Goal: Task Accomplishment & Management: Complete application form

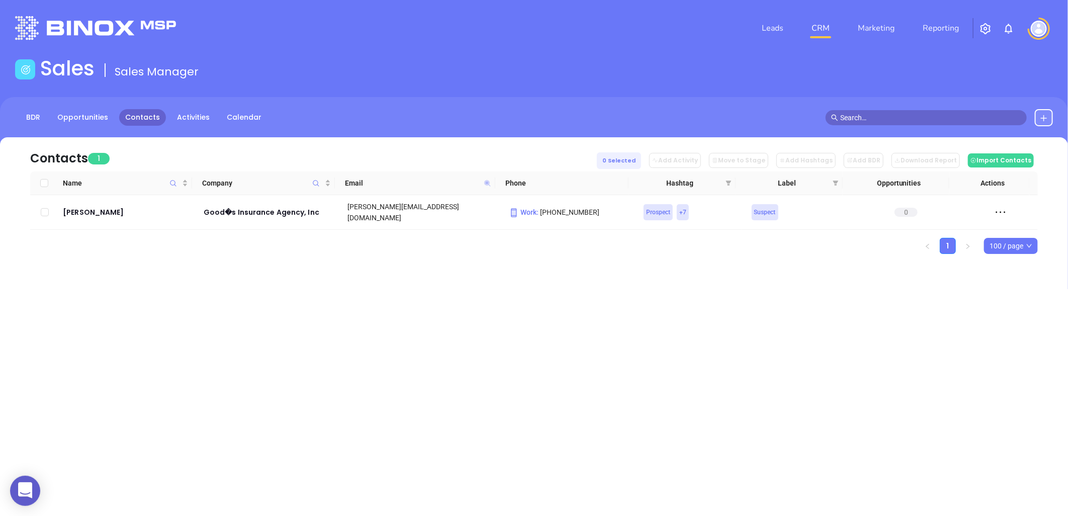
click at [486, 182] on icon at bounding box center [487, 183] width 6 height 6
paste input "annie-mac"
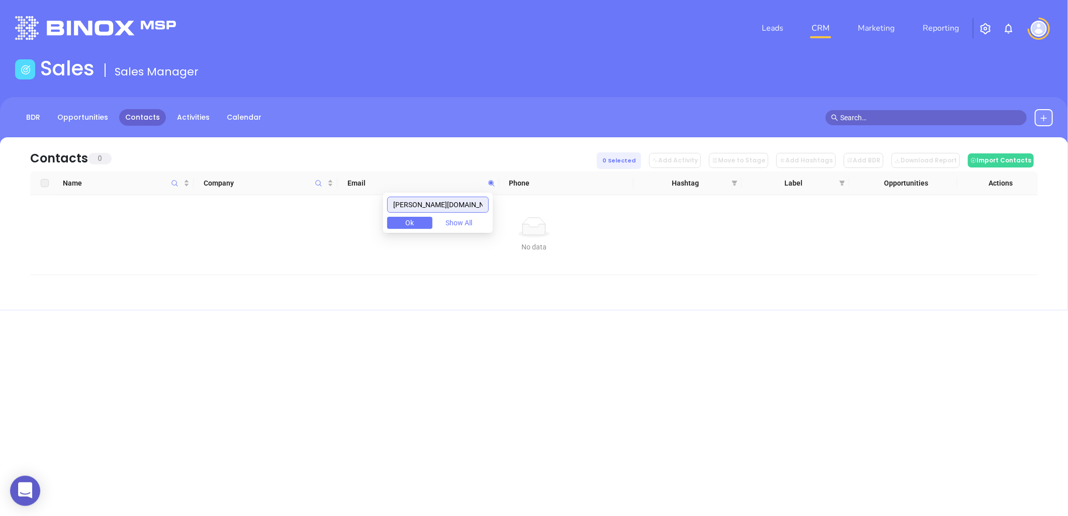
drag, startPoint x: 467, startPoint y: 206, endPoint x: 334, endPoint y: 208, distance: 133.2
click at [329, 209] on body "0 Leads CRM Marketing Reporting Financial Leads Leads Sales Sales Manager BDR O…" at bounding box center [534, 258] width 1068 height 516
paste input "meritagehomes"
drag, startPoint x: 464, startPoint y: 205, endPoint x: 303, endPoint y: 188, distance: 161.8
click at [303, 188] on body "0 Leads CRM Marketing Reporting Financial Leads Leads Sales Sales Manager BDR O…" at bounding box center [534, 258] width 1068 height 516
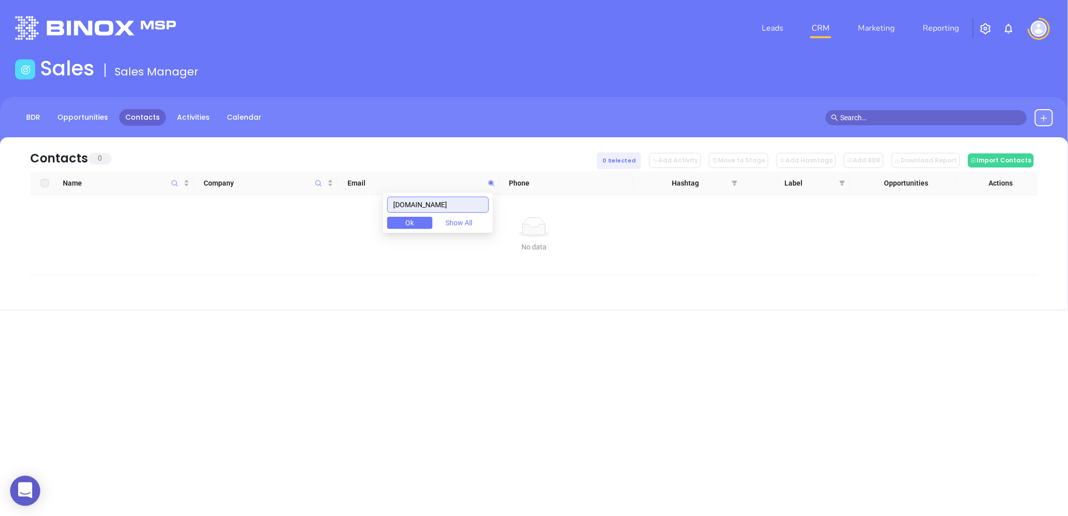
paste input "republicfinance"
drag, startPoint x: 471, startPoint y: 204, endPoint x: 287, endPoint y: 199, distance: 185.0
click at [287, 199] on body "0 Leads CRM Marketing Reporting Financial Leads Leads Sales Sales Manager BDR O…" at bounding box center [534, 258] width 1068 height 516
paste input "pathwaymortgagegroup"
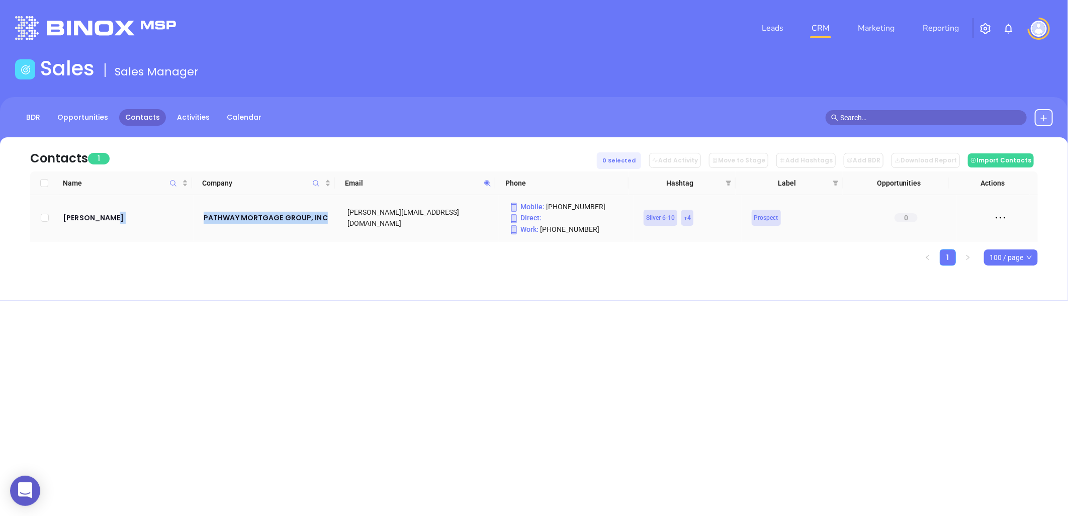
drag, startPoint x: 192, startPoint y: 219, endPoint x: 327, endPoint y: 226, distance: 135.9
click at [327, 226] on tr "Barb Multari PATHWAY MORTGAGE GROUP, INC barb@pathwaymortgagegroup.com Mobile :…" at bounding box center [533, 218] width 1007 height 46
copy tr "PATHWAY MORTGAGE GROUP, INC"
click at [489, 181] on icon at bounding box center [488, 183] width 8 height 8
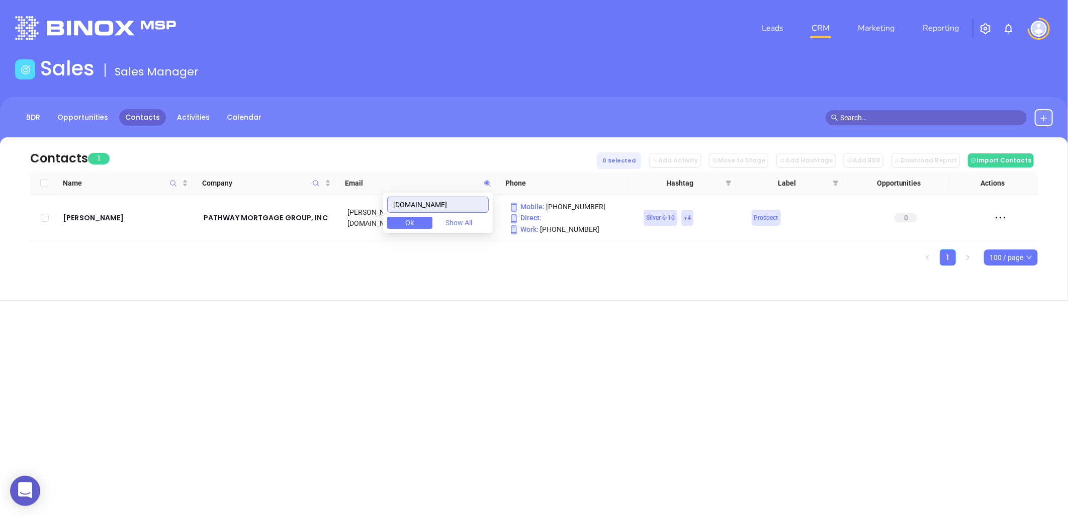
paste input "egions"
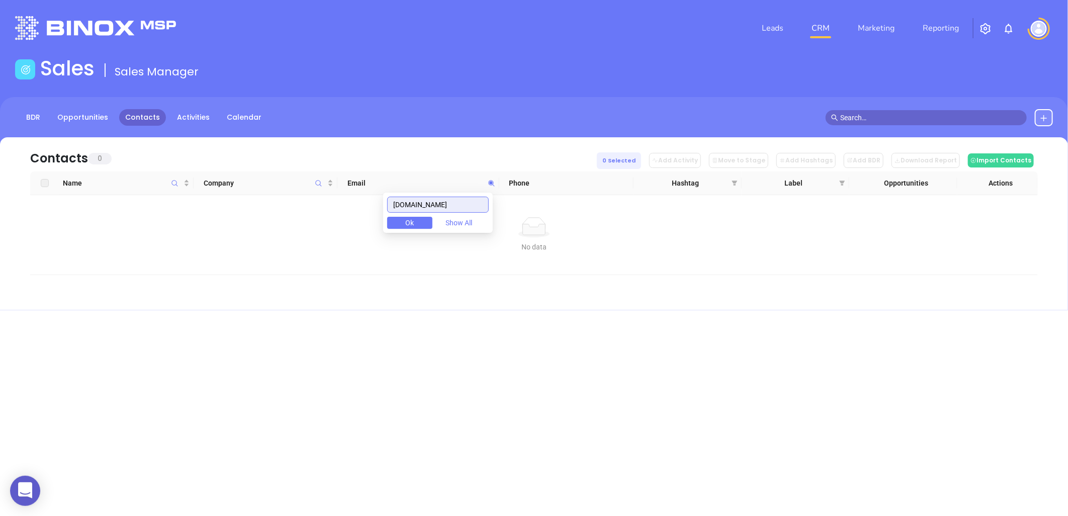
drag, startPoint x: 450, startPoint y: 202, endPoint x: 407, endPoint y: 198, distance: 42.9
click at [328, 195] on body "0 Leads CRM Marketing Reporting Financial Leads Leads Sales Sales Manager BDR O…" at bounding box center [534, 258] width 1068 height 516
paste input "[DOMAIN_NAME]"
drag, startPoint x: 462, startPoint y: 204, endPoint x: 310, endPoint y: 220, distance: 153.1
click at [314, 219] on body "0 Leads CRM Marketing Reporting Financial Leads Leads Sales Sales Manager BDR O…" at bounding box center [534, 258] width 1068 height 516
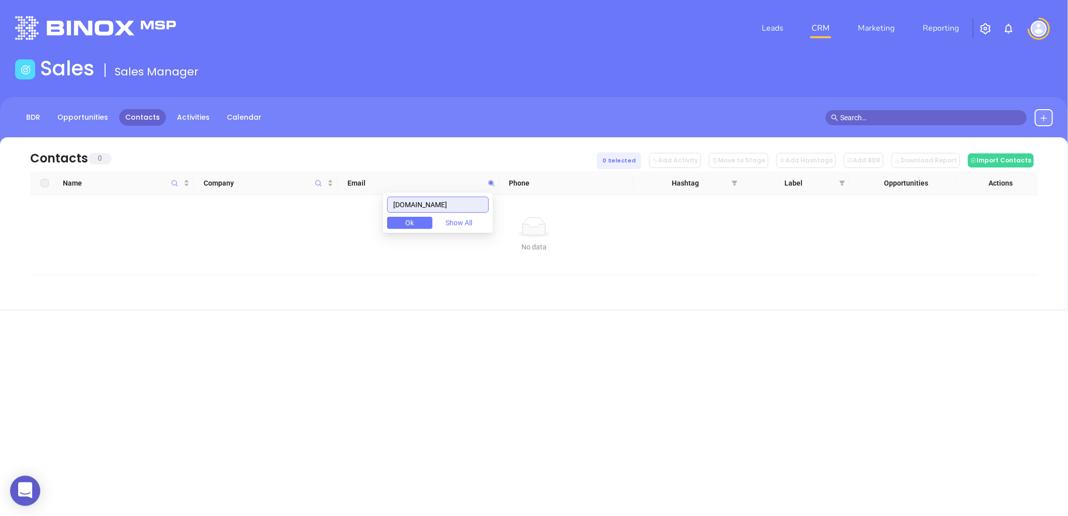
paste input "sinceremortgagegroup.com"
click at [471, 204] on input "sinceremortgagegroup.com" at bounding box center [438, 205] width 102 height 16
click at [474, 203] on input "sinceremortgagegroup.com" at bounding box center [438, 205] width 102 height 16
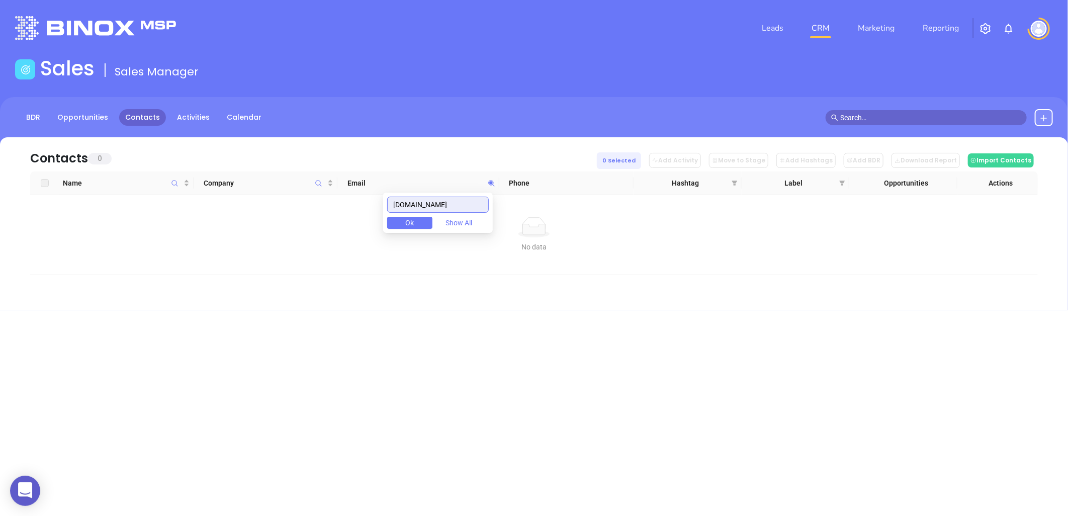
click at [475, 204] on input "sinceremortgagegroup.com" at bounding box center [438, 205] width 102 height 16
paste input "movement"
drag, startPoint x: 455, startPoint y: 202, endPoint x: 368, endPoint y: 216, distance: 88.2
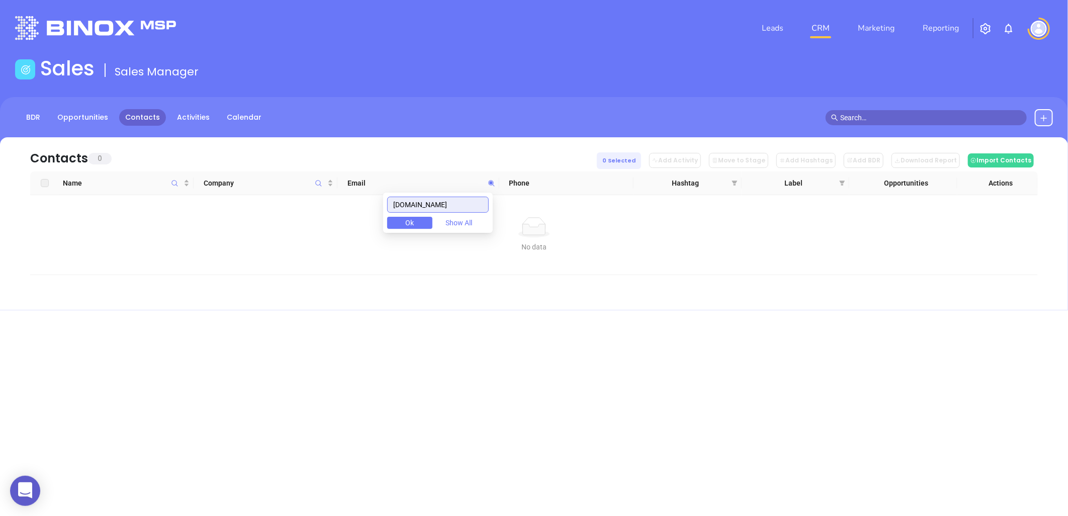
click at [368, 216] on body "0 Leads CRM Marketing Reporting Financial Leads Leads Sales Sales Manager BDR O…" at bounding box center [534, 258] width 1068 height 516
paste input "practicalmtg"
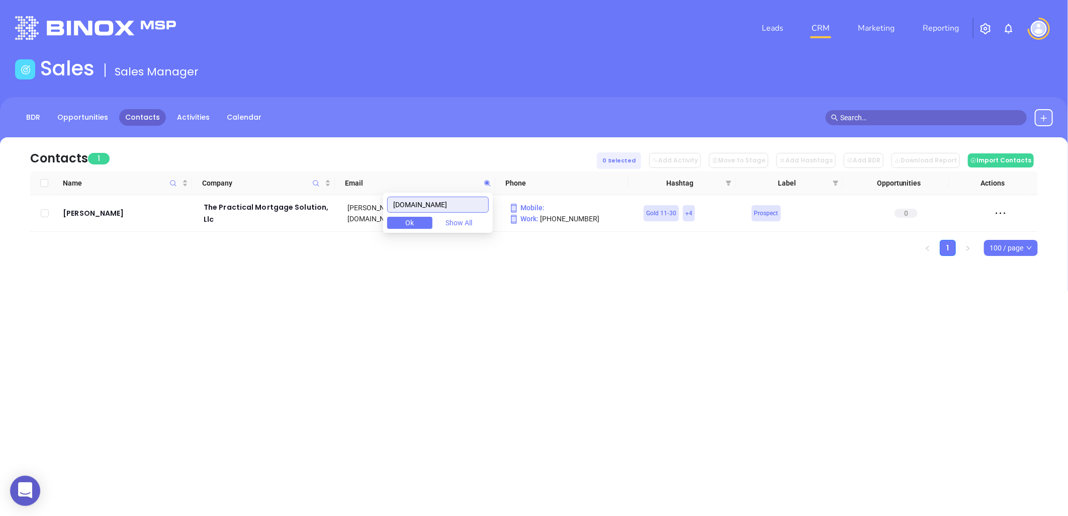
drag, startPoint x: 463, startPoint y: 205, endPoint x: 250, endPoint y: 255, distance: 218.4
click at [250, 255] on body "0 Leads CRM Marketing Reporting Financial Leads Leads Sales Sales Manager BDR O…" at bounding box center [534, 258] width 1068 height 516
paste input "guardianfidelity"
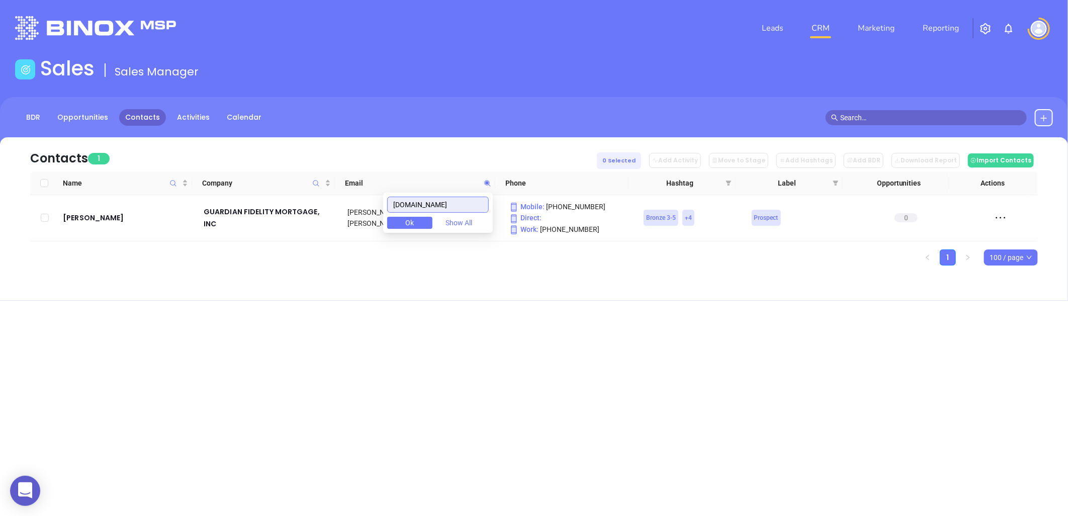
drag, startPoint x: 479, startPoint y: 208, endPoint x: 368, endPoint y: 193, distance: 111.6
click at [357, 198] on body "0 Leads CRM Marketing Reporting Financial Leads Leads Sales Sales Manager BDR O…" at bounding box center [534, 258] width 1068 height 516
paste input "nbifinancialgroup"
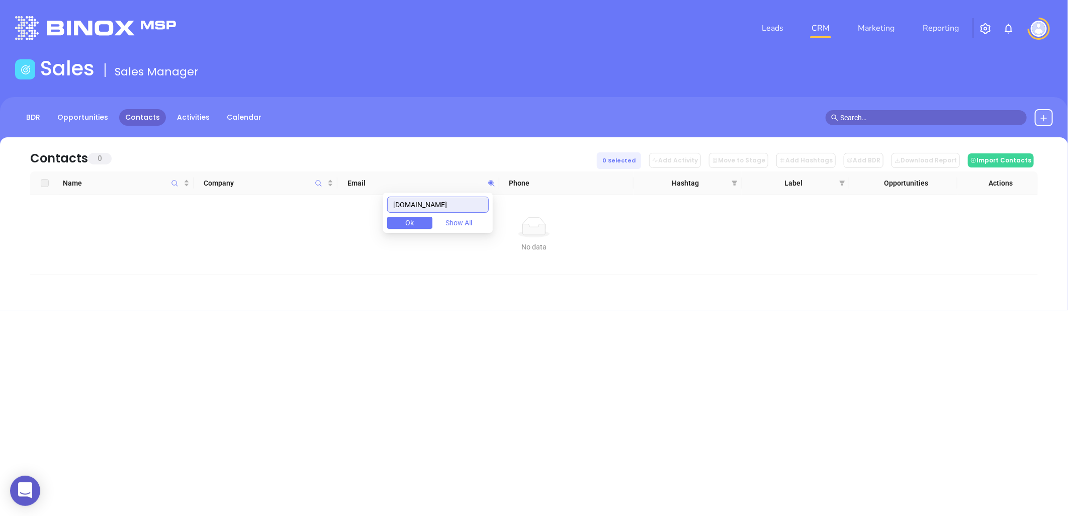
drag, startPoint x: 354, startPoint y: 218, endPoint x: 306, endPoint y: 228, distance: 49.2
click at [304, 227] on body "0 Leads CRM Marketing Reporting Financial Leads Leads Sales Sales Manager BDR O…" at bounding box center [534, 258] width 1068 height 516
paste input "qualfirstmortgage"
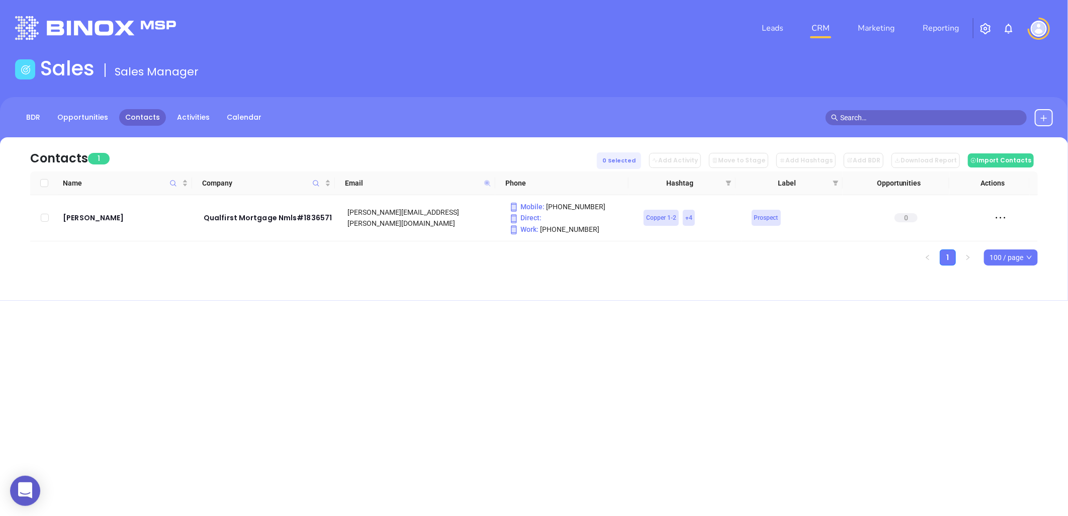
click at [489, 181] on icon at bounding box center [487, 183] width 6 height 6
paste input "mortgageright"
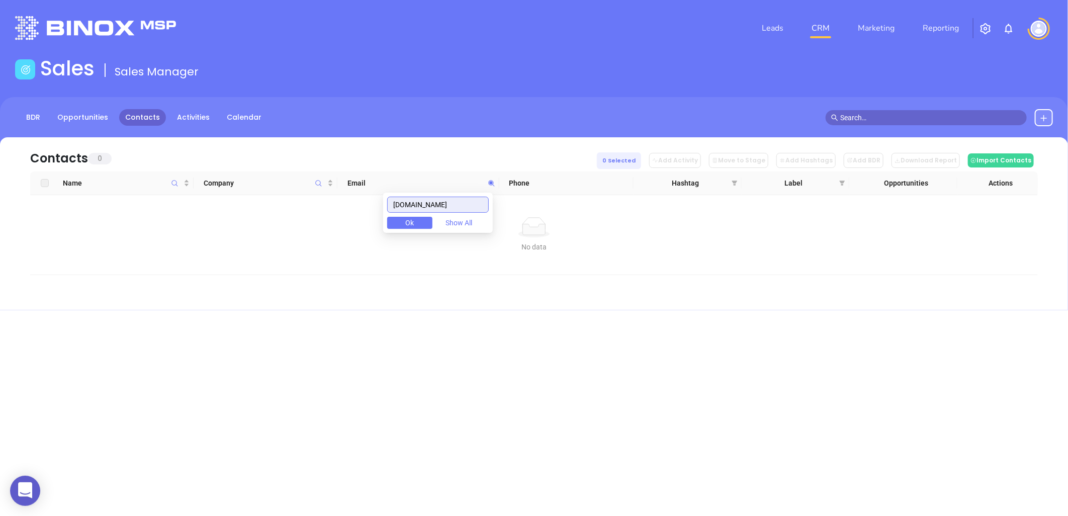
drag, startPoint x: 427, startPoint y: 207, endPoint x: 401, endPoint y: 215, distance: 27.3
click at [391, 209] on div "mortgageright.com Ok Show All" at bounding box center [438, 213] width 110 height 40
paste input "interes"
drag, startPoint x: 351, startPoint y: 194, endPoint x: 365, endPoint y: 205, distance: 18.0
click at [330, 192] on body "0 Leads CRM Marketing Reporting Financial Leads Leads Sales Sales Manager BDR O…" at bounding box center [534, 258] width 1068 height 516
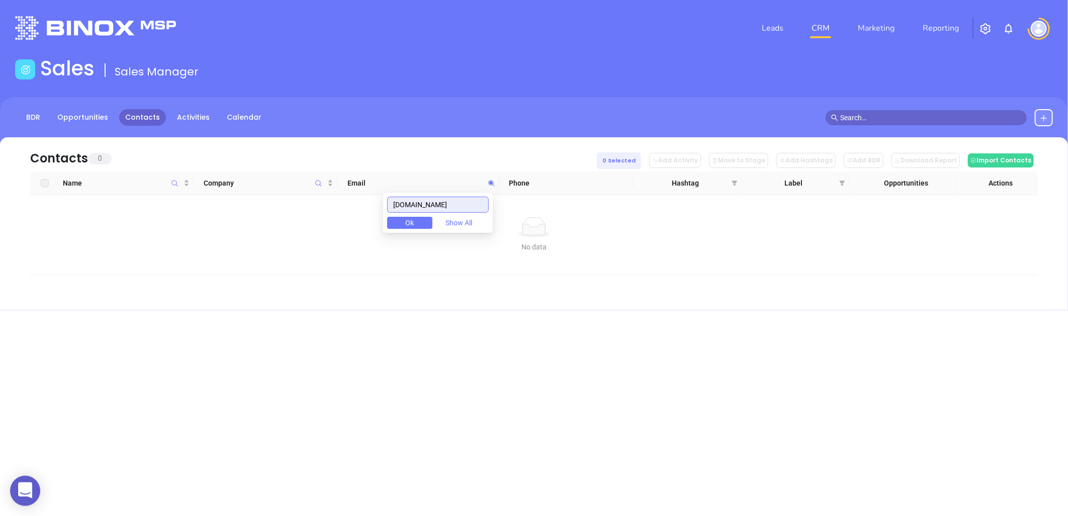
paste input "lendwithleverage"
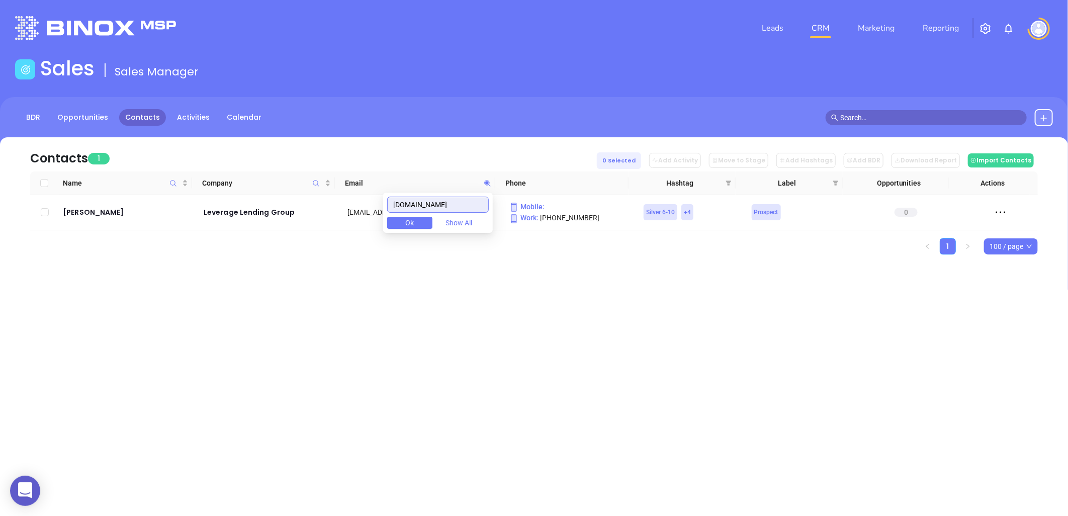
drag, startPoint x: 401, startPoint y: 200, endPoint x: 349, endPoint y: 197, distance: 51.9
click at [328, 194] on body "0 Leads CRM Marketing Reporting Financial Leads Leads Sales Sales Manager BDR O…" at bounding box center [534, 258] width 1068 height 516
paste input "amgloan"
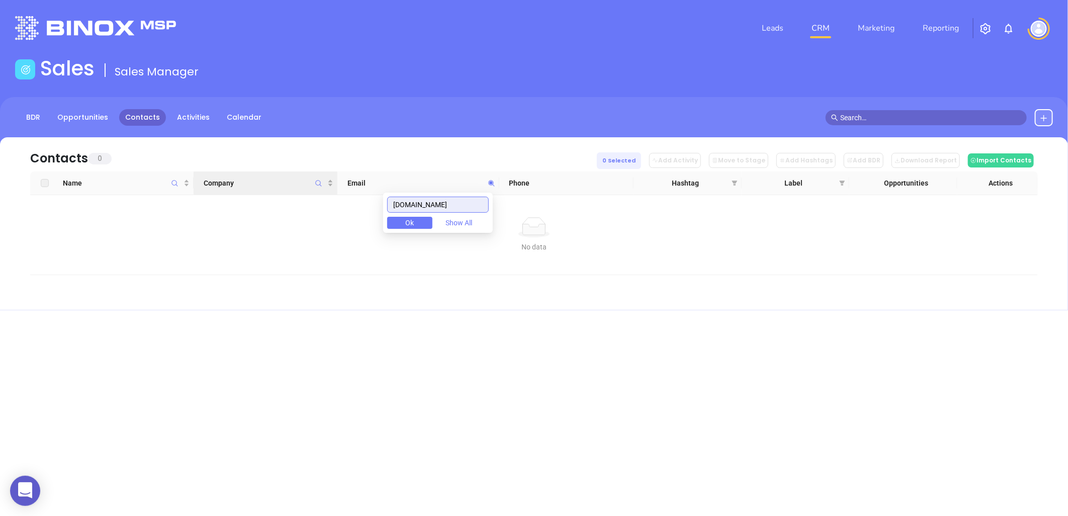
drag, startPoint x: 439, startPoint y: 206, endPoint x: 322, endPoint y: 194, distance: 117.3
click at [322, 194] on body "0 Leads CRM Marketing Reporting Financial Leads Leads Sales Sales Manager BDR O…" at bounding box center [534, 258] width 1068 height 516
paste input "pmtgs"
type input "pmtgs.com"
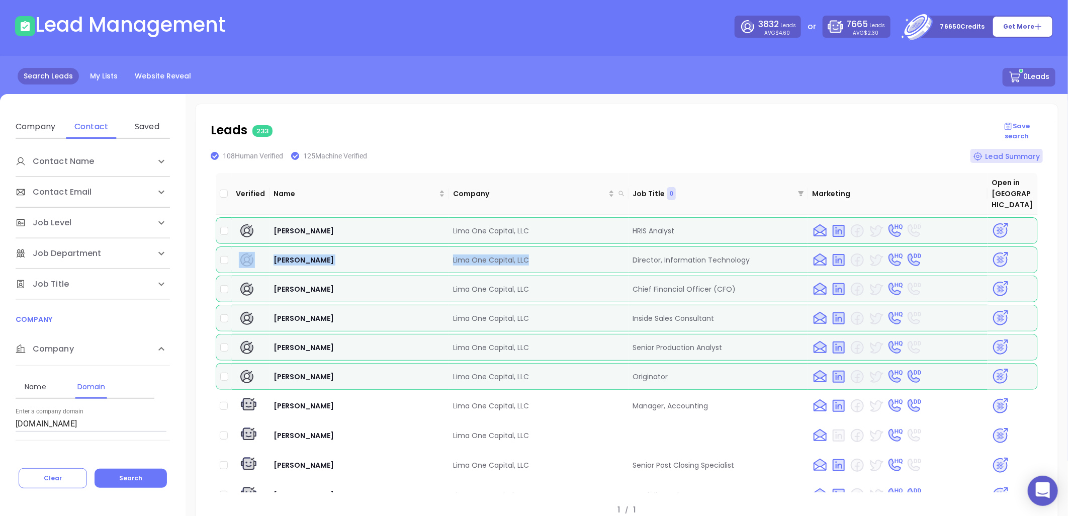
scroll to position [168, 0]
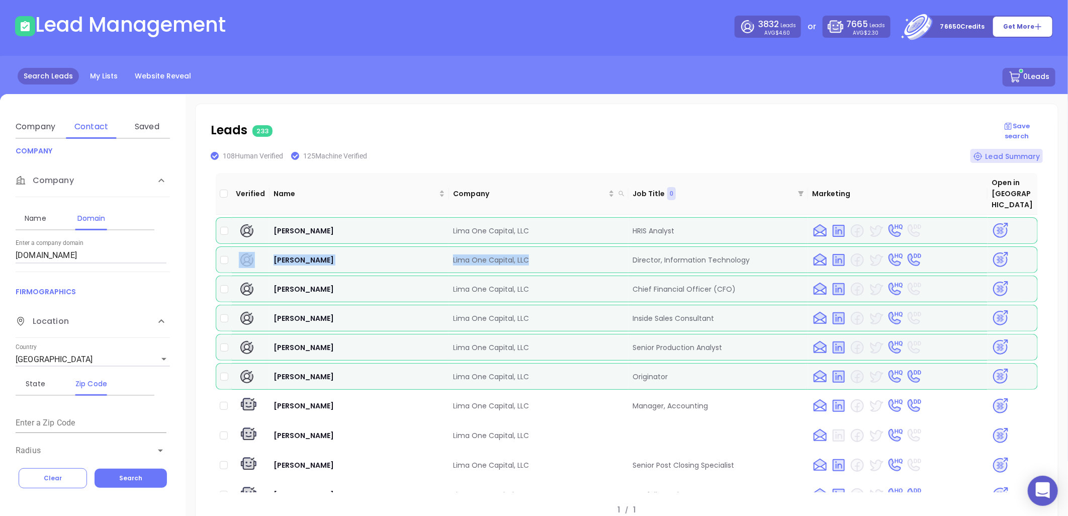
click at [0, 264] on html "0 Leads CRM Marketing Reporting Financial Leads Leads Lead Management 3832 Lead…" at bounding box center [534, 214] width 1068 height 516
paste input "/happyinvestmentsinc"
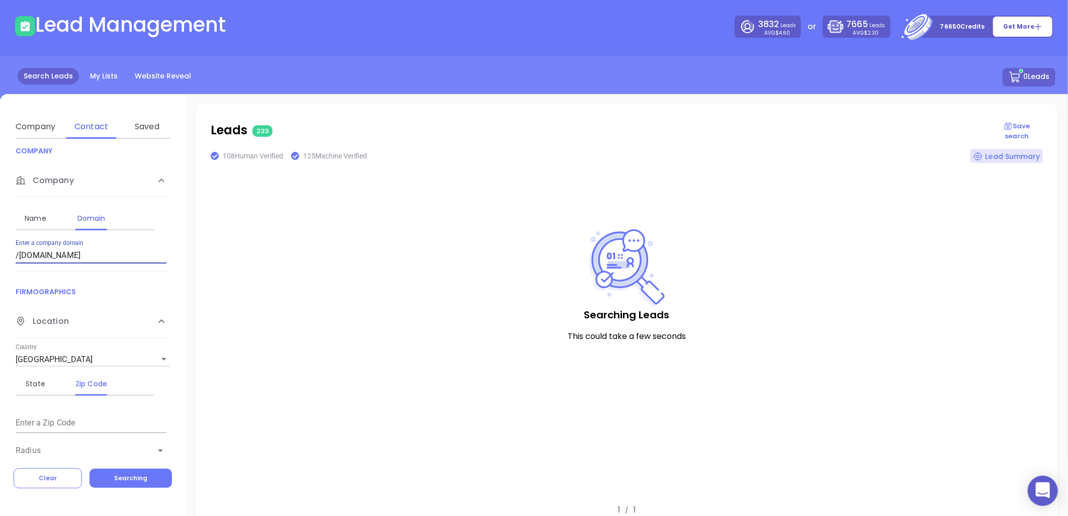
click at [21, 257] on input "/happyinvestmentsinc.com" at bounding box center [91, 255] width 151 height 16
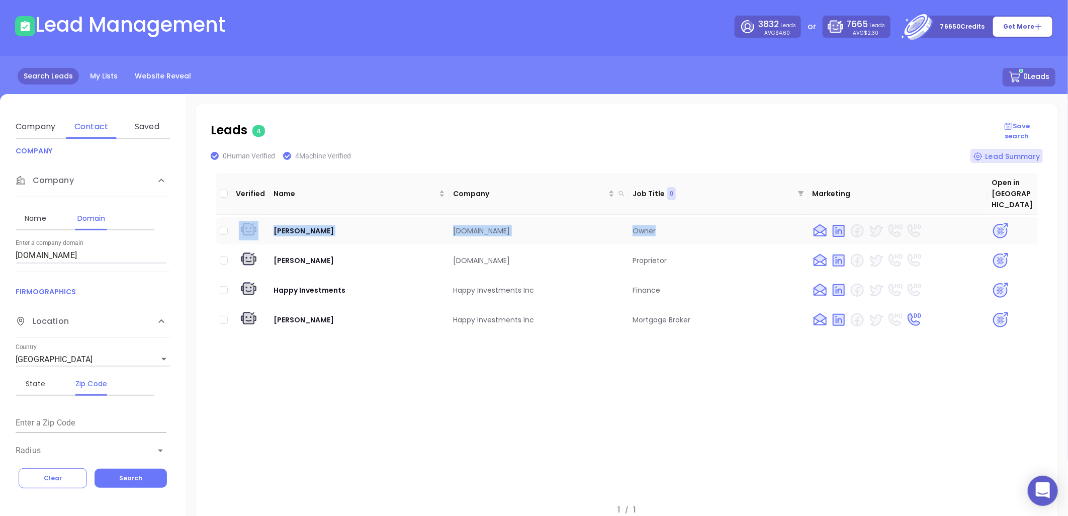
drag, startPoint x: 267, startPoint y: 217, endPoint x: 669, endPoint y: 214, distance: 401.6
click at [669, 217] on tr "Santanu Sarkar happyinvestmentsinc.com Owner" at bounding box center [627, 230] width 822 height 27
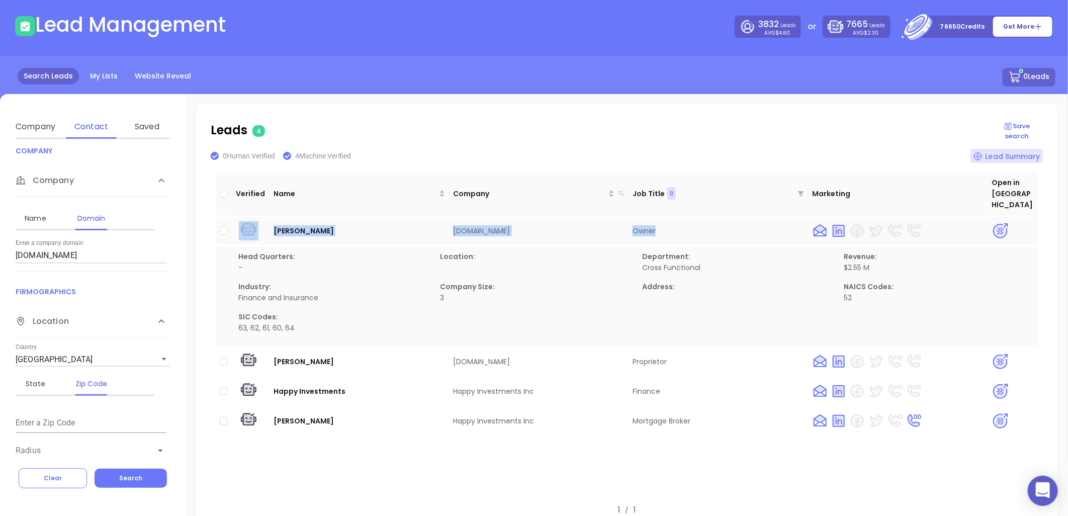
copy tr "Santanu Sarkar happyinvestmentsinc.com Owner"
drag, startPoint x: 121, startPoint y: 255, endPoint x: -55, endPoint y: 269, distance: 175.9
click at [0, 269] on html "0 Leads CRM Marketing Reporting Financial Leads Leads Lead Management 3832 Lead…" at bounding box center [534, 214] width 1068 height 516
paste input "annie-ma"
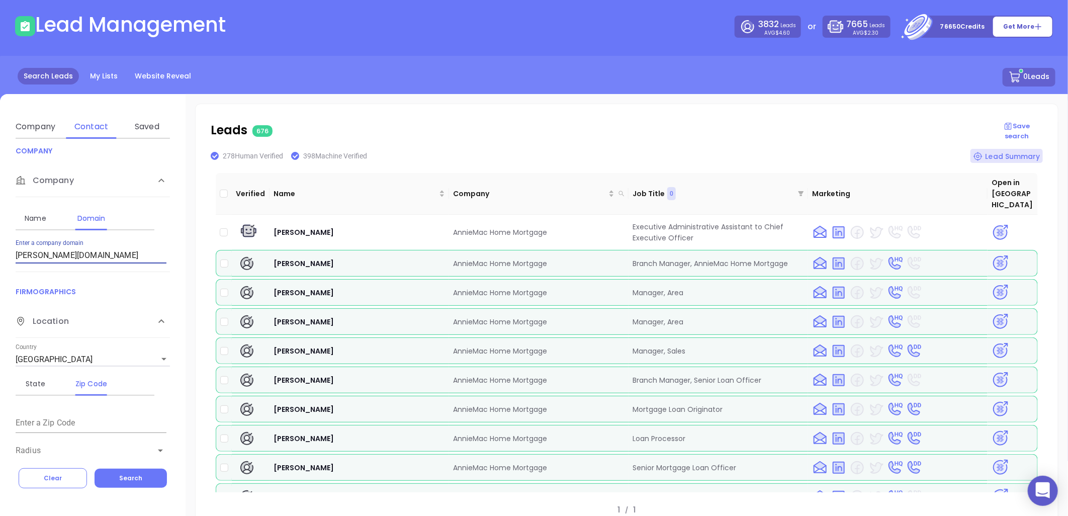
drag, startPoint x: -134, startPoint y: 241, endPoint x: -280, endPoint y: 227, distance: 146.4
click at [0, 227] on html "0 Leads CRM Marketing Reporting Financial Leads Leads Lead Management 3832 Lead…" at bounding box center [534, 214] width 1068 height 516
paste input "meritagehomes"
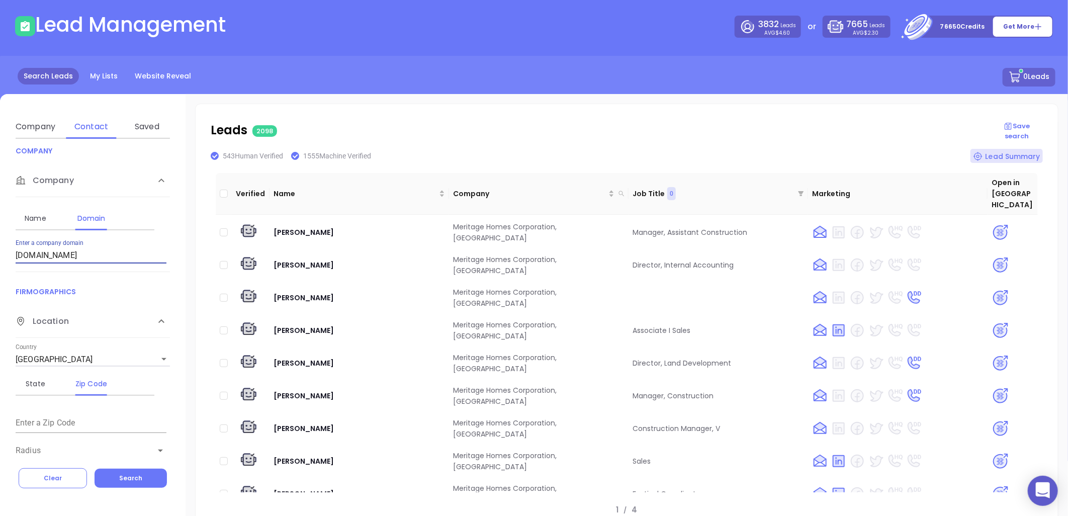
drag, startPoint x: 99, startPoint y: 253, endPoint x: -168, endPoint y: 274, distance: 267.8
click at [0, 274] on html "0 Leads CRM Marketing Reporting Financial Leads Leads Lead Management 3832 Lead…" at bounding box center [534, 214] width 1068 height 516
paste input "VictoryLending.net"
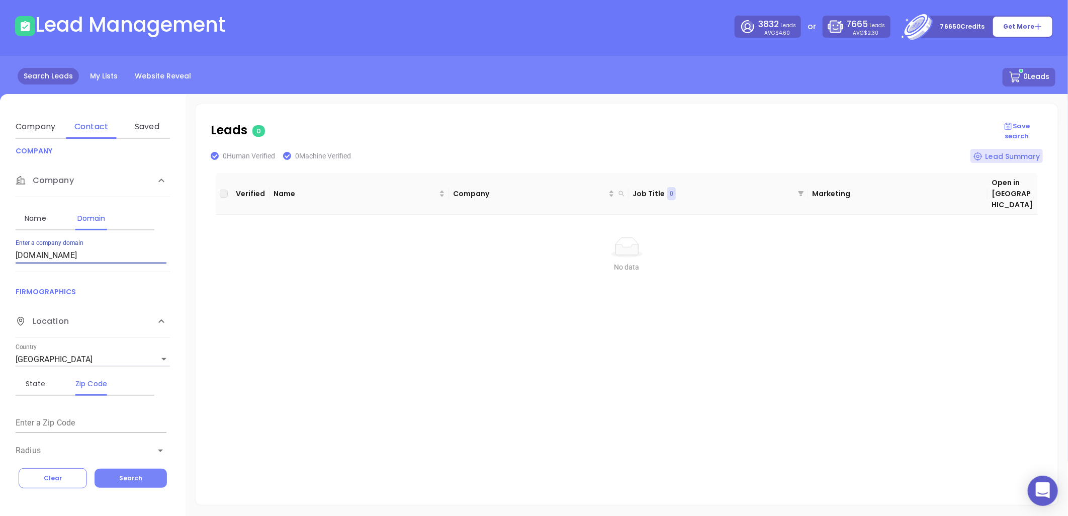
click at [123, 479] on span "Search" at bounding box center [130, 477] width 23 height 9
drag, startPoint x: 94, startPoint y: 255, endPoint x: -84, endPoint y: 271, distance: 179.2
click at [0, 271] on html "0 Leads CRM Marketing Reporting Financial Leads Leads Lead Management 3832 Lead…" at bounding box center [534, 214] width 1068 height 516
paste input "sinceremortgagegroup.com"
drag, startPoint x: 130, startPoint y: 251, endPoint x: -85, endPoint y: 182, distance: 225.6
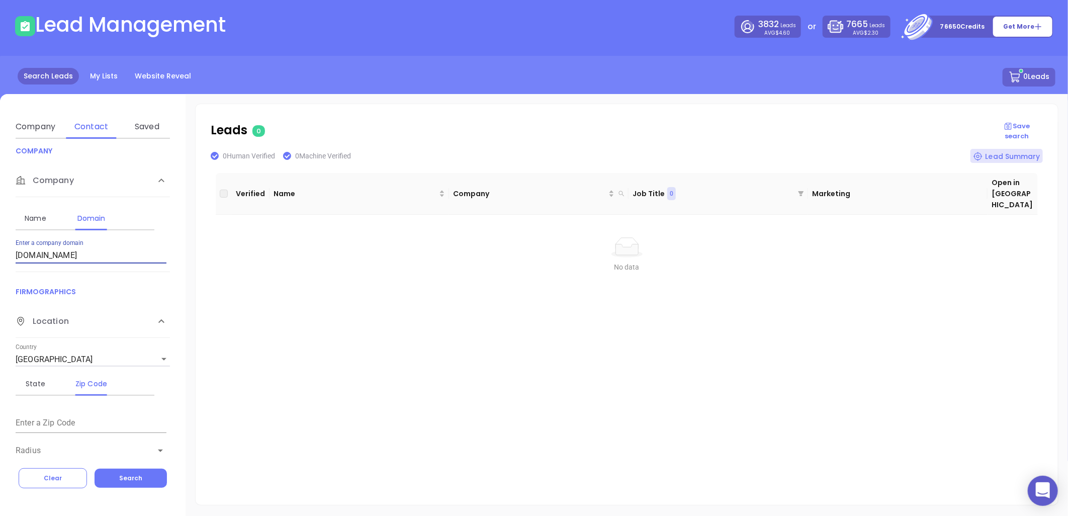
click at [0, 182] on html "0 Leads CRM Marketing Reporting Financial Leads Leads Lead Management 3832 Lead…" at bounding box center [534, 214] width 1068 height 516
paste input "nbifinancial"
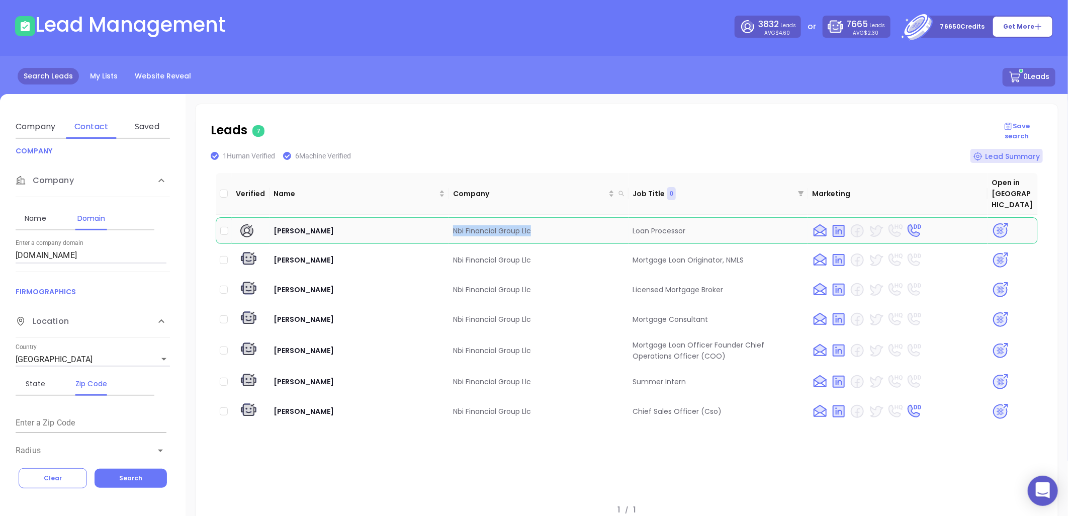
drag, startPoint x: 446, startPoint y: 219, endPoint x: 537, endPoint y: 224, distance: 90.6
click at [537, 224] on td "Nbi Financial Group Llc" at bounding box center [538, 230] width 179 height 27
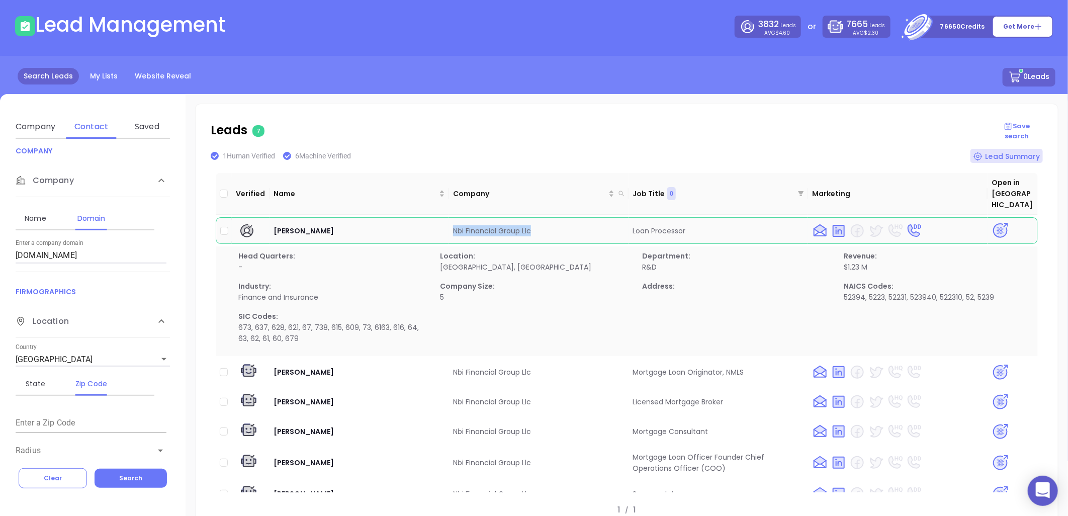
copy td "Nbi Financial Group Llc"
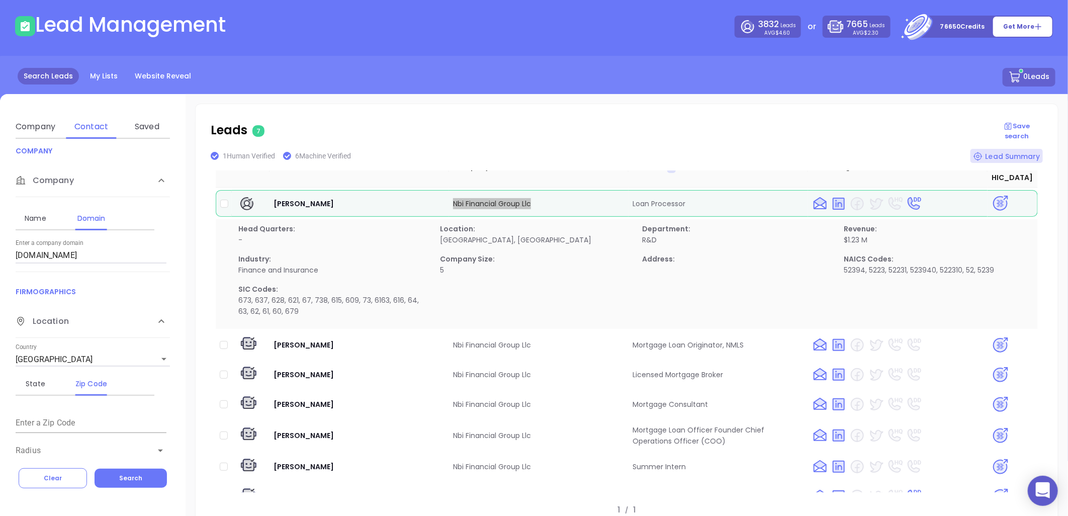
scroll to position [41, 0]
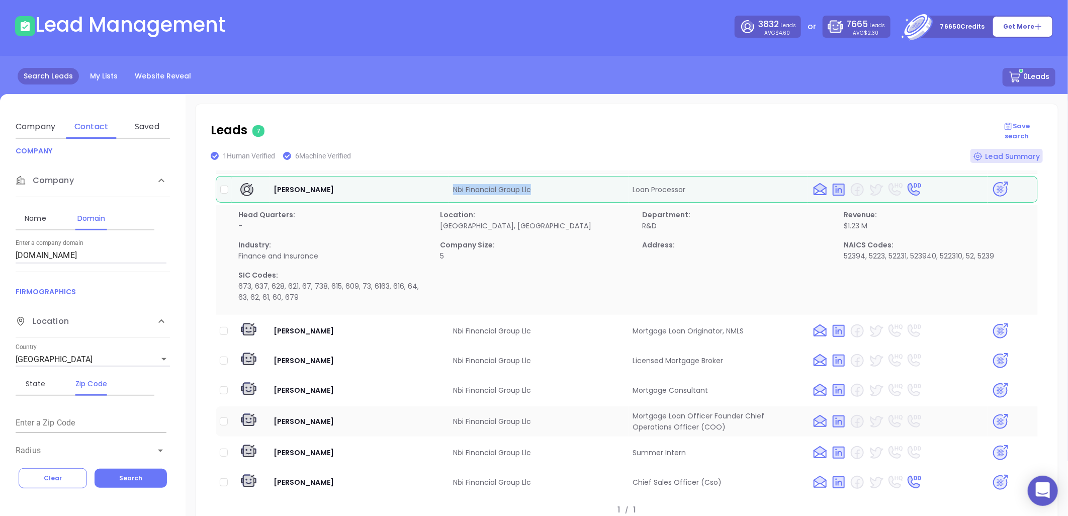
click at [991, 413] on img at bounding box center [1000, 422] width 18 height 18
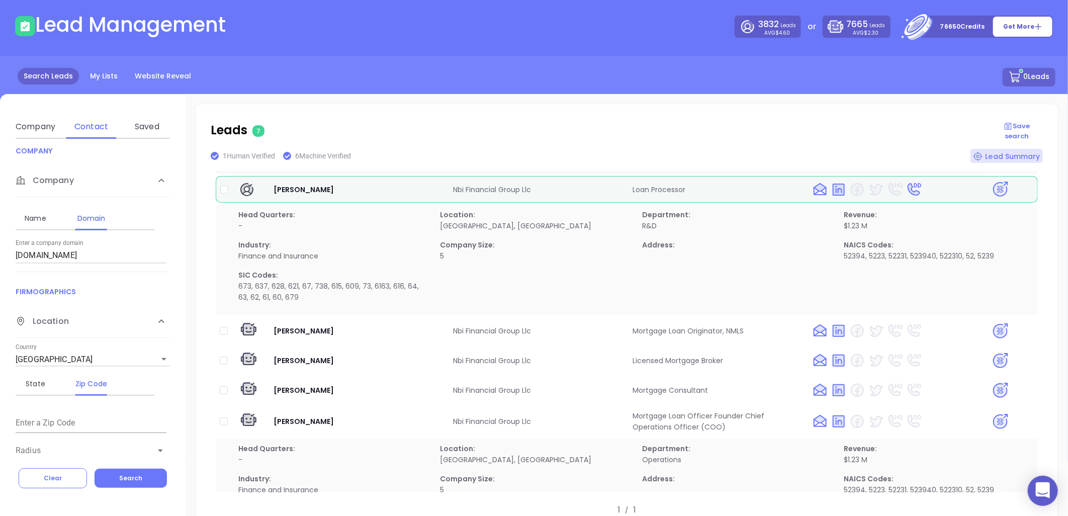
drag, startPoint x: 103, startPoint y: 252, endPoint x: -248, endPoint y: 295, distance: 353.4
click at [0, 295] on html "0 Leads CRM Marketing Reporting Financial Leads Leads Lead Management 3832 Lead…" at bounding box center [534, 214] width 1068 height 516
paste input "mortgageright"
click at [137, 476] on span "Search" at bounding box center [130, 477] width 23 height 9
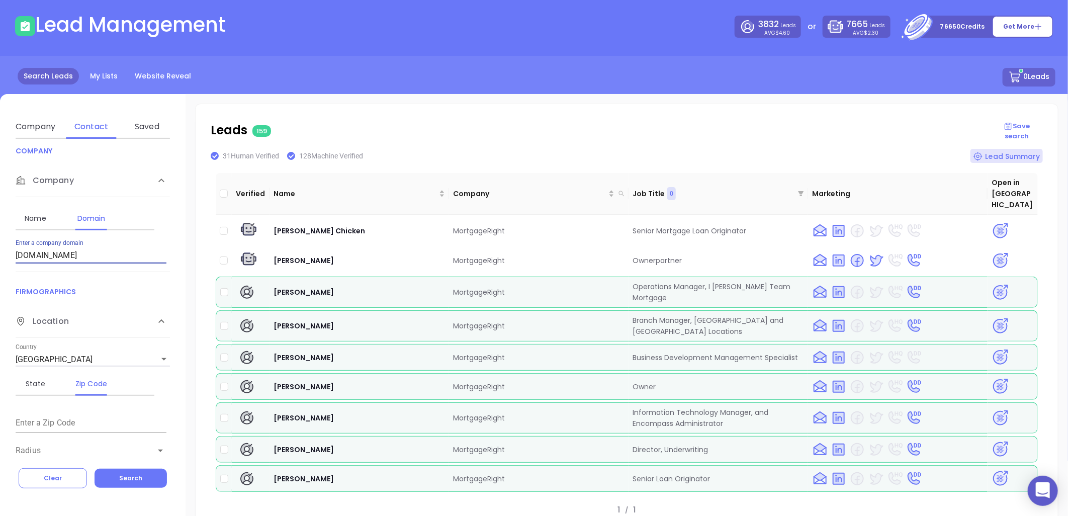
click at [0, 232] on html "0 Leads CRM Marketing Reporting Financial Leads Leads Lead Management 3832 Lead…" at bounding box center [534, 214] width 1068 height 516
paste input "interes"
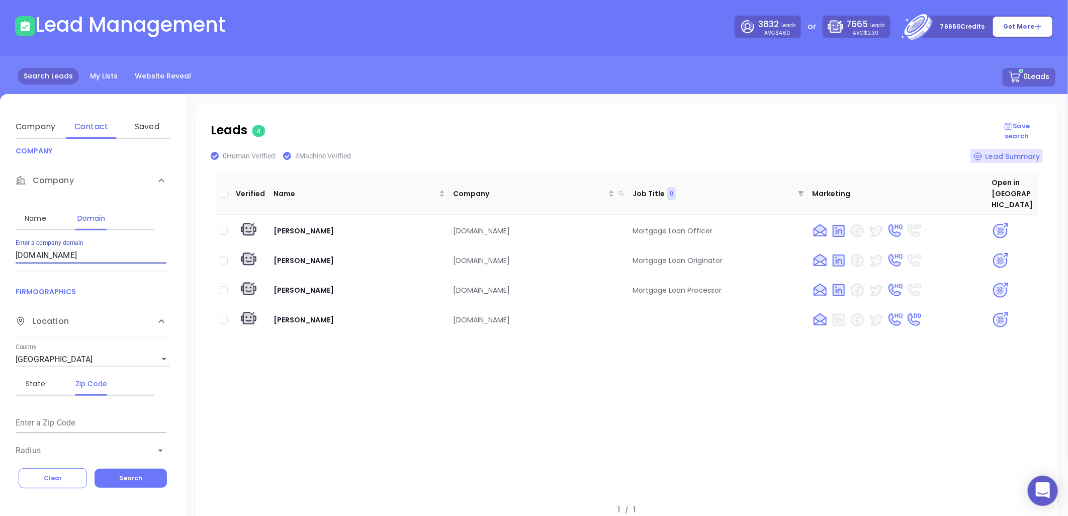
click at [67, 255] on input "interest.com" at bounding box center [91, 255] width 151 height 16
drag, startPoint x: 57, startPoint y: 255, endPoint x: -66, endPoint y: 257, distance: 123.7
click at [0, 257] on html "0 Leads CRM Marketing Reporting Financial Leads Leads Lead Management 3832 Lead…" at bounding box center [534, 214] width 1068 height 516
paste input "rolendservicefir"
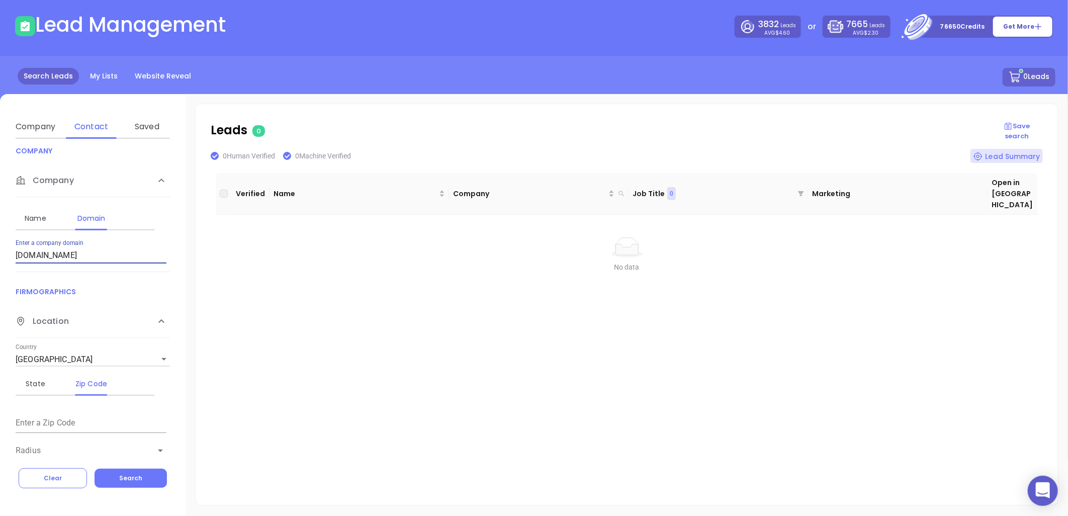
drag, startPoint x: 116, startPoint y: 254, endPoint x: -83, endPoint y: 243, distance: 199.3
click at [0, 243] on html "0 Leads CRM Marketing Reporting Financial Leads Leads Lead Management 3832 Lead…" at bounding box center [534, 214] width 1068 height 516
paste input "amgloan"
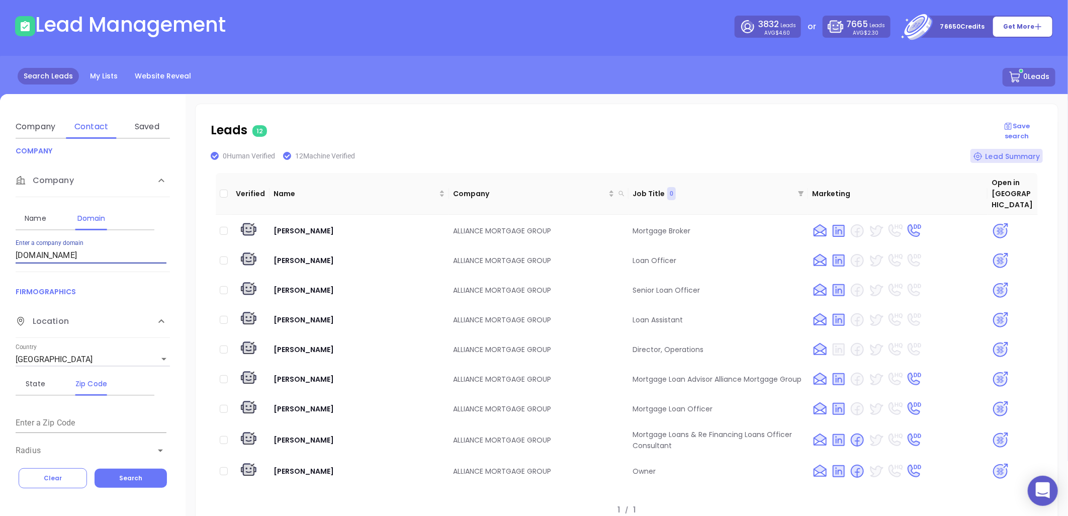
drag, startPoint x: 72, startPoint y: 257, endPoint x: 131, endPoint y: 214, distance: 73.4
click at [0, 228] on html "0 Leads CRM Marketing Reporting Financial Leads Leads Lead Management 3832 Lead…" at bounding box center [534, 214] width 1068 height 516
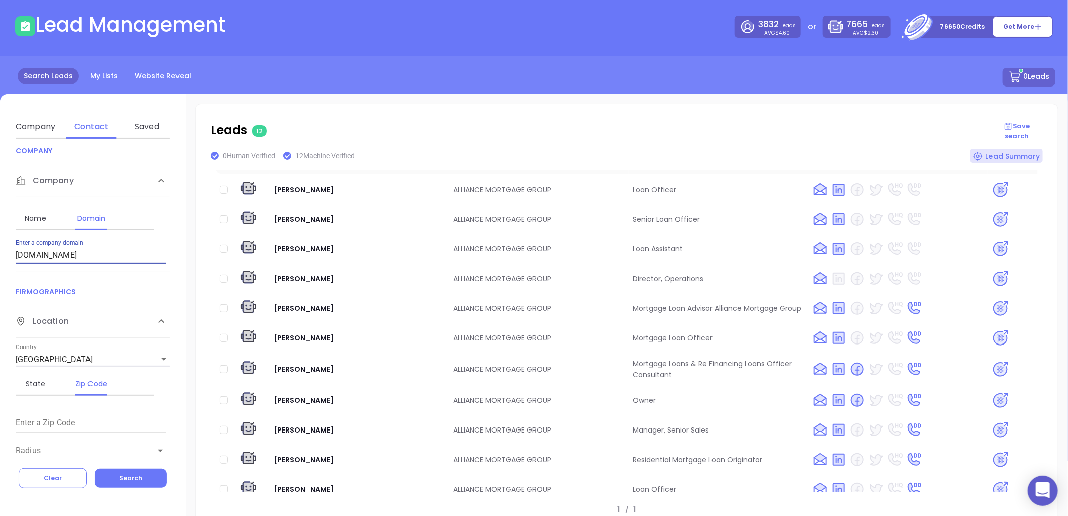
scroll to position [71, 0]
drag, startPoint x: 269, startPoint y: 379, endPoint x: 662, endPoint y: 390, distance: 393.2
click at [662, 390] on tr "John Forgie ALLIANCE MORTGAGE GROUP Owner" at bounding box center [627, 399] width 822 height 27
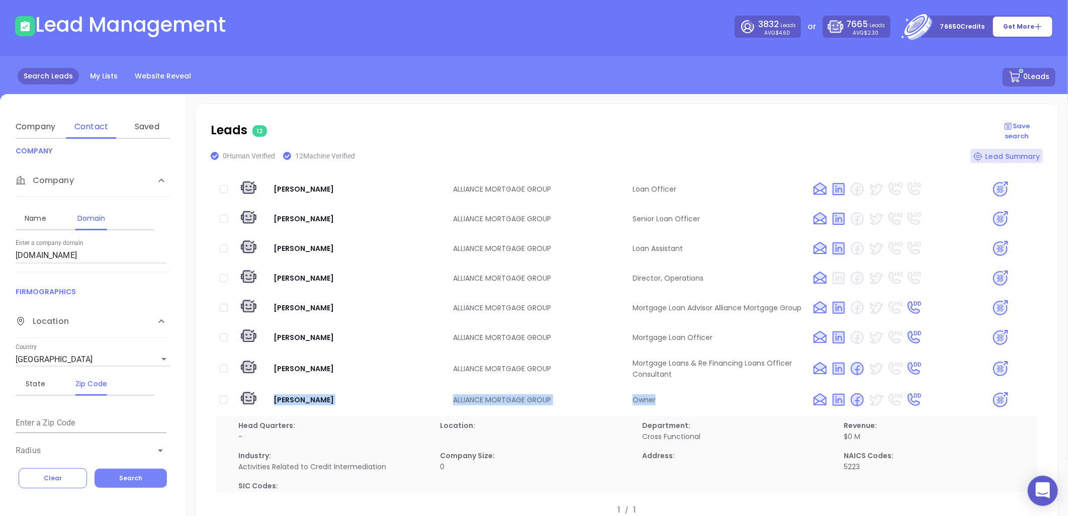
click at [145, 471] on button "Search" at bounding box center [130, 477] width 72 height 19
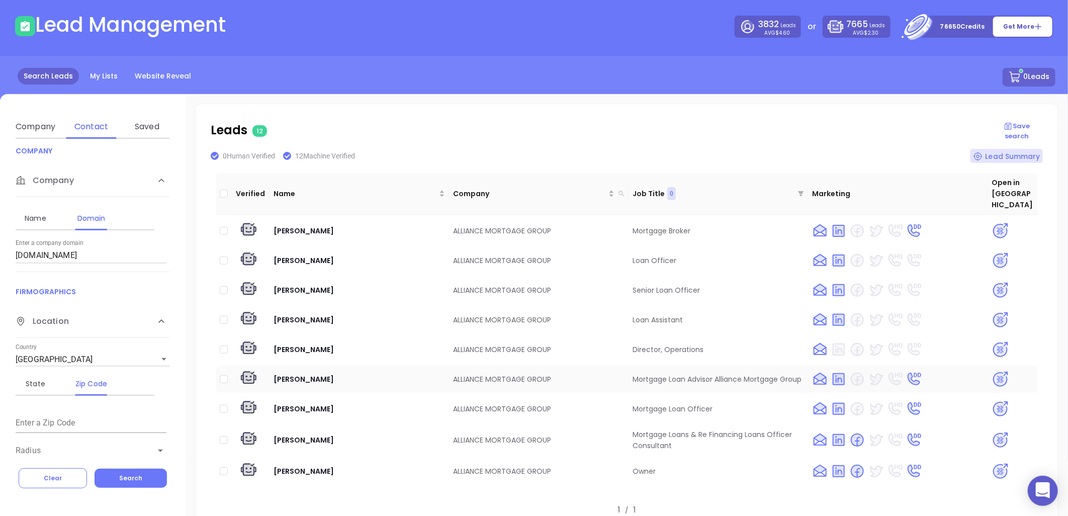
drag, startPoint x: 495, startPoint y: 373, endPoint x: 549, endPoint y: 369, distance: 53.9
click at [549, 369] on tr "Armando Alaniz ALLIANCE MORTGAGE GROUP Mortgage Loan Advisor Alliance Mortgage …" at bounding box center [627, 378] width 822 height 27
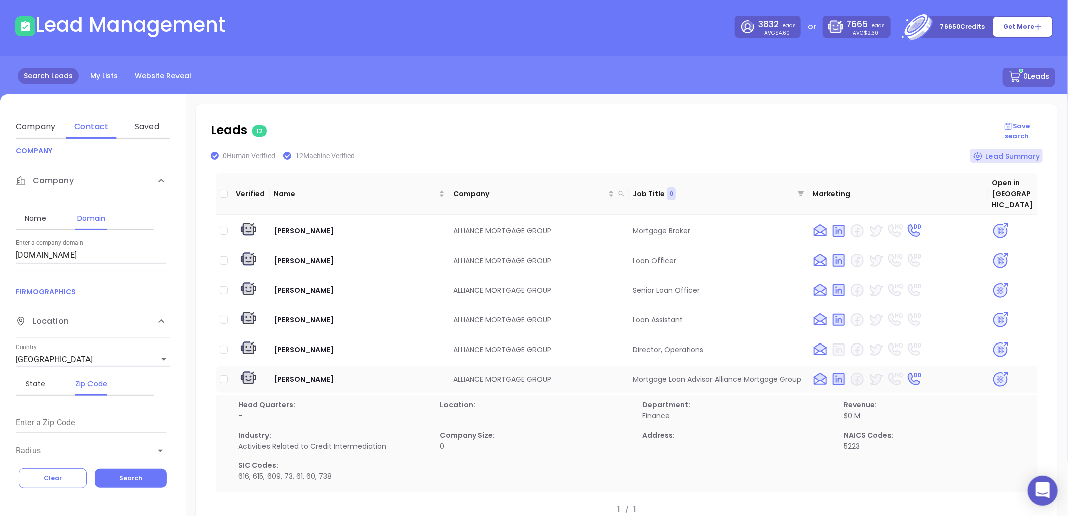
copy tr "ALLIANCE MORTGAGE GROUP"
drag, startPoint x: 58, startPoint y: 251, endPoint x: -89, endPoint y: 242, distance: 147.6
click at [0, 242] on html "0 Leads CRM Marketing Reporting Financial Leads Leads Lead Management 3832 Lead…" at bounding box center [534, 214] width 1068 height 516
paste input "pmtgs"
type input "pmtgs.com"
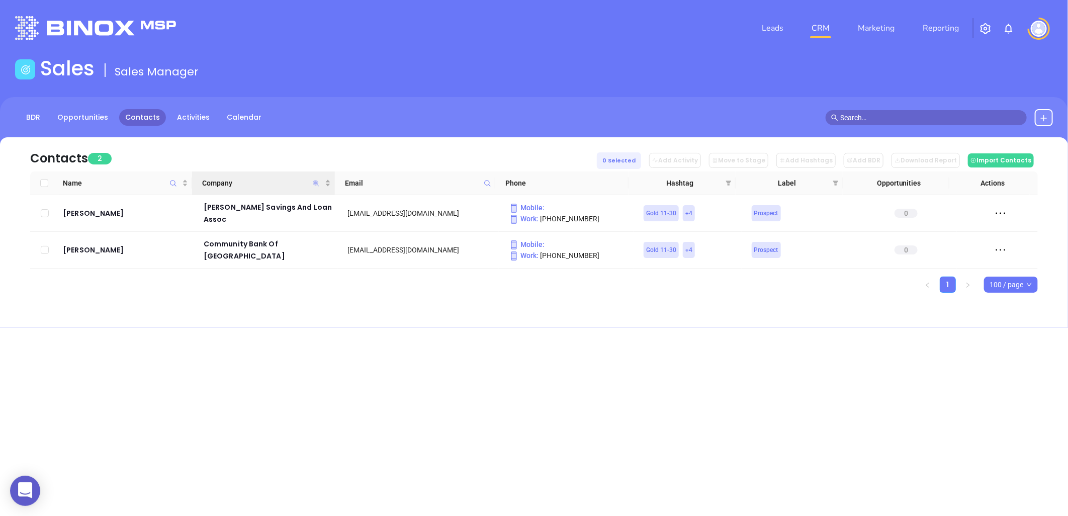
click at [315, 182] on icon "Company" at bounding box center [316, 183] width 6 height 6
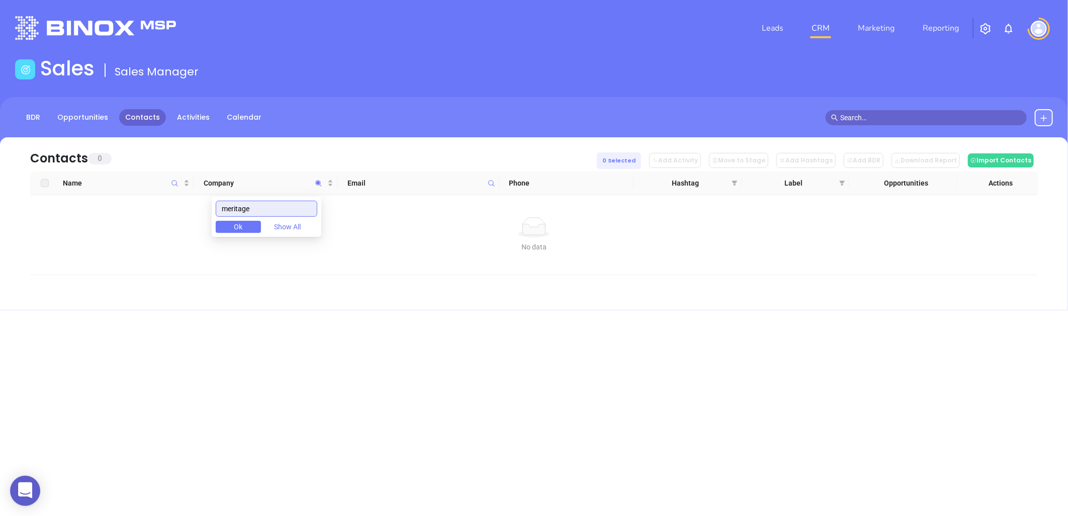
type input "meritage"
drag, startPoint x: 169, startPoint y: 221, endPoint x: 68, endPoint y: 227, distance: 101.7
click at [87, 226] on body "0 Leads CRM Marketing Reporting Financial Leads Leads Sales Sales Manager BDR O…" at bounding box center [534, 258] width 1068 height 516
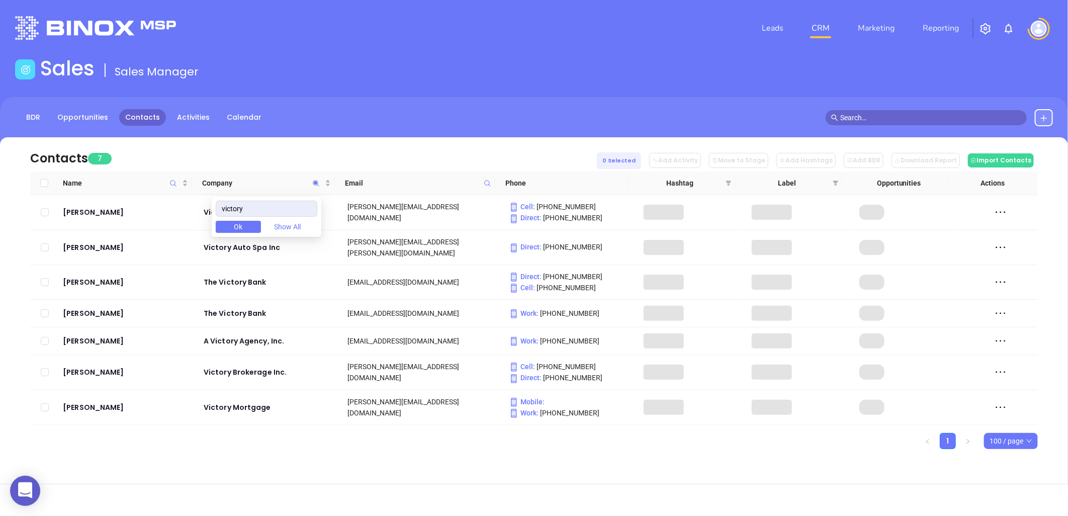
click at [363, 136] on div "BDR Opportunities Contacts Activities Calendar" at bounding box center [534, 122] width 1068 height 50
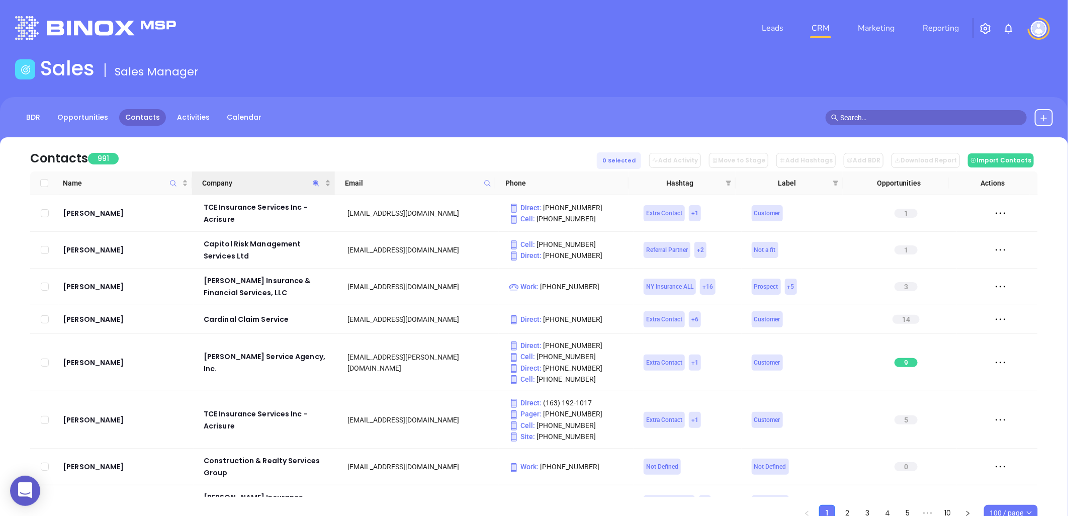
click at [317, 181] on icon "Company" at bounding box center [316, 183] width 8 height 8
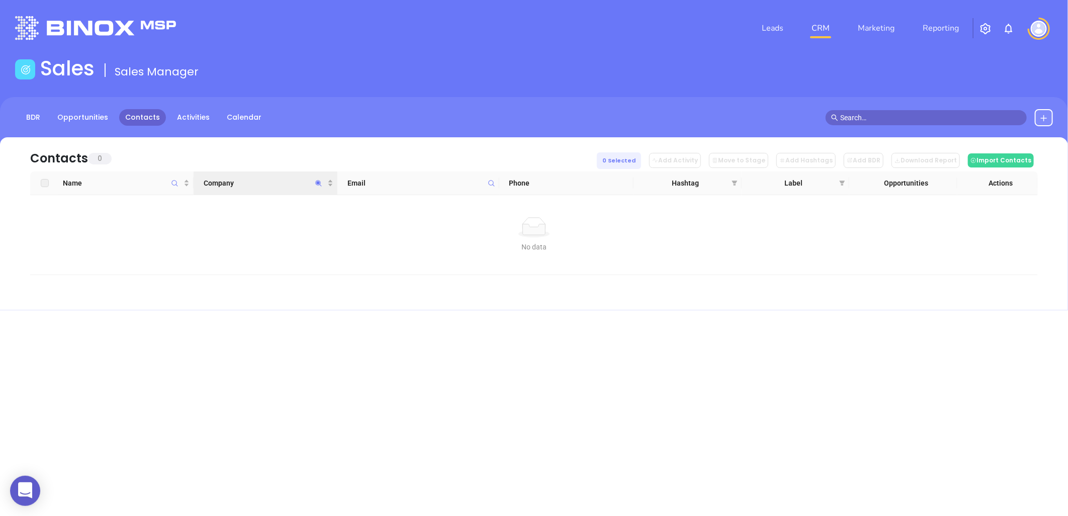
click at [318, 179] on icon "Company" at bounding box center [319, 183] width 8 height 8
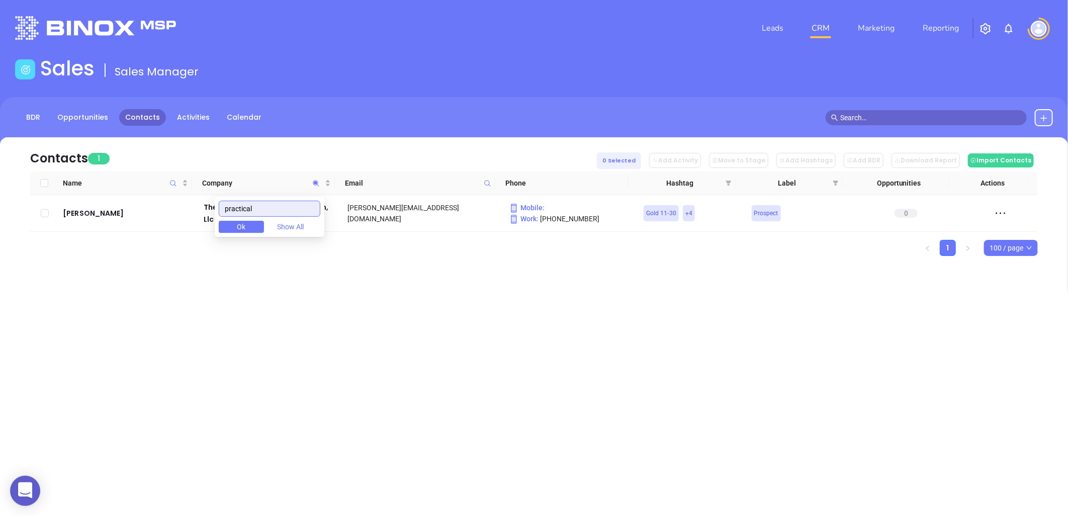
drag, startPoint x: 243, startPoint y: 205, endPoint x: 180, endPoint y: 201, distance: 63.4
click at [180, 201] on body "0 Leads CRM Marketing Reporting Financial Leads Leads Sales Sales Manager BDR O…" at bounding box center [534, 258] width 1068 height 516
paste input "Nbi Financial Group Llc"
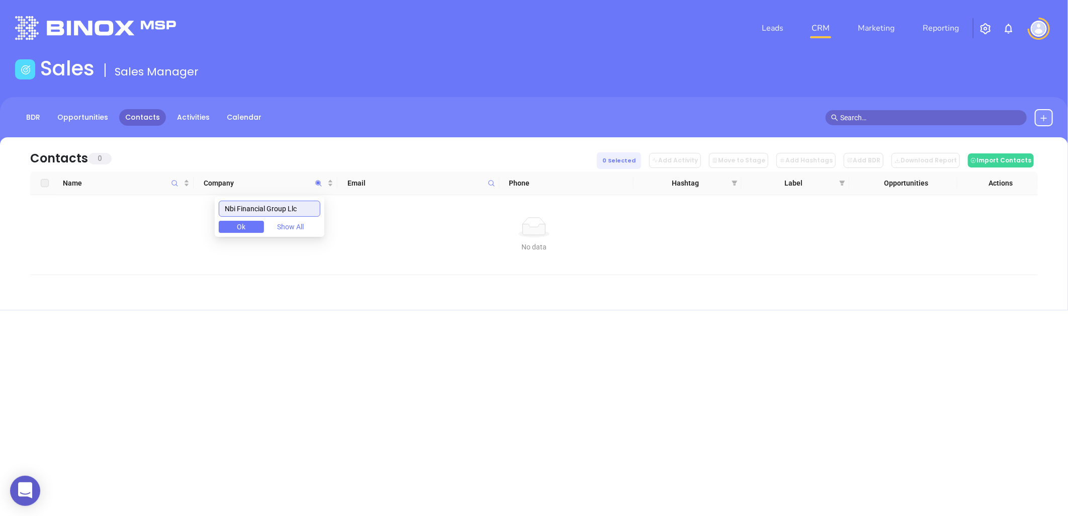
drag, startPoint x: 310, startPoint y: 207, endPoint x: 111, endPoint y: 247, distance: 203.6
click at [111, 247] on body "0 Leads CRM Marketing Reporting Financial Leads Leads Sales Sales Manager BDR O…" at bounding box center [534, 258] width 1068 height 516
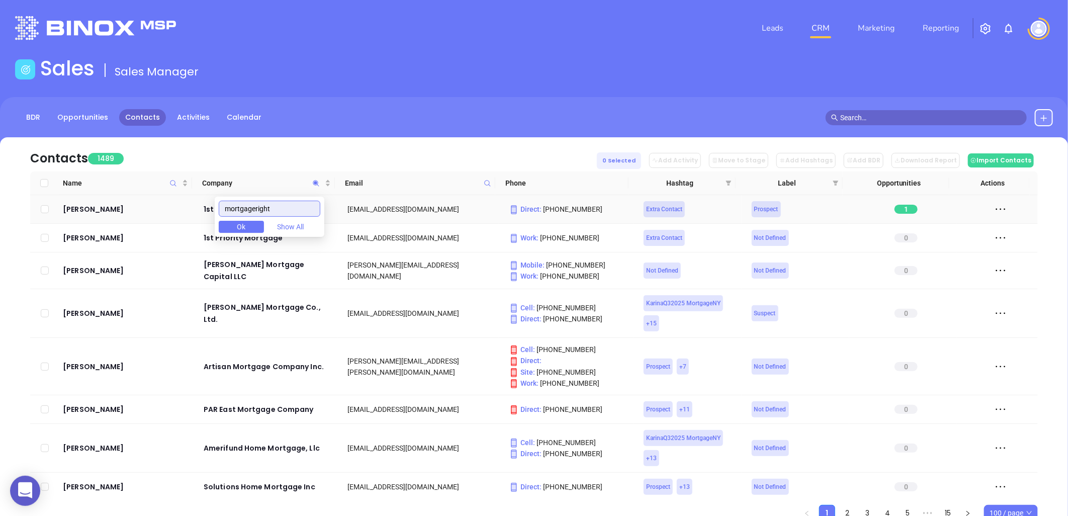
drag, startPoint x: 114, startPoint y: 213, endPoint x: 188, endPoint y: 231, distance: 77.0
click at [81, 214] on body "0 Leads CRM Marketing Reporting Financial Leads Leads Sales Sales Manager BDR O…" at bounding box center [534, 258] width 1068 height 516
paste input "introlendservicefirst.com"
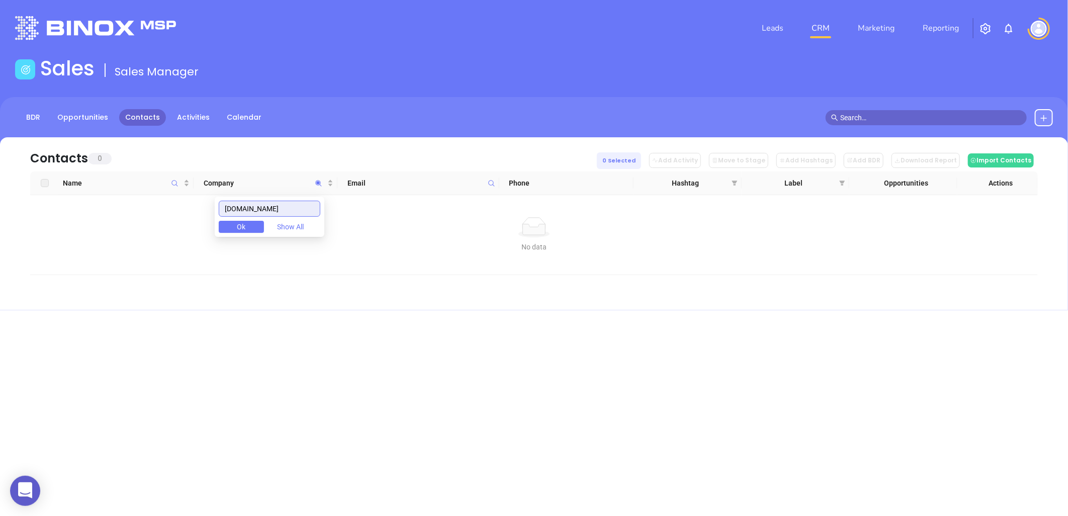
click at [274, 204] on input "introlendservicefirst.com" at bounding box center [270, 209] width 102 height 16
paste input "IntroLend LLC Service First"
type input "IntroLend LLC"
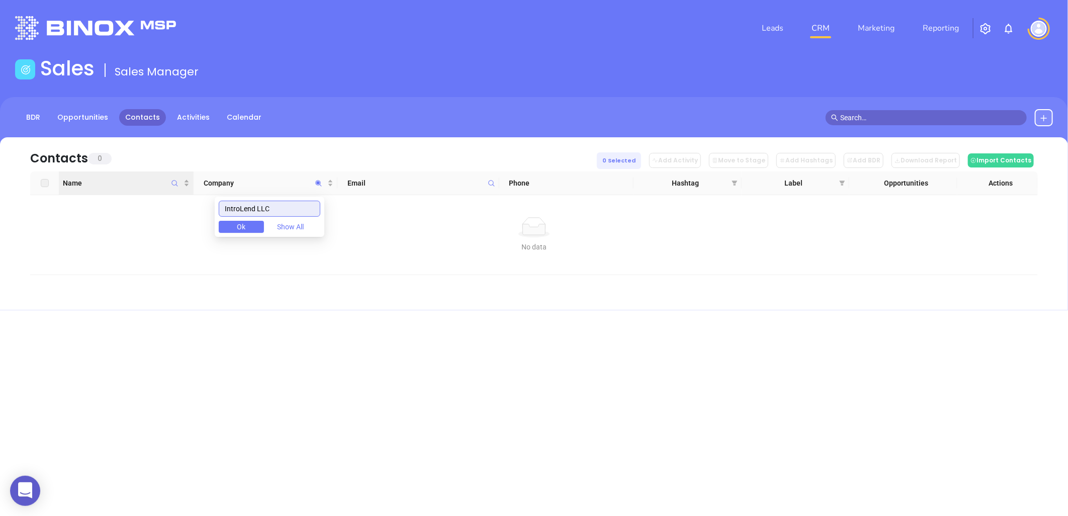
drag, startPoint x: 213, startPoint y: 201, endPoint x: 136, endPoint y: 191, distance: 77.1
click at [154, 196] on body "0 Leads CRM Marketing Reporting Financial Leads Leads Sales Sales Manager BDR O…" at bounding box center [534, 258] width 1068 height 516
drag, startPoint x: 194, startPoint y: 200, endPoint x: 122, endPoint y: 198, distance: 71.4
click at [126, 203] on body "0 Leads CRM Marketing Reporting Financial Leads Leads Sales Sales Manager BDR O…" at bounding box center [534, 258] width 1068 height 516
paste input "ALLIANCE MORTGAGE GROUP"
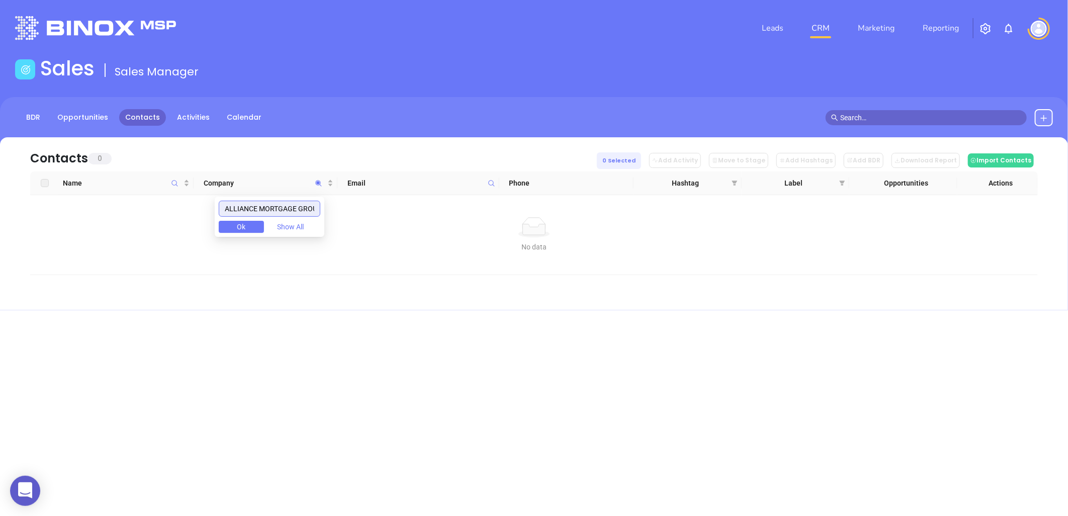
click at [258, 207] on input "ALLIANCE MORTGAGE GROUP" at bounding box center [270, 209] width 102 height 16
paste input "UpMortgage"
type input "UpMortgage"
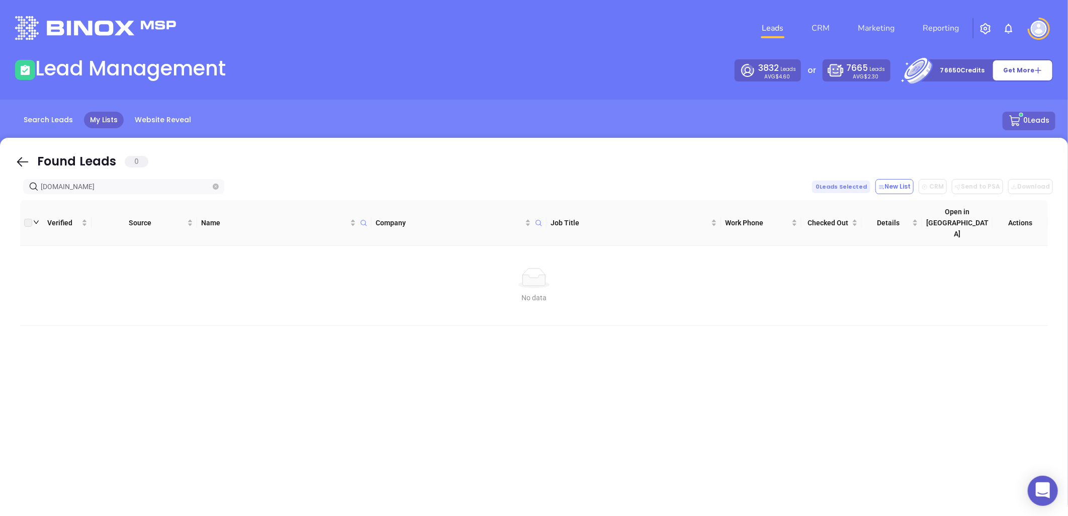
drag, startPoint x: 60, startPoint y: 188, endPoint x: 189, endPoint y: 170, distance: 129.9
click at [0, 180] on html "0 Leads CRM Marketing Reporting Financial Leads Leads Lead Management 3832 Lead…" at bounding box center [534, 258] width 1068 height 516
paste input "Regions"
drag, startPoint x: 91, startPoint y: 189, endPoint x: -102, endPoint y: 202, distance: 193.9
click at [0, 202] on html "0 Leads CRM Marketing Reporting Financial Leads Leads Lead Management 3832 Lead…" at bounding box center [534, 258] width 1068 height 516
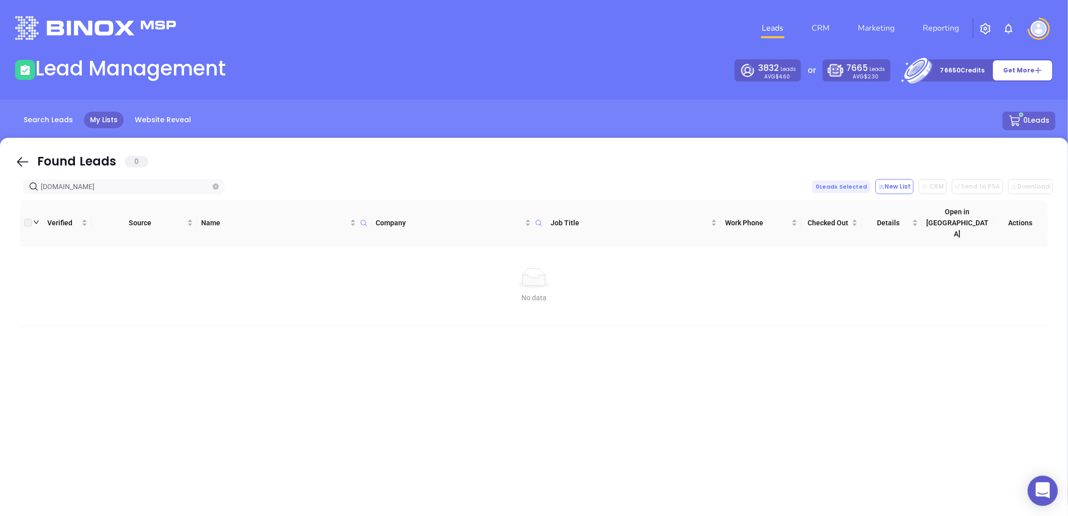
paste input "[DOMAIN_NAME]"
click at [107, 186] on div "Click to sort ascending" at bounding box center [144, 190] width 80 height 17
drag, startPoint x: 100, startPoint y: 184, endPoint x: -86, endPoint y: 214, distance: 187.9
click at [0, 214] on html "0 Leads CRM Marketing Reporting Financial Leads Leads Lead Management 3832 Lead…" at bounding box center [534, 258] width 1068 height 516
paste input "[DOMAIN_NAME]"
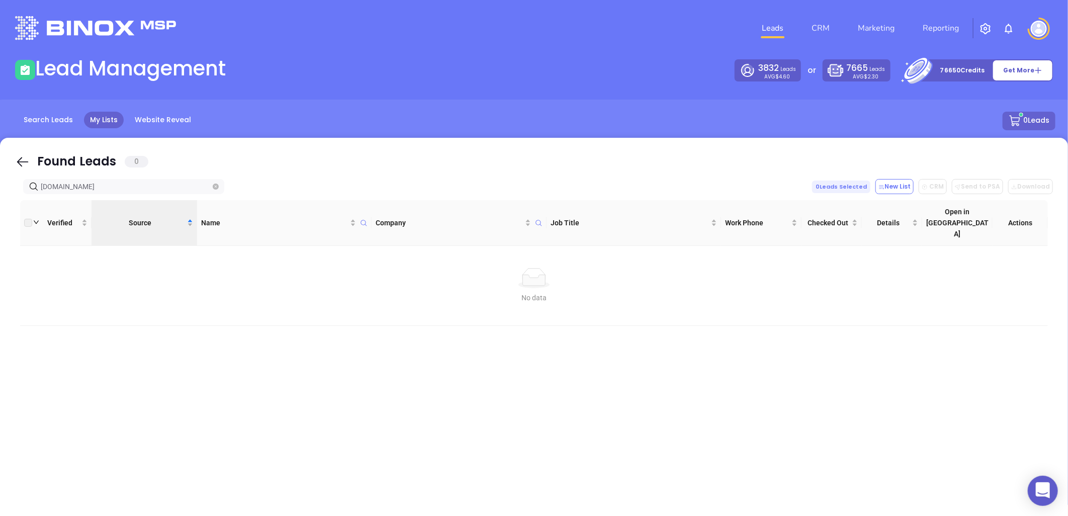
drag, startPoint x: 106, startPoint y: 185, endPoint x: -133, endPoint y: 223, distance: 242.3
click at [0, 223] on html "0 Leads CRM Marketing Reporting Financial Leads Leads Lead Management 3832 Lead…" at bounding box center [534, 258] width 1068 height 516
paste input "[PERSON_NAME]"
click at [71, 186] on input "[PERSON_NAME][EMAIL_ADDRESS][DOMAIN_NAME]" at bounding box center [126, 186] width 170 height 11
drag, startPoint x: -79, startPoint y: 214, endPoint x: -187, endPoint y: 245, distance: 112.5
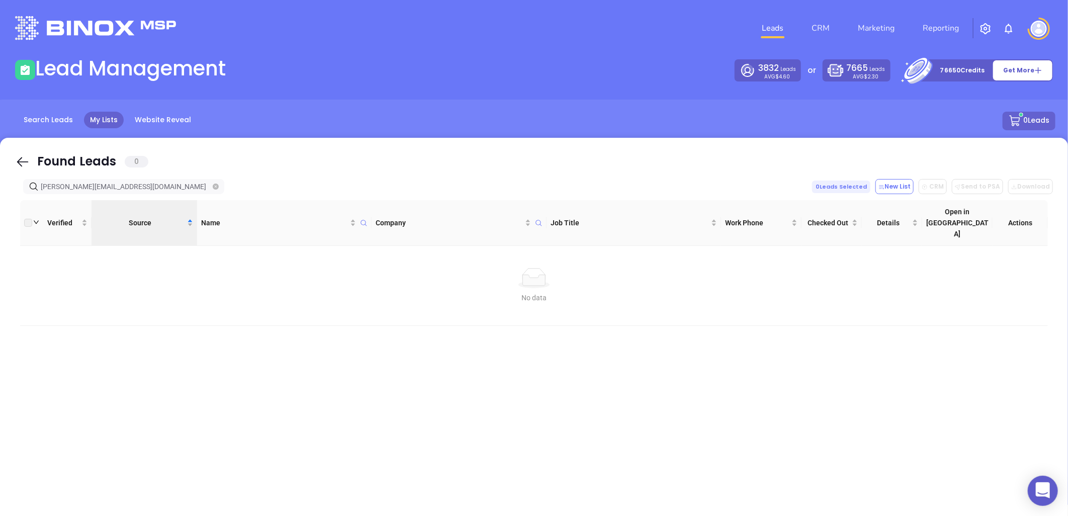
click at [0, 245] on html "0 Leads CRM Marketing Reporting Financial Leads Leads Lead Management 3832 Lead…" at bounding box center [534, 258] width 1068 height 516
drag, startPoint x: 135, startPoint y: 193, endPoint x: 129, endPoint y: 191, distance: 5.7
click at [136, 192] on span "[PERSON_NAME][EMAIL_ADDRESS][DOMAIN_NAME]" at bounding box center [123, 186] width 201 height 15
click at [68, 186] on input "[PERSON_NAME][EMAIL_ADDRESS][DOMAIN_NAME]" at bounding box center [126, 186] width 170 height 11
click at [71, 186] on input "[PERSON_NAME][EMAIL_ADDRESS][DOMAIN_NAME]" at bounding box center [126, 186] width 170 height 11
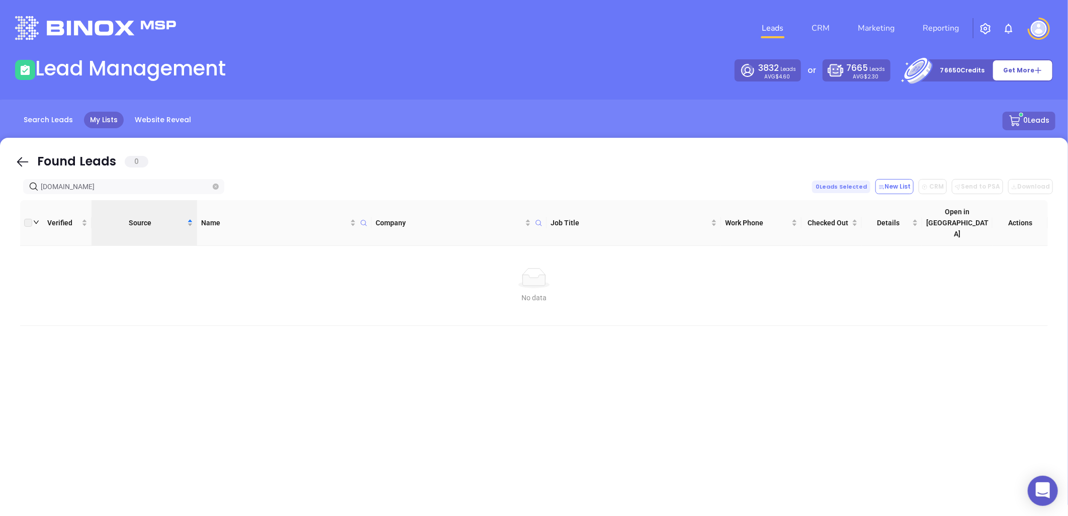
drag, startPoint x: 106, startPoint y: 184, endPoint x: -17, endPoint y: 195, distance: 123.1
click at [0, 195] on html "0 Leads CRM Marketing Reporting Financial Leads Leads Lead Management 3832 Lead…" at bounding box center [534, 258] width 1068 height 516
paste input "interes"
drag, startPoint x: 250, startPoint y: 155, endPoint x: 441, endPoint y: 116, distance: 194.9
click at [441, 116] on main "Lead Management 3832 Leads AVG $4.60 or 7665 Leads AVG $2.30 76650 Credits Get …" at bounding box center [534, 280] width 1068 height 448
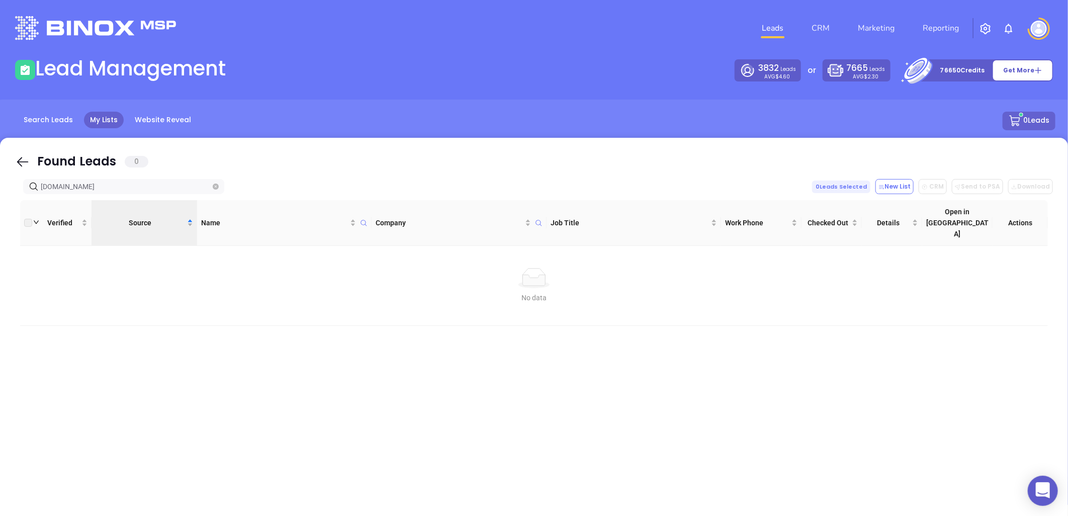
drag, startPoint x: 84, startPoint y: 182, endPoint x: -142, endPoint y: 181, distance: 226.2
click at [0, 181] on html "0 Leads CRM Marketing Reporting Financial Leads Leads Lead Management 3832 Lead…" at bounding box center [534, 258] width 1068 height 516
paste input "rolendservicefir"
drag, startPoint x: 102, startPoint y: 186, endPoint x: 0, endPoint y: 173, distance: 102.4
click at [0, 176] on html "0 Leads CRM Marketing Reporting Financial Leads Leads Lead Management 3832 Lead…" at bounding box center [534, 258] width 1068 height 516
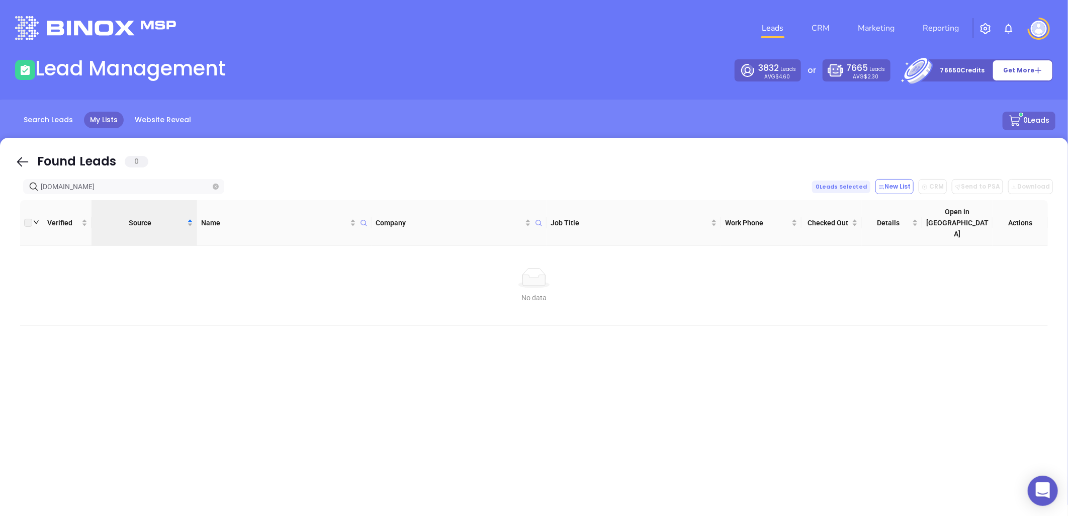
paste input "amgloan"
drag, startPoint x: 81, startPoint y: 191, endPoint x: -104, endPoint y: 161, distance: 187.4
click at [0, 161] on html "0 Leads CRM Marketing Reporting Financial Leads Leads Lead Management 3832 Lead…" at bounding box center [534, 258] width 1068 height 516
paste input "UpMortgage"
type input "UpMortgage"
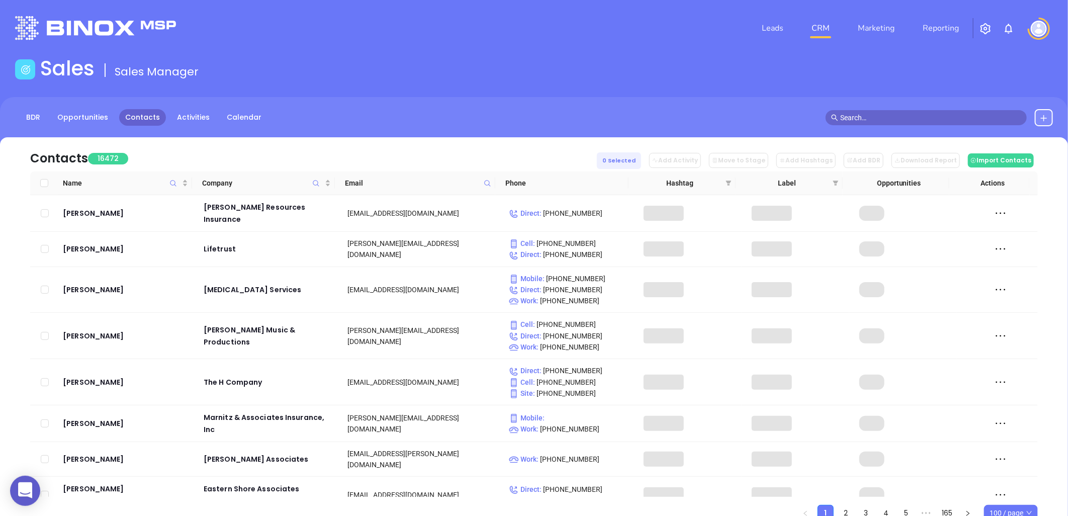
click at [1043, 117] on icon at bounding box center [1043, 118] width 7 height 7
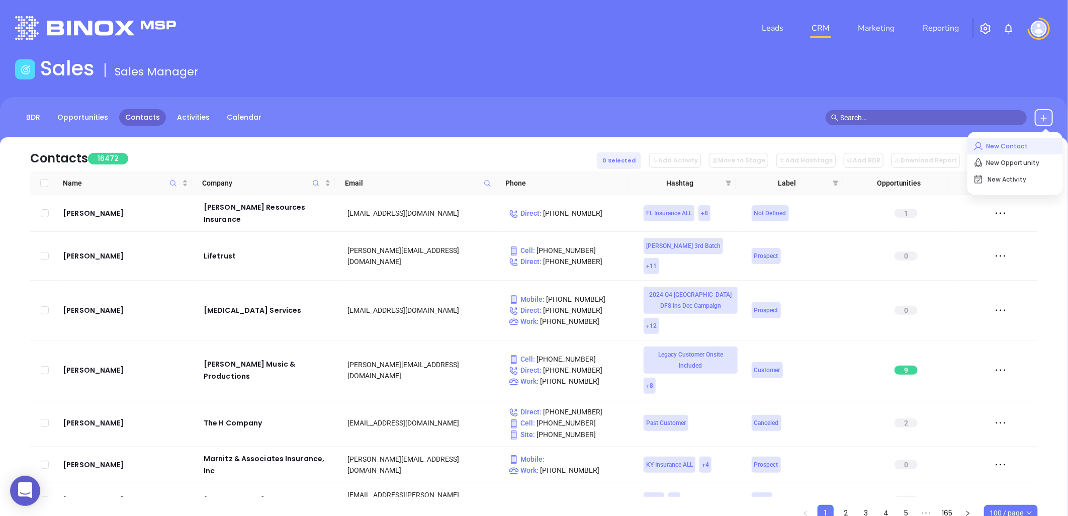
click at [993, 148] on p "New Contact" at bounding box center [1014, 146] width 83 height 16
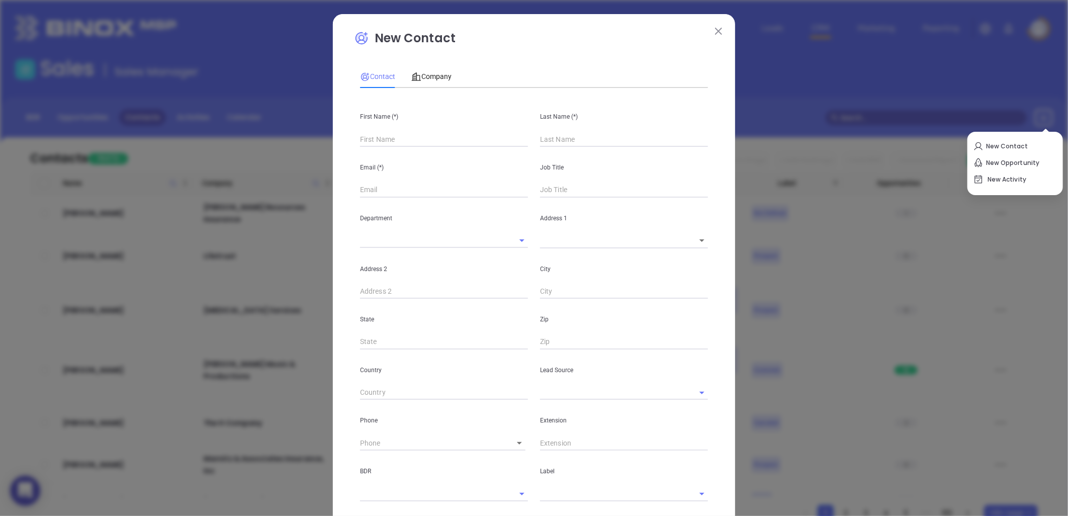
type input "Fourth Phone Call"
type input "1"
click at [385, 139] on input "text" at bounding box center [444, 139] width 168 height 15
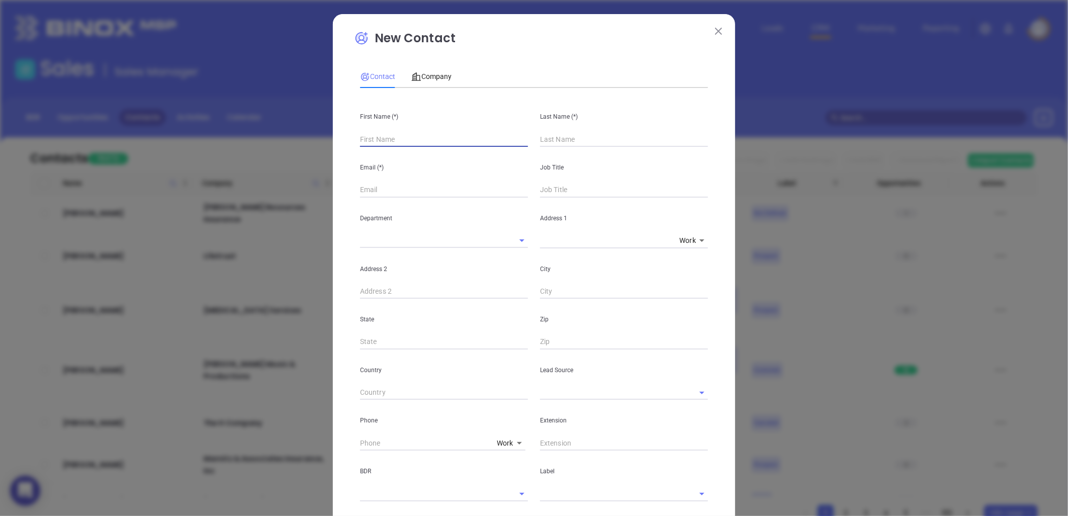
type input "s"
type input "Scottie"
type input "Talaski"
click at [381, 184] on input "text" at bounding box center [444, 189] width 168 height 15
paste input "Scottie.Talaski@movement.com"
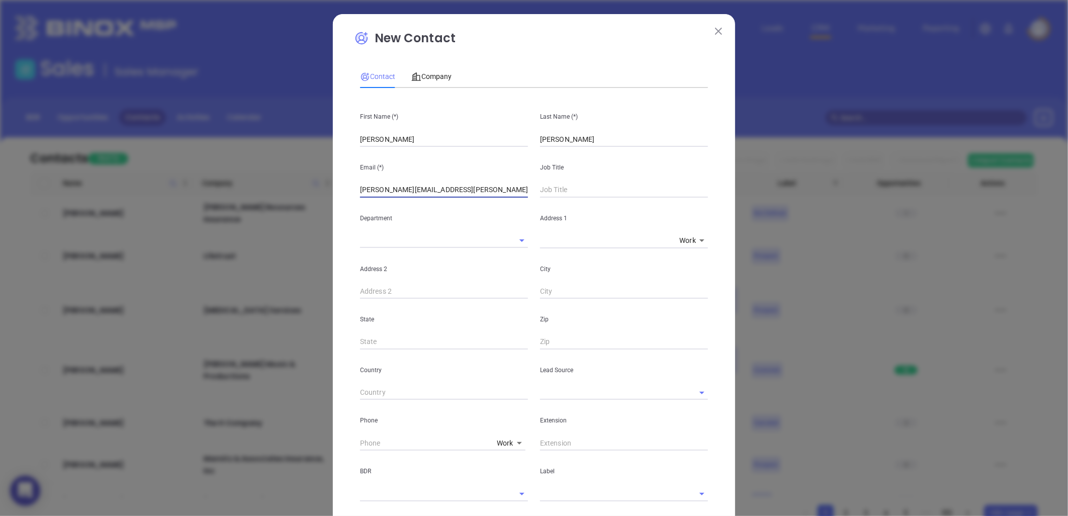
click at [479, 184] on input "Scottie.Talaski@movement.com" at bounding box center [444, 189] width 168 height 15
drag, startPoint x: 355, startPoint y: 190, endPoint x: 450, endPoint y: 188, distance: 95.0
click at [360, 190] on input "Scottie.Talaski@movement.com" at bounding box center [444, 189] width 168 height 15
type input "Scottie.Talaski@movement.com"
click at [574, 193] on input "text" at bounding box center [624, 189] width 168 height 15
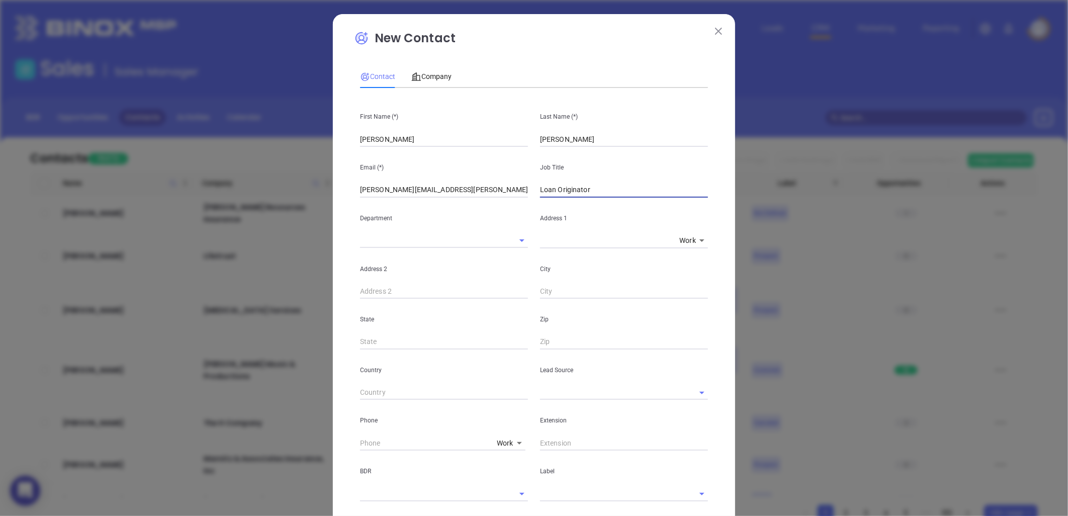
type input "Loan Originator"
click at [568, 393] on input "text" at bounding box center [610, 392] width 140 height 15
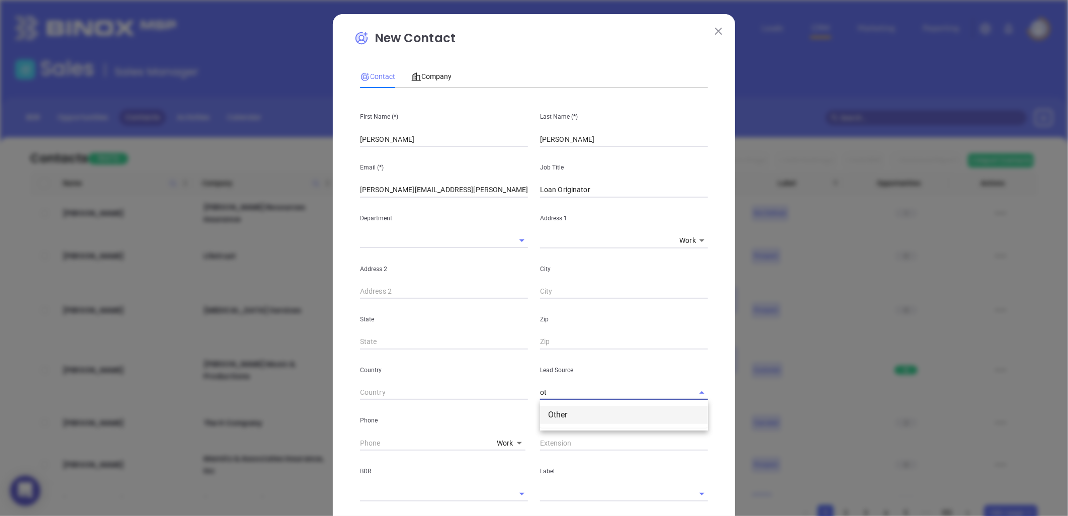
click at [558, 415] on li "Other" at bounding box center [624, 415] width 168 height 18
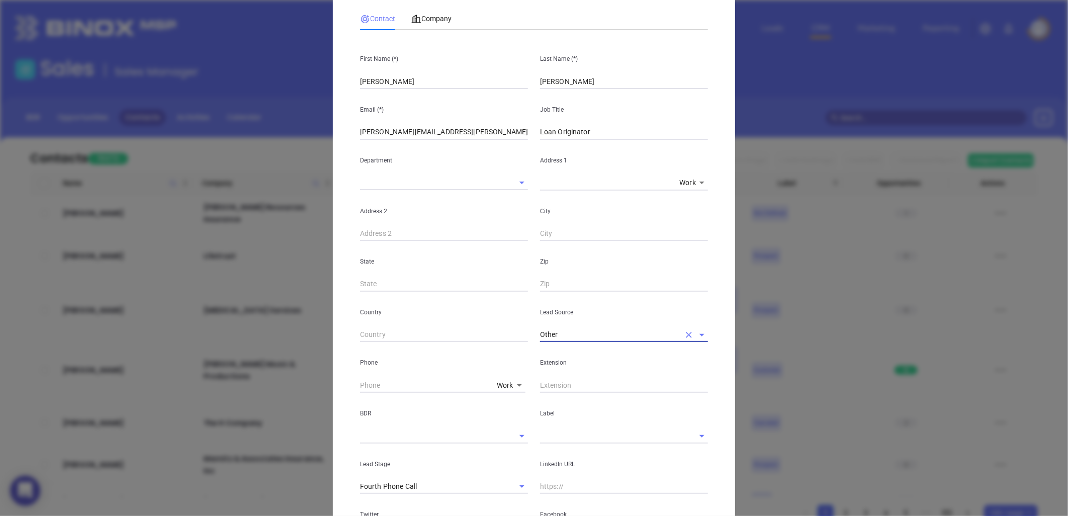
scroll to position [167, 0]
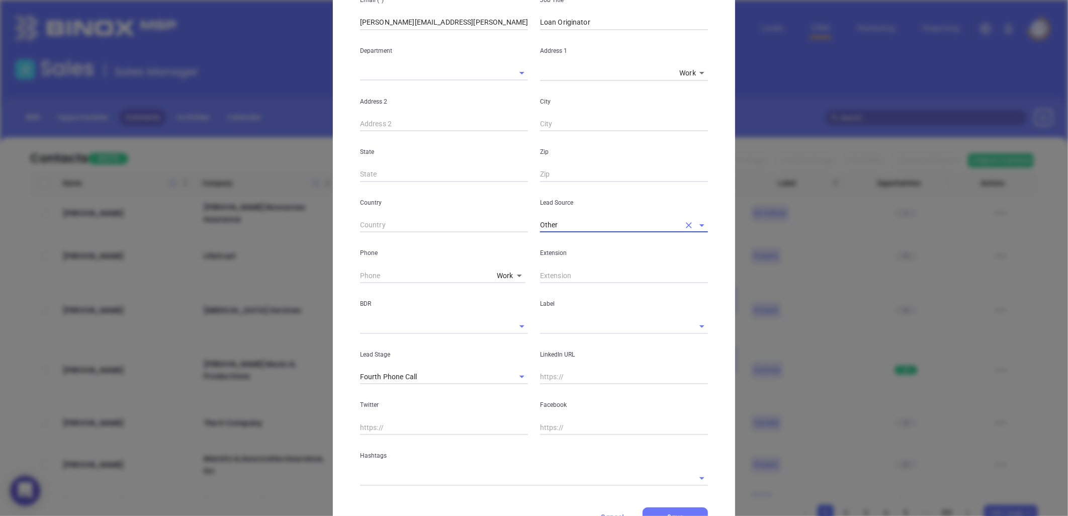
type input "Other"
click at [499, 273] on body "0 Leads CRM Marketing Reporting Financial Leads Leads Sales Sales Manager BDR O…" at bounding box center [534, 258] width 1068 height 516
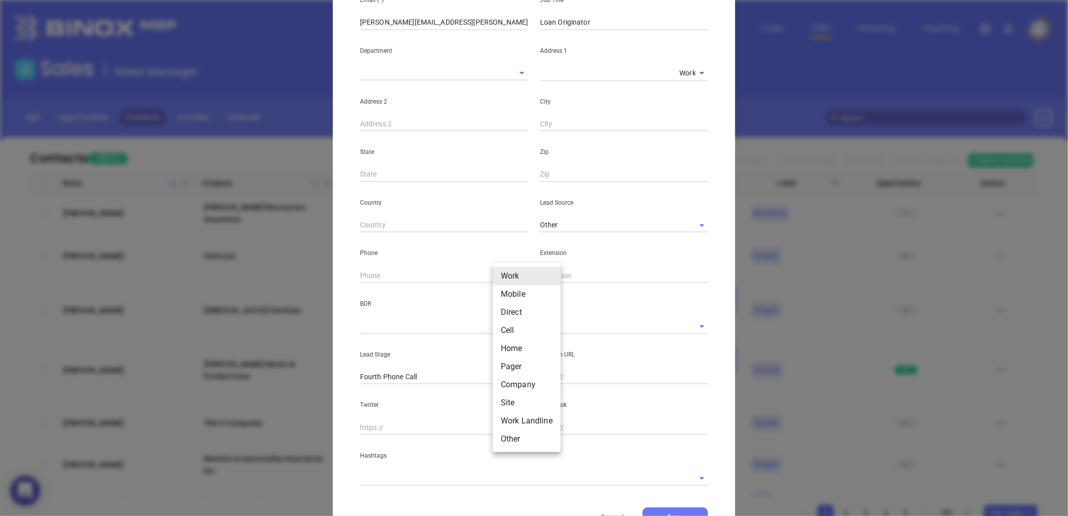
click at [508, 398] on li "Site" at bounding box center [527, 403] width 68 height 18
type input "11"
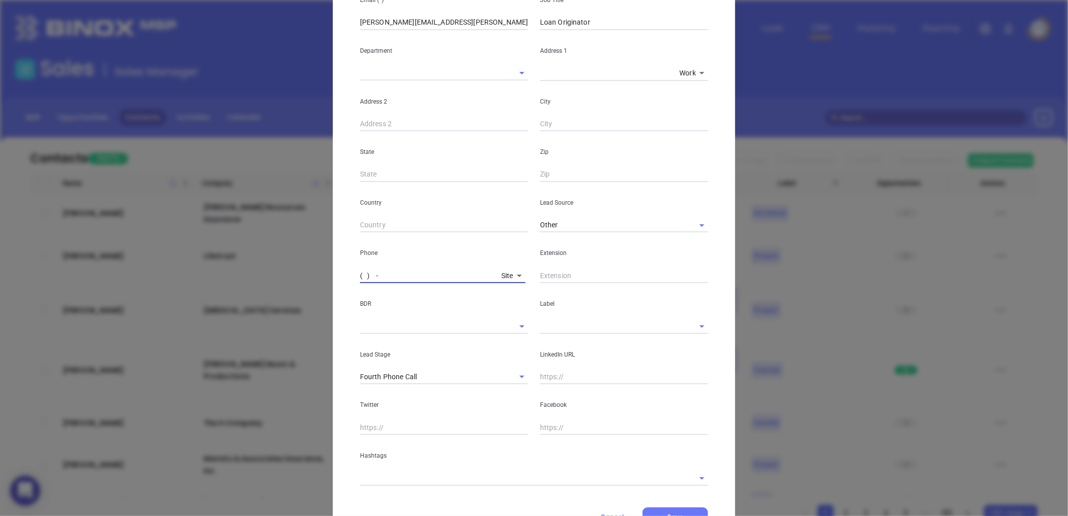
drag, startPoint x: 372, startPoint y: 269, endPoint x: 375, endPoint y: 276, distance: 8.3
click at [371, 272] on input "( ) -" at bounding box center [428, 275] width 137 height 15
paste input "980) 291-4848"
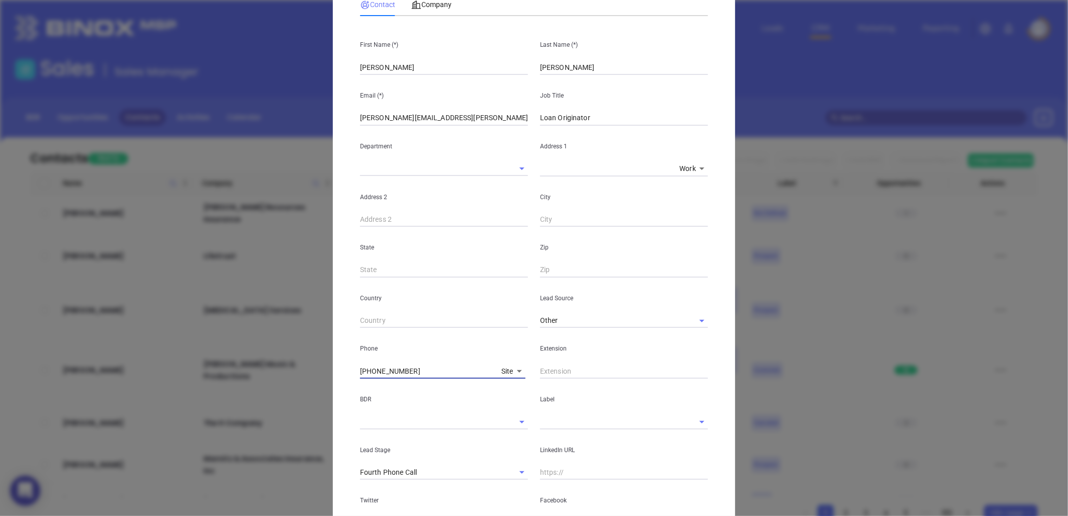
scroll to position [0, 0]
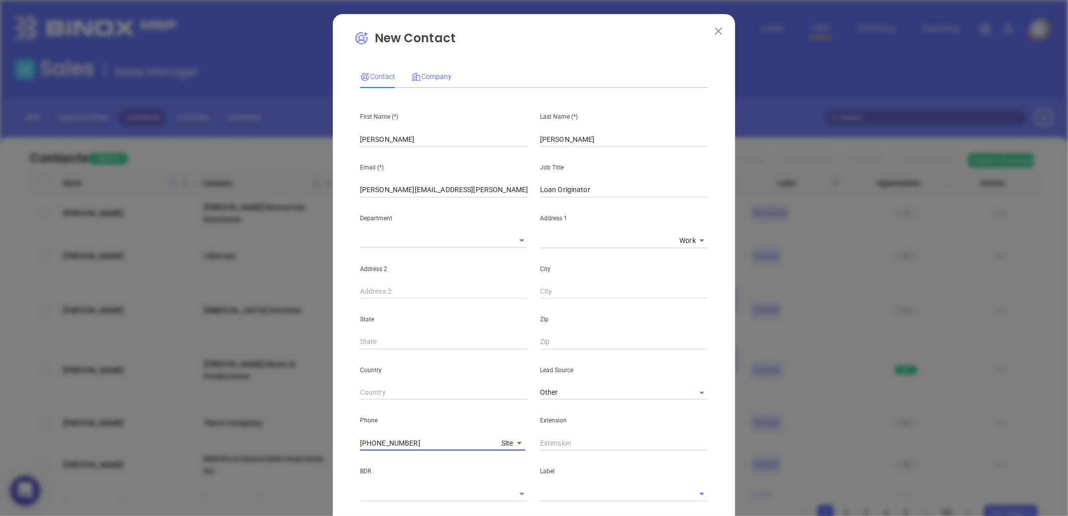
type input "(980) 291-4848"
click at [430, 76] on span "Company" at bounding box center [431, 76] width 40 height 8
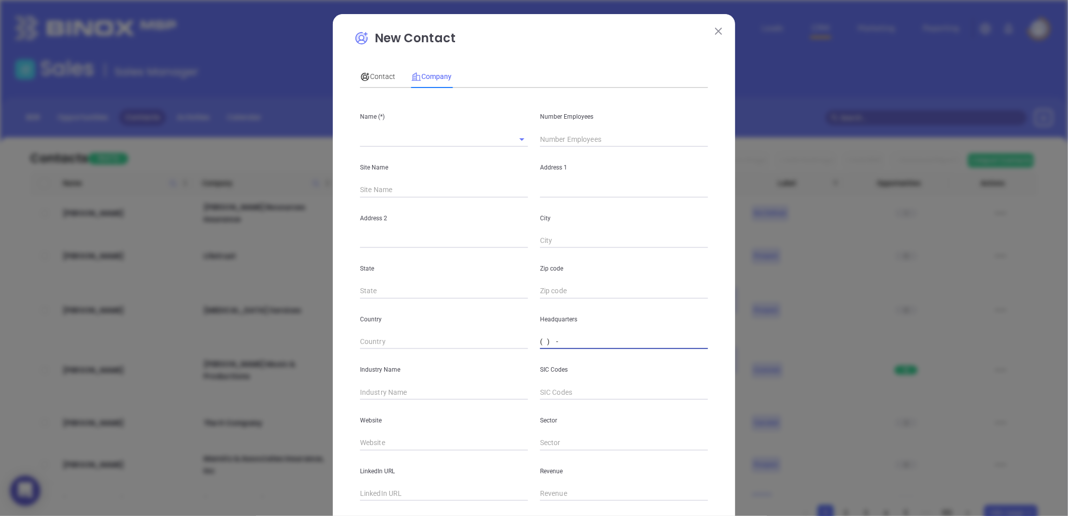
click at [566, 343] on input "( ) -" at bounding box center [624, 341] width 168 height 15
paste input "980) 291-4848"
paste input "text"
type input "(980) 291-4848"
click at [367, 142] on input "text" at bounding box center [430, 139] width 140 height 15
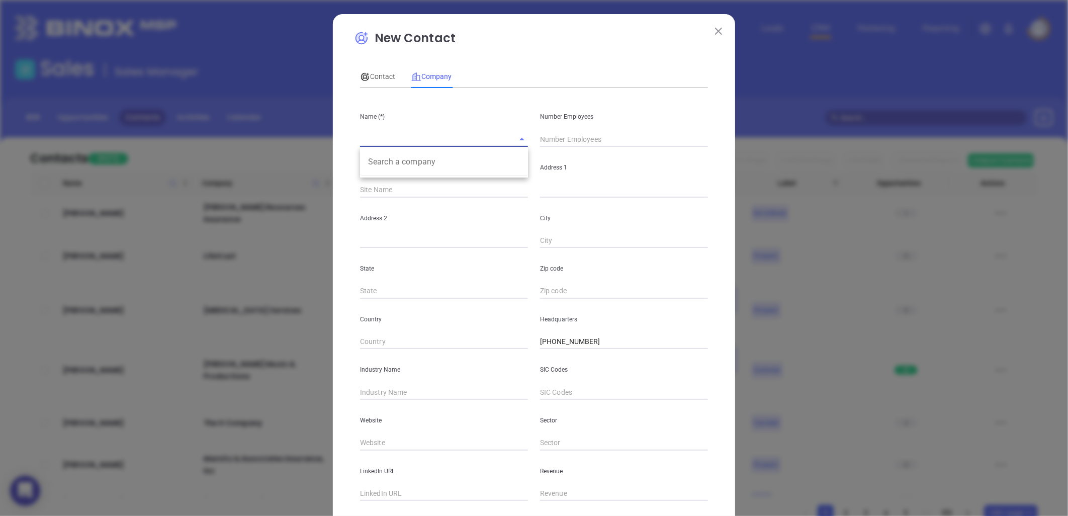
paste input "Sincere Mortgage Group"
type input "Sincere Mortgage Group"
drag, startPoint x: 489, startPoint y: 239, endPoint x: 422, endPoint y: 202, distance: 75.8
click at [489, 239] on input "text" at bounding box center [444, 240] width 168 height 15
click at [582, 138] on input "text" at bounding box center [624, 139] width 168 height 15
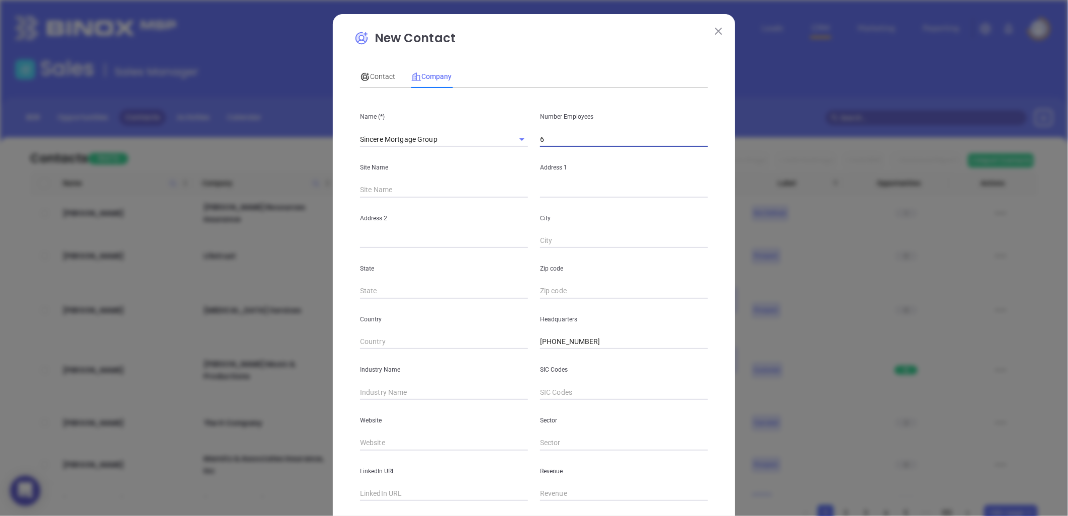
type input "6"
click at [469, 164] on p "Site Name" at bounding box center [444, 167] width 168 height 11
click at [554, 192] on input "text" at bounding box center [624, 189] width 168 height 15
paste input "153 S Oakland Ave. Rock Hill, South Carolina 29730"
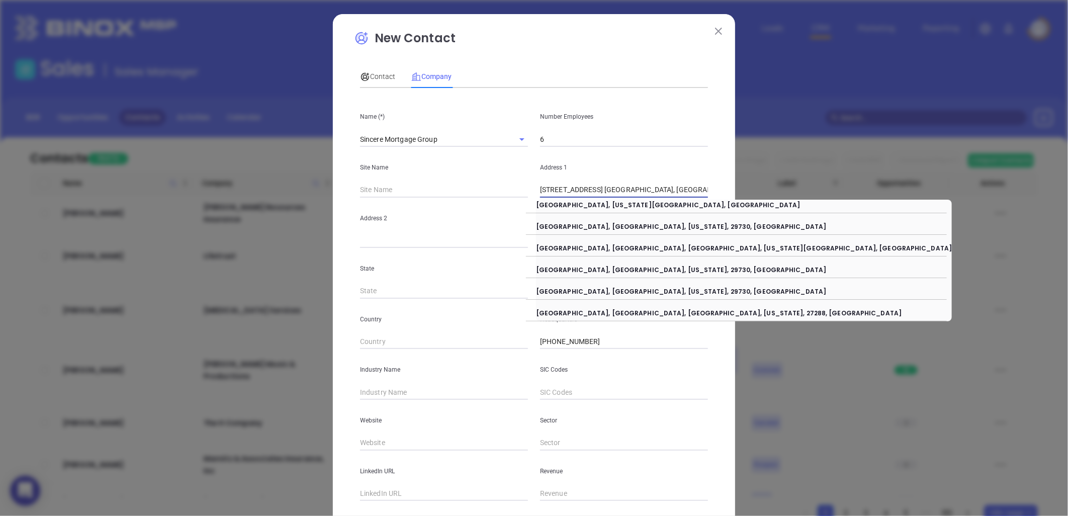
drag, startPoint x: 599, startPoint y: 190, endPoint x: 845, endPoint y: 203, distance: 246.6
click at [837, 208] on div "New Contact Contact Company First Name (*) Scottie Last Name (*) Talaski Email …" at bounding box center [534, 258] width 1068 height 516
type input "153 S Oakland Ave"
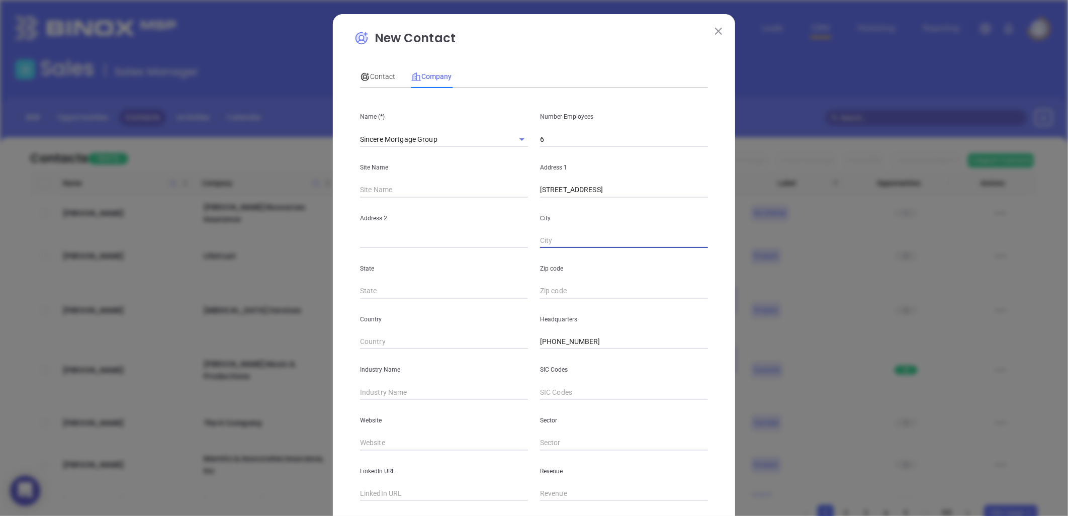
paste input "Rock Hill, South Carolina 29730"
drag, startPoint x: 575, startPoint y: 240, endPoint x: 806, endPoint y: 239, distance: 230.7
click at [809, 242] on div "New Contact Contact Company First Name (*) Scottie Last Name (*) Talaski Email …" at bounding box center [534, 258] width 1068 height 516
type input "Rock Hill,"
click at [806, 239] on div "New Contact Contact Company First Name (*) Scottie Last Name (*) Talaski Email …" at bounding box center [534, 258] width 1068 height 516
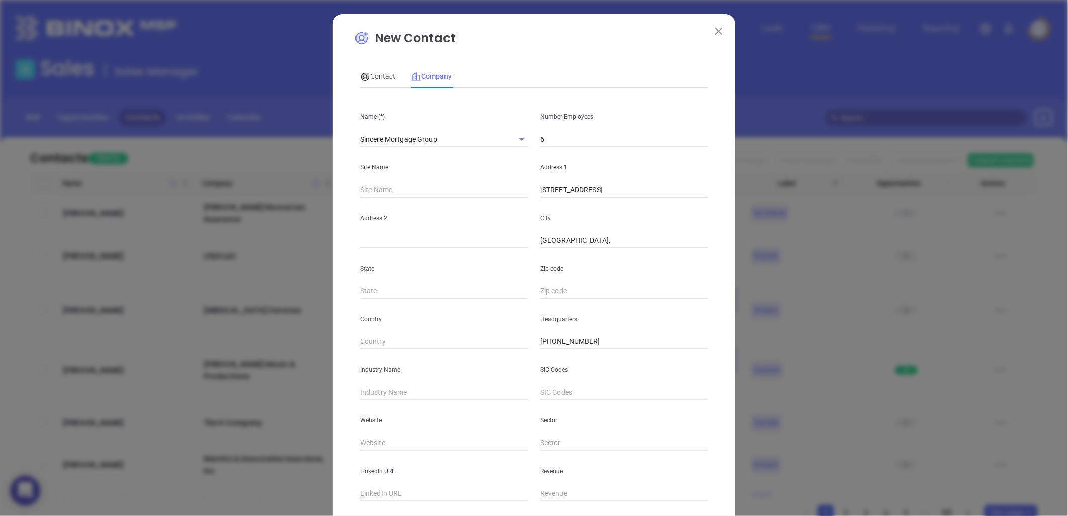
click at [589, 240] on input "Rock Hill," at bounding box center [624, 240] width 168 height 15
type input "Rock Hill"
type input "SC"
paste input "South Carolina 29730"
type input "29730"
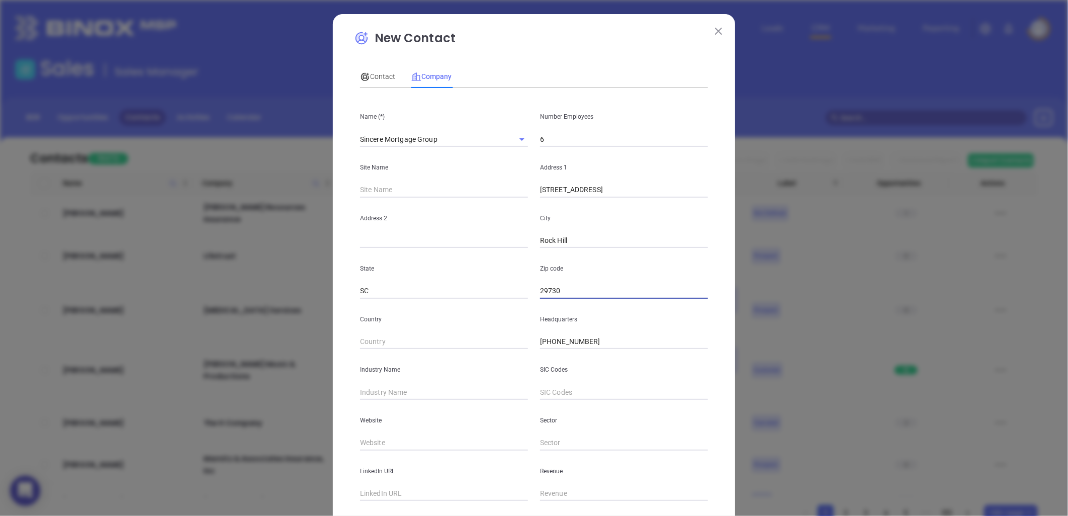
click at [415, 394] on input "text" at bounding box center [444, 392] width 168 height 15
type input "m"
type input "Mortgage"
click at [371, 440] on input "text" at bounding box center [444, 442] width 168 height 15
paste input "https://sinceremortgagegroup.com/"
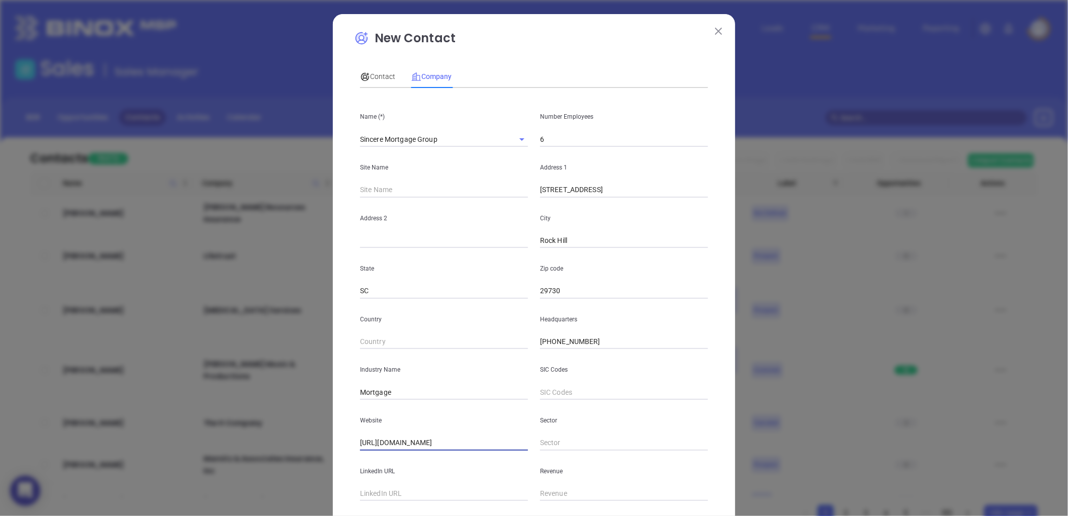
type input "https://sinceremortgagegroup.com/"
click at [396, 496] on input "text" at bounding box center [444, 493] width 168 height 15
paste input "https://www.linkedin.com/company/sincere-mortgage-group-at-nexa-mortgage/"
type input "https://www.linkedin.com/company/sincere-mortgage-group-at-nexa-mortgage/"
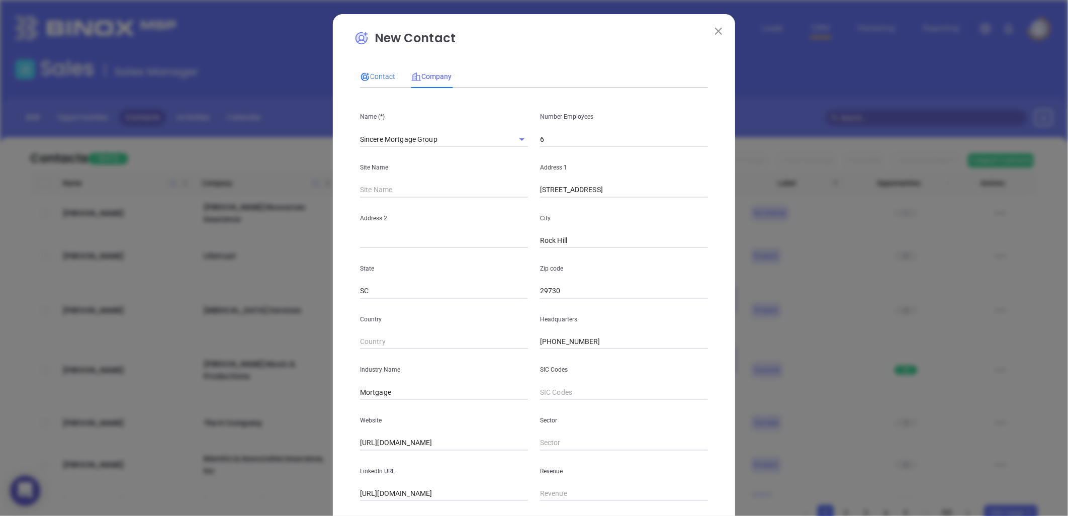
scroll to position [0, 0]
click at [381, 72] on span "Contact" at bounding box center [377, 76] width 35 height 8
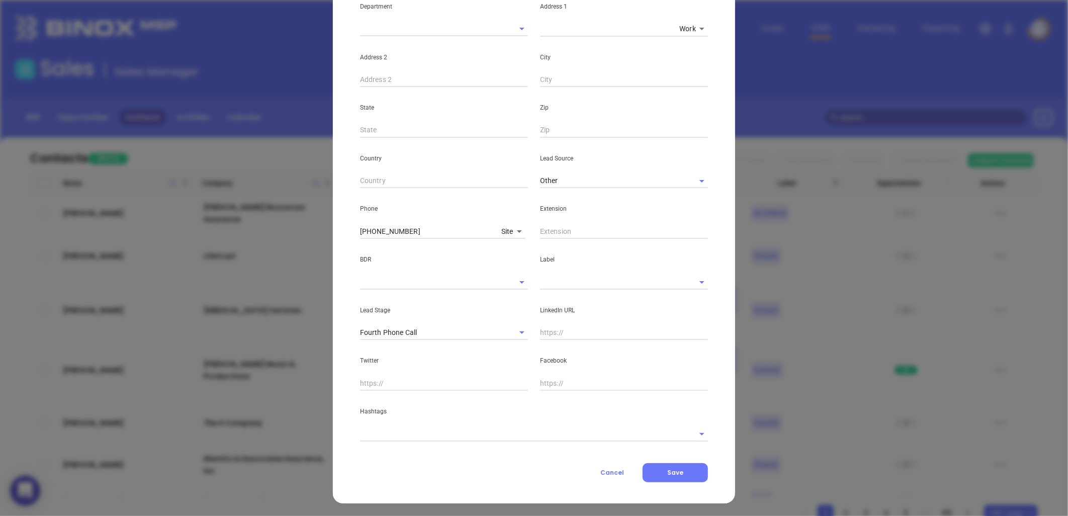
scroll to position [213, 0]
click at [558, 282] on input "text" at bounding box center [610, 280] width 140 height 15
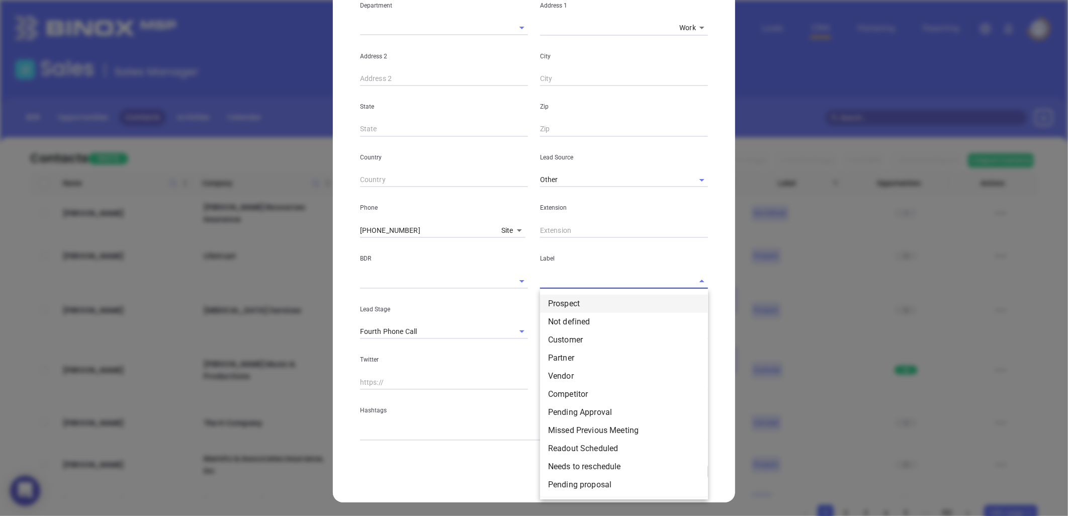
click at [562, 297] on li "Prospect" at bounding box center [624, 304] width 168 height 18
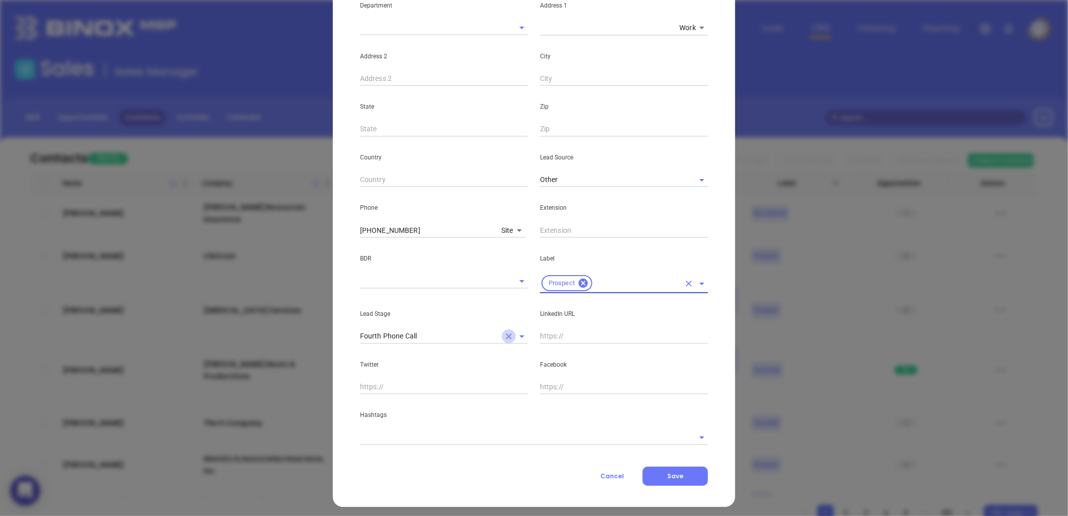
click at [504, 333] on icon "Clear" at bounding box center [509, 336] width 10 height 10
click at [549, 335] on input "text" at bounding box center [624, 336] width 168 height 15
paste input "linkedin.com/in/scottie-talaski"
type input "www.linkedin.com/in/scottie-talaski"
click at [389, 441] on input "text" at bounding box center [520, 437] width 320 height 15
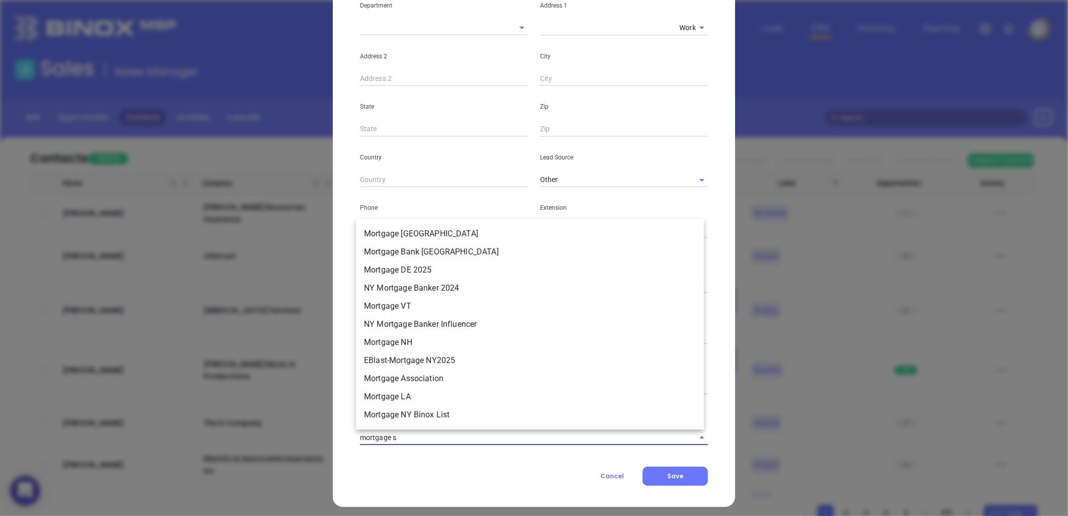
type input "mortgage sc"
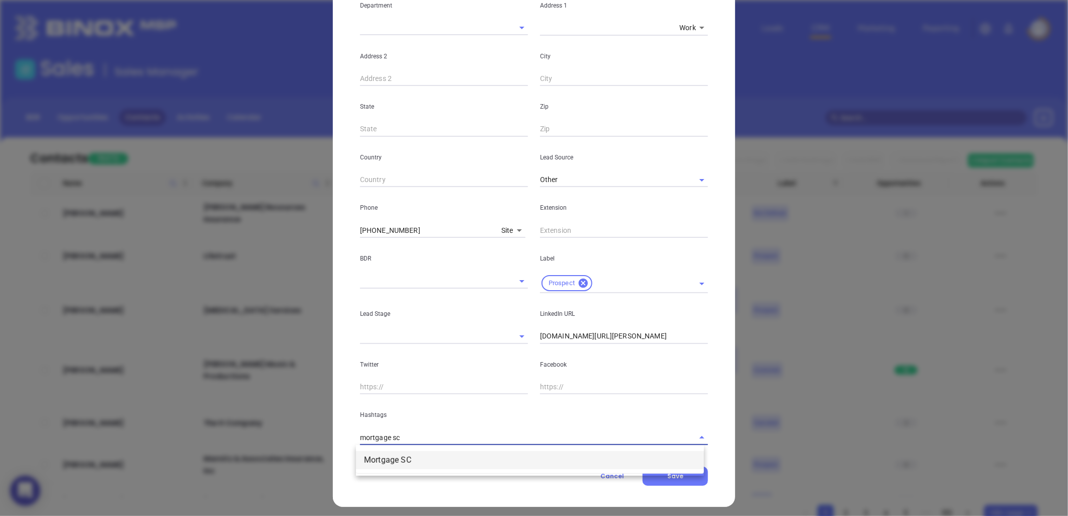
click at [386, 462] on li "Mortgage SC" at bounding box center [530, 460] width 348 height 18
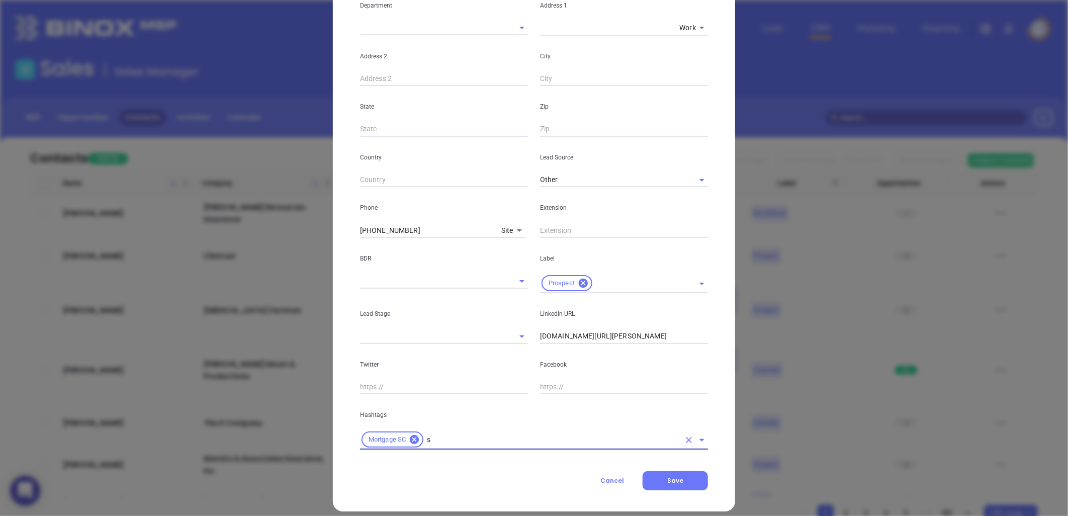
type input "sc"
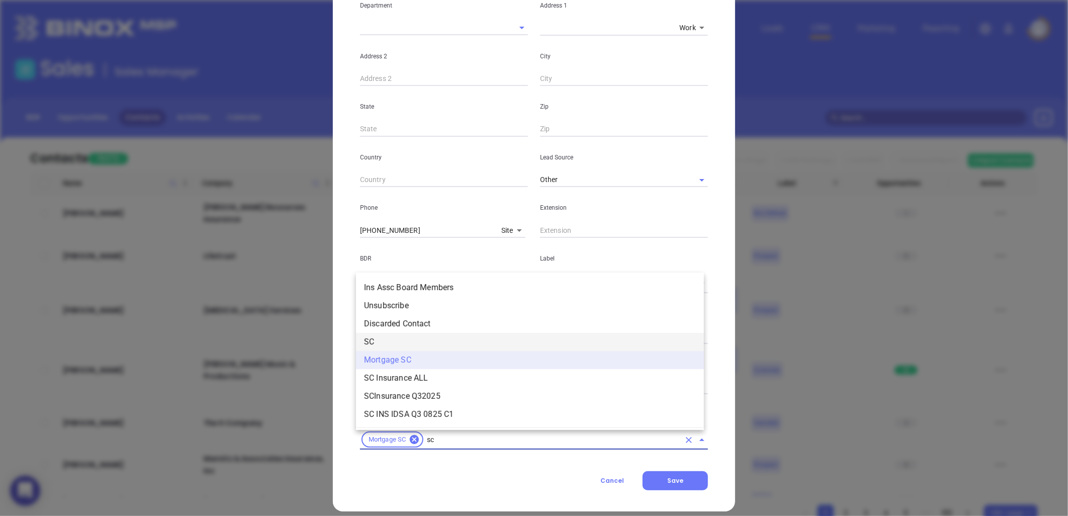
click at [387, 342] on li "SC" at bounding box center [530, 342] width 348 height 18
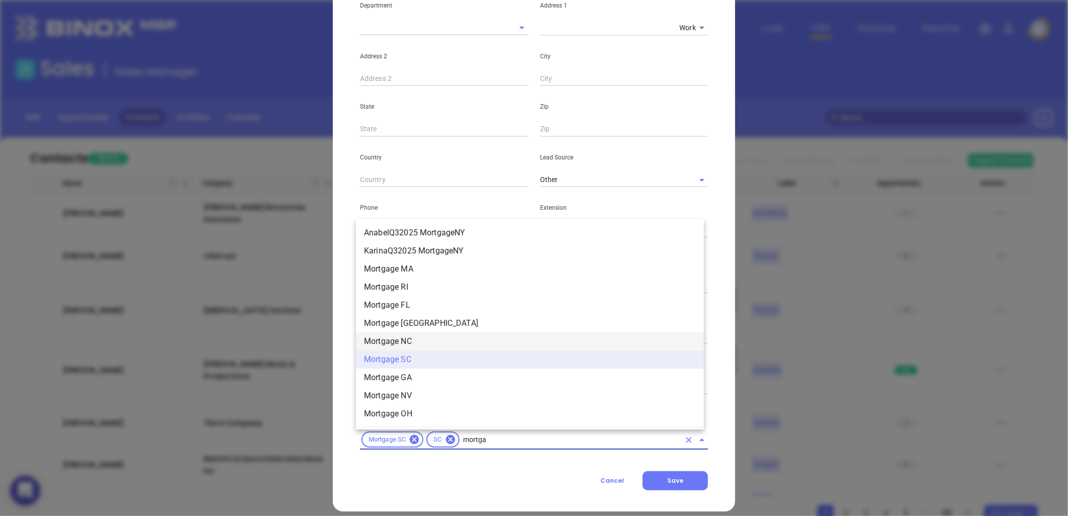
scroll to position [995, 0]
type input "mortgage"
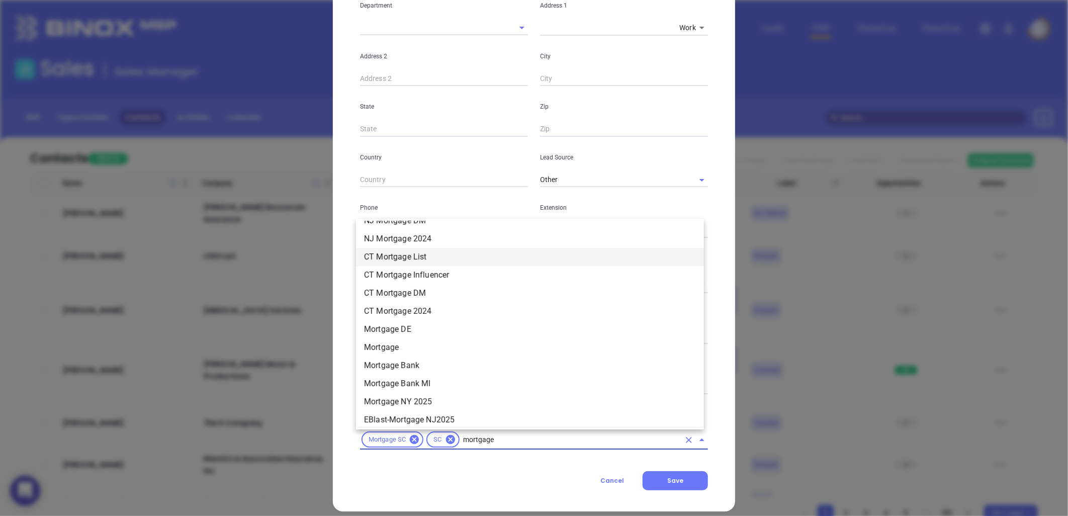
scroll to position [782, 0]
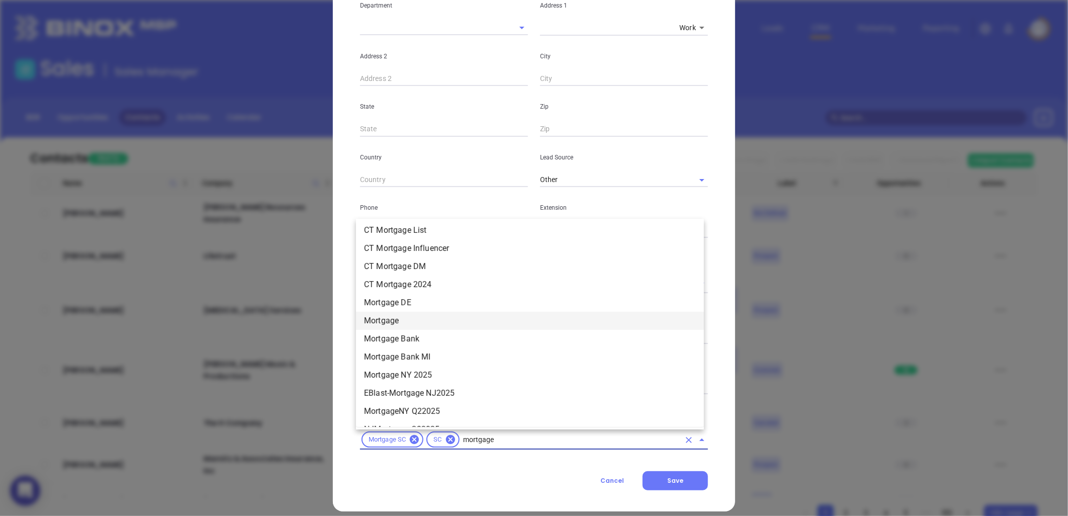
click at [399, 318] on li "Mortgage" at bounding box center [530, 321] width 348 height 18
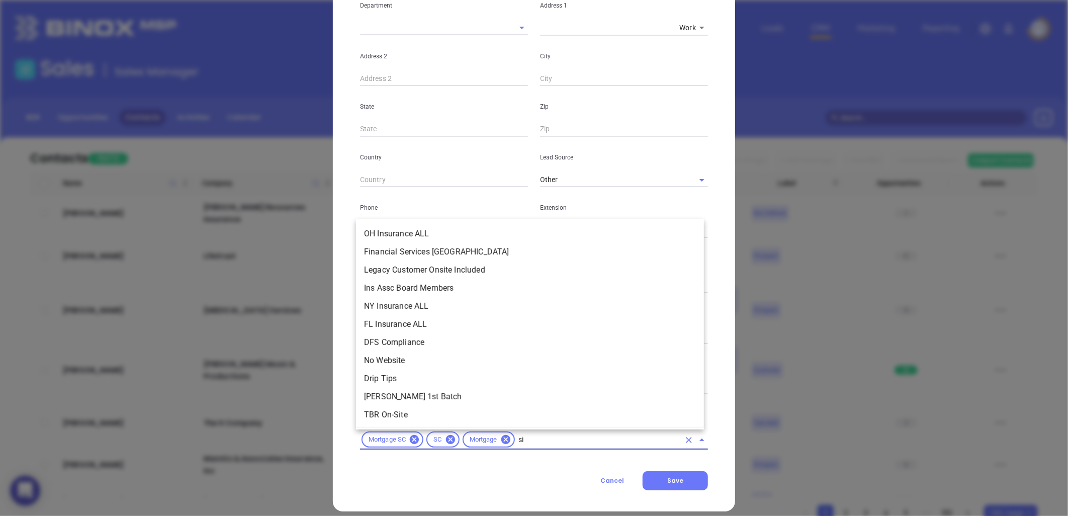
scroll to position [0, 0]
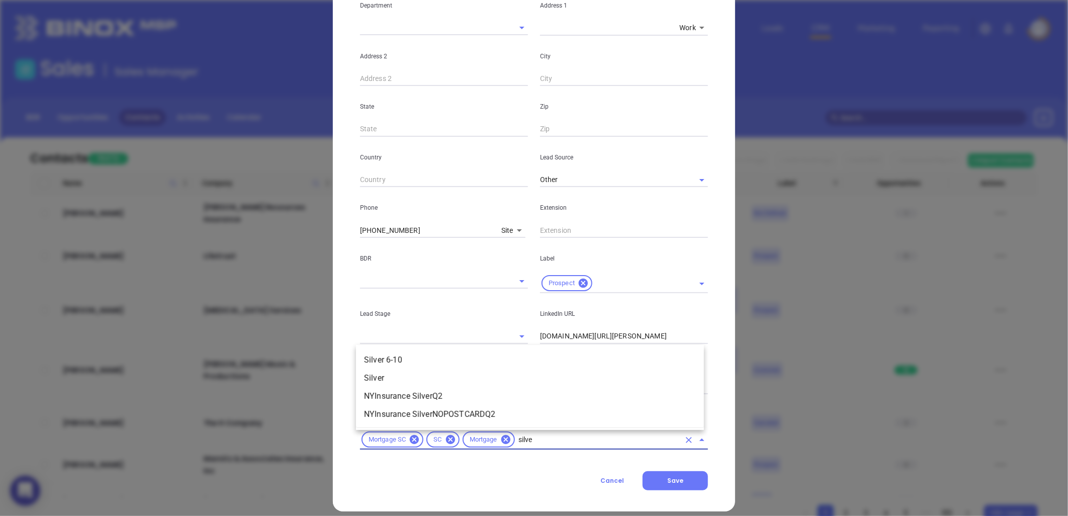
type input "silver"
click at [398, 358] on li "Silver 6-10" at bounding box center [530, 360] width 348 height 18
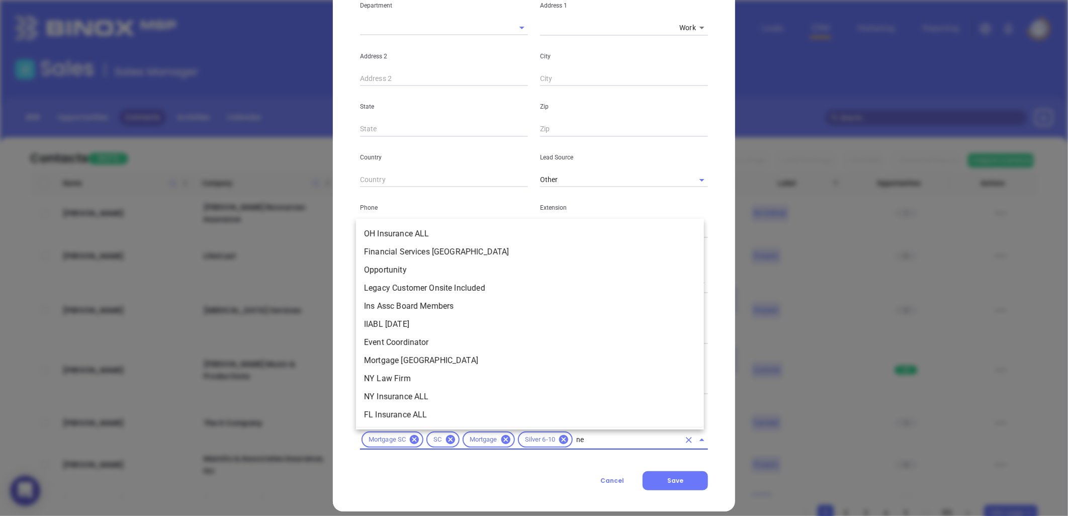
type input "new"
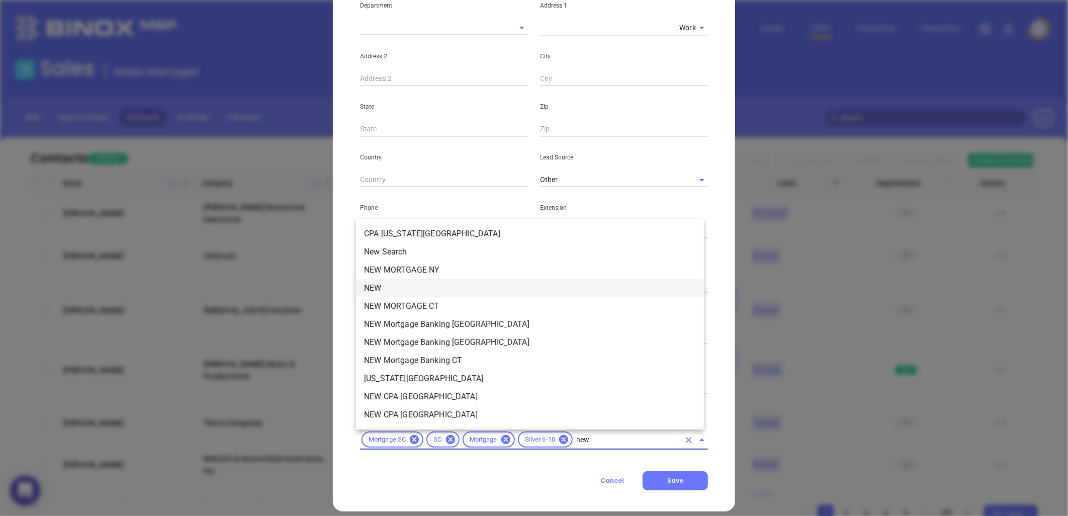
click at [410, 282] on li "NEW" at bounding box center [530, 288] width 348 height 18
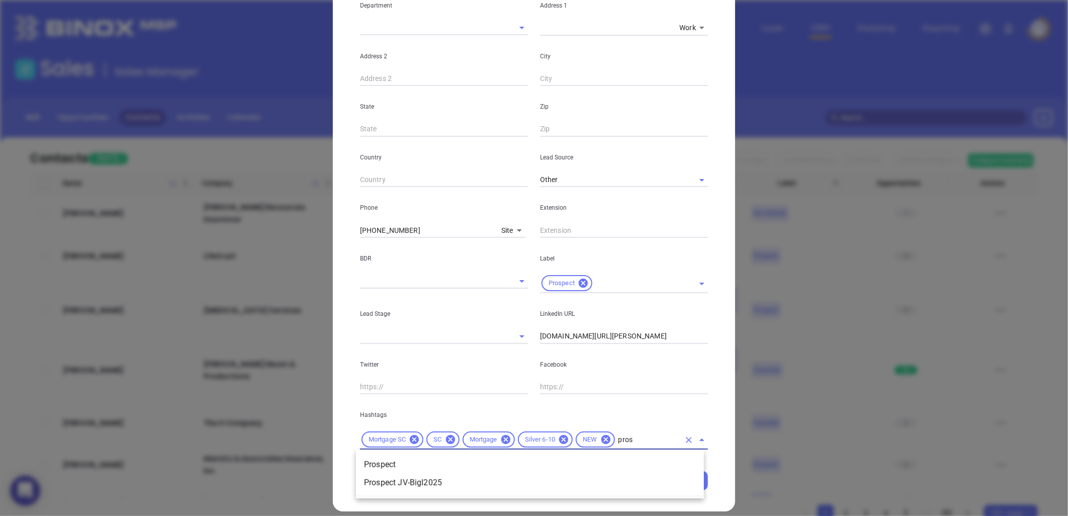
type input "prosp"
drag, startPoint x: 391, startPoint y: 460, endPoint x: 396, endPoint y: 451, distance: 9.9
click at [392, 460] on li "Prospect" at bounding box center [530, 464] width 348 height 18
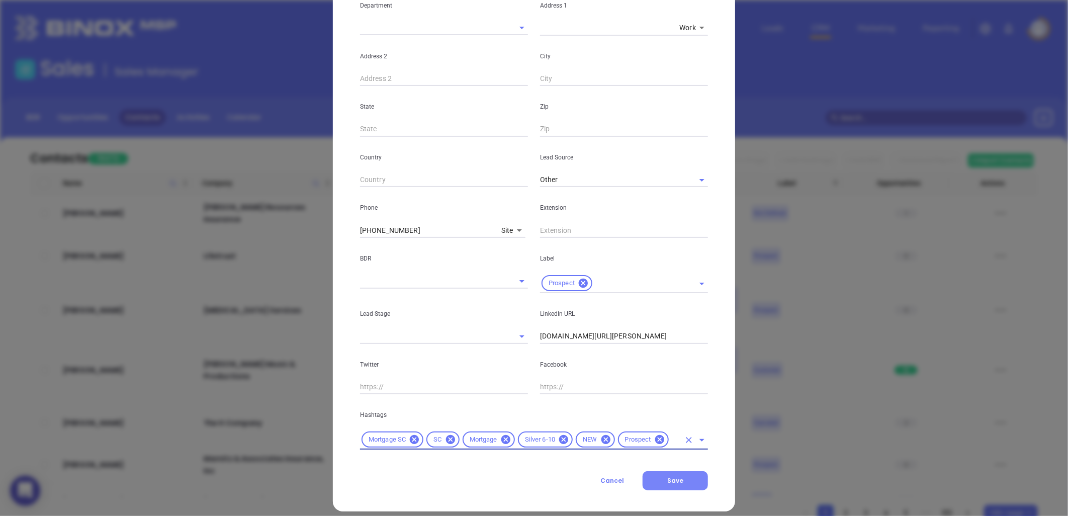
click at [671, 478] on span "Save" at bounding box center [675, 480] width 16 height 9
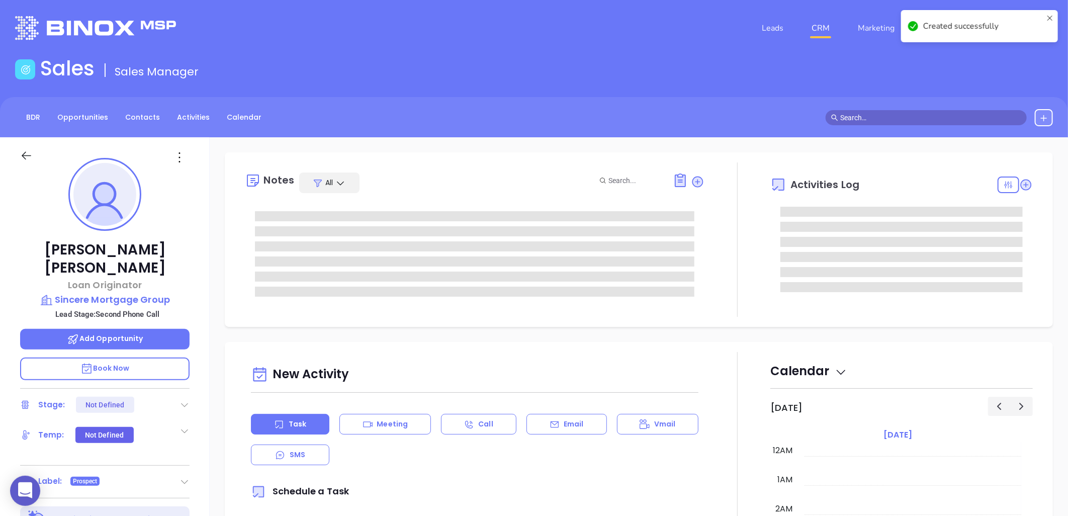
type input "[DATE]"
type input "[PERSON_NAME]"
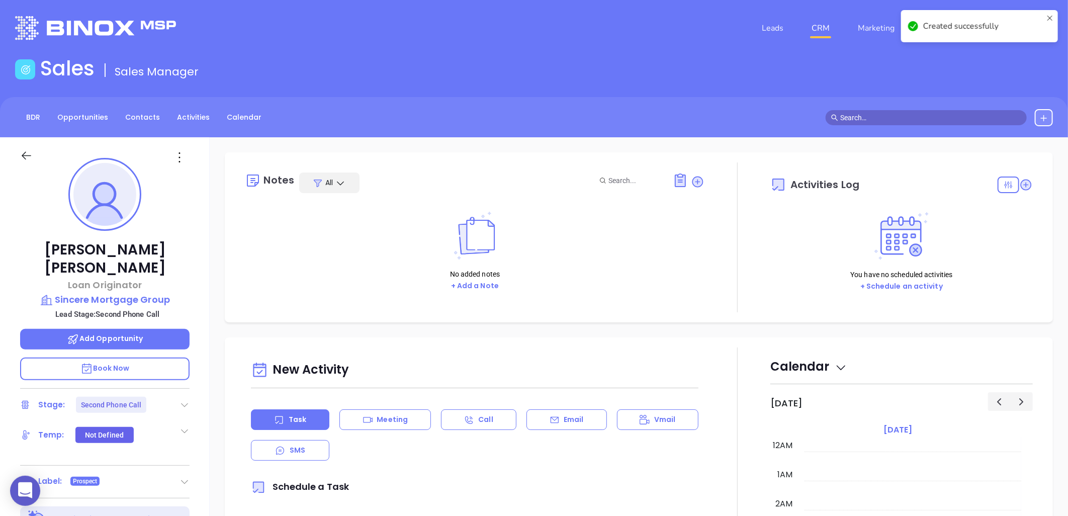
scroll to position [292, 0]
click at [184, 400] on icon at bounding box center [184, 405] width 10 height 10
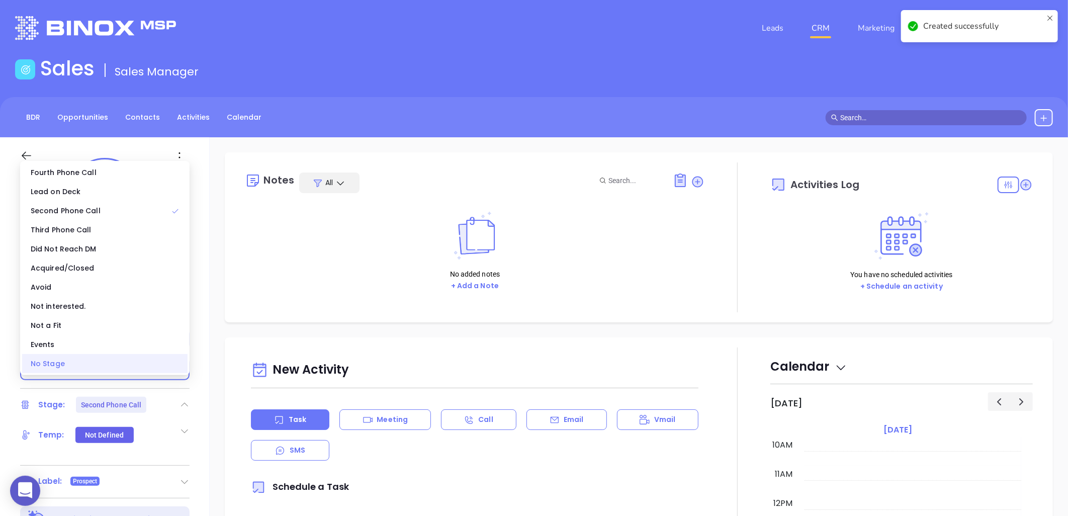
click at [156, 364] on div "No Stage" at bounding box center [104, 363] width 165 height 19
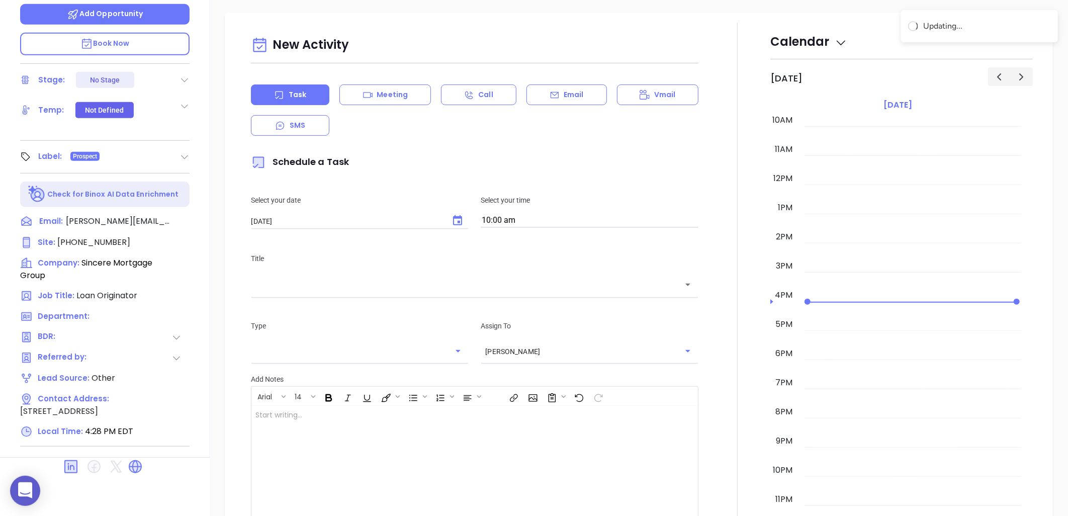
scroll to position [0, 0]
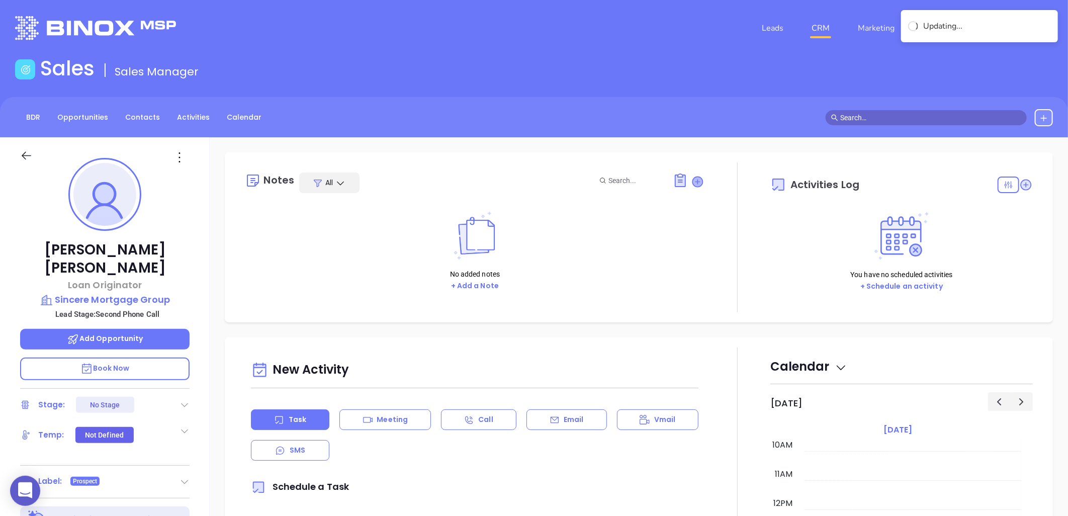
click at [693, 182] on icon at bounding box center [698, 181] width 10 height 10
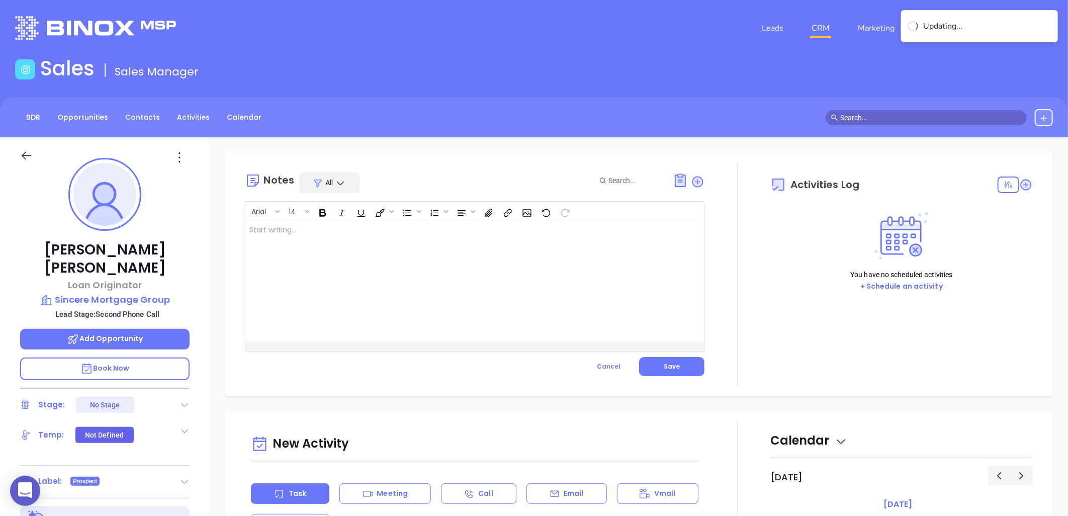
click at [520, 234] on div at bounding box center [458, 281] width 426 height 121
click at [328, 229] on div at bounding box center [458, 281] width 426 height 121
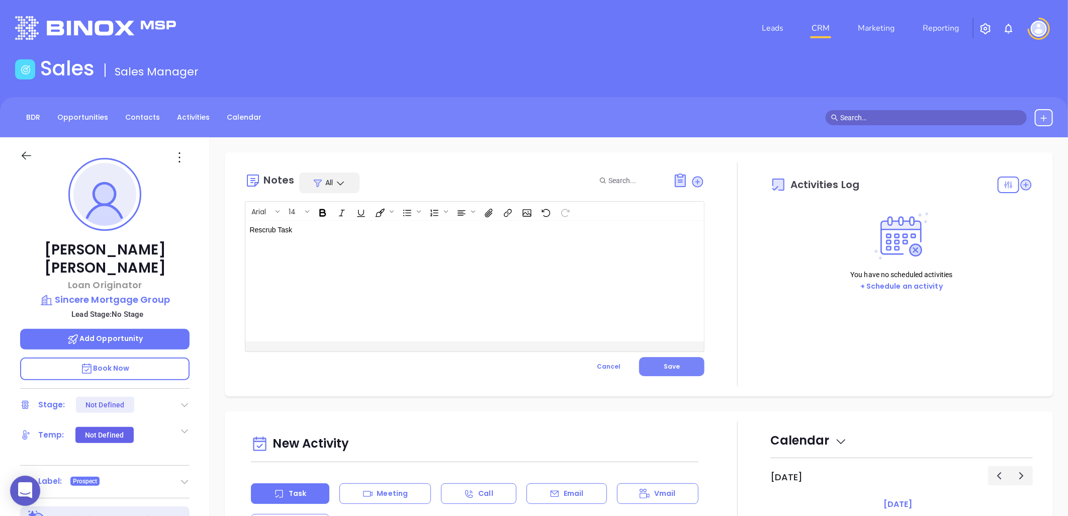
click at [676, 370] on button "Save" at bounding box center [671, 366] width 65 height 19
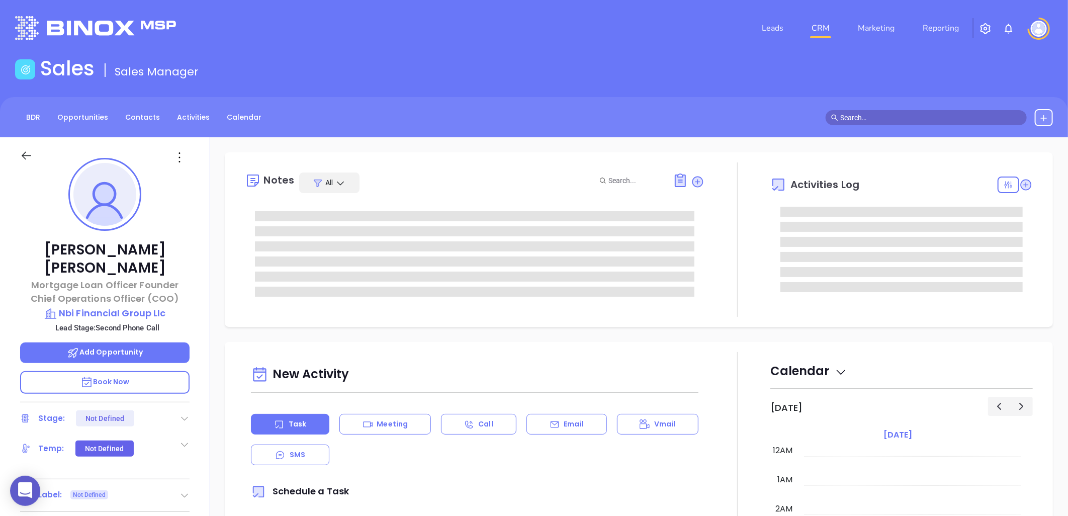
type input "[DATE]"
type input "[PERSON_NAME]"
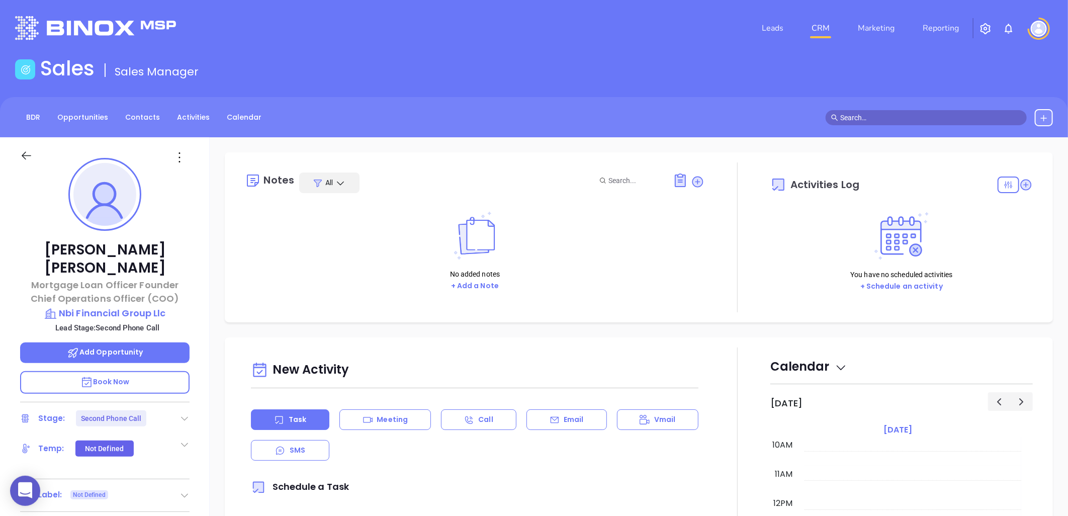
click at [184, 413] on icon at bounding box center [184, 418] width 10 height 10
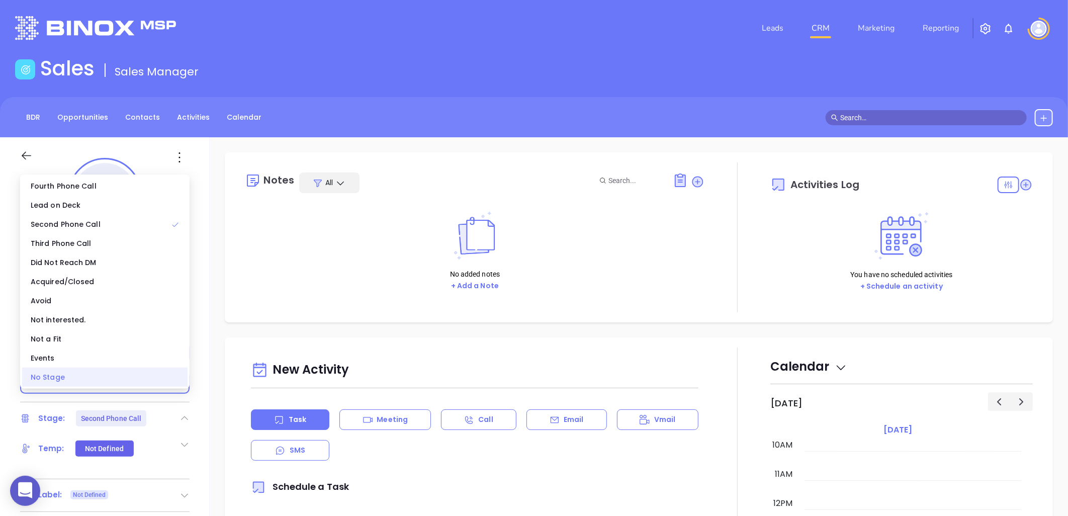
click at [125, 379] on div "No Stage" at bounding box center [104, 376] width 165 height 19
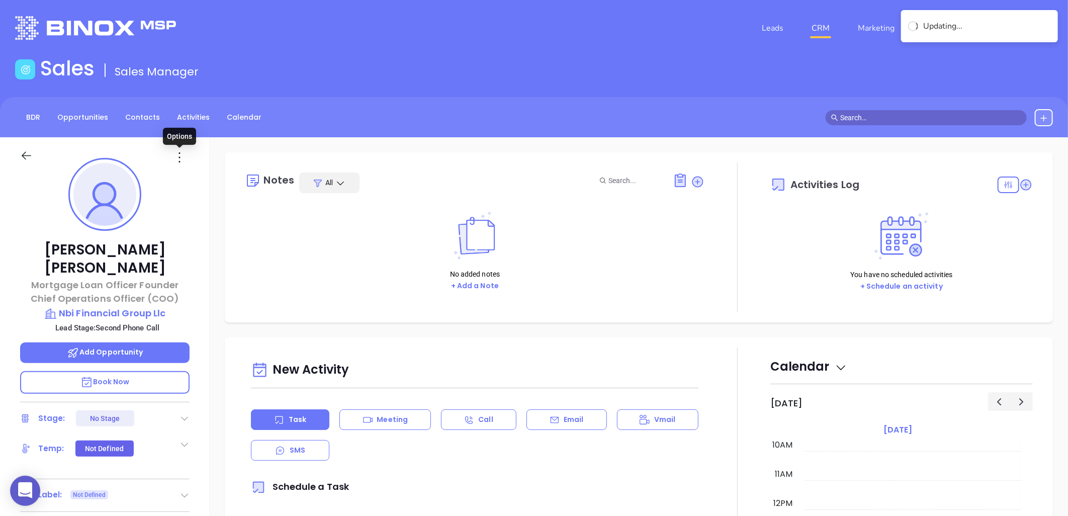
click at [179, 154] on icon at bounding box center [179, 157] width 16 height 16
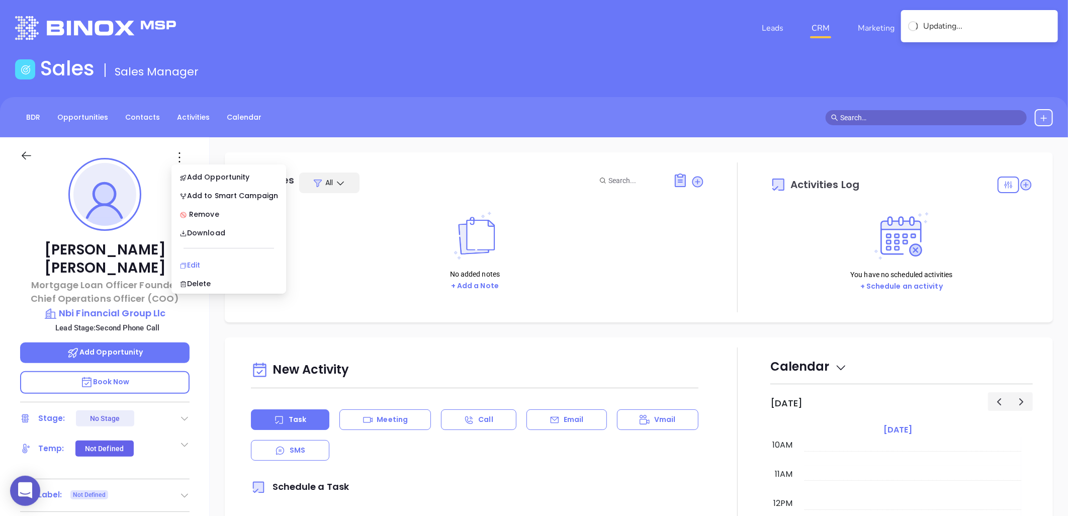
click at [195, 263] on div "Edit" at bounding box center [228, 264] width 99 height 11
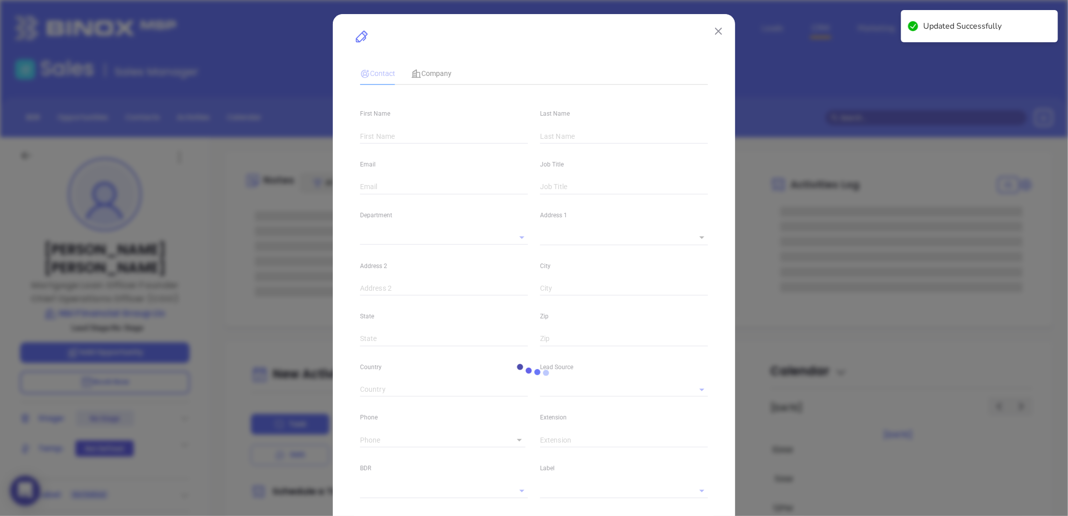
type input "Benjamin"
type input "Singleton"
type input "benjamin@nbifinancialgroup.com"
type input "Mortgage Loan Officer Founder Chief Operations Officer (COO)"
type input "1"
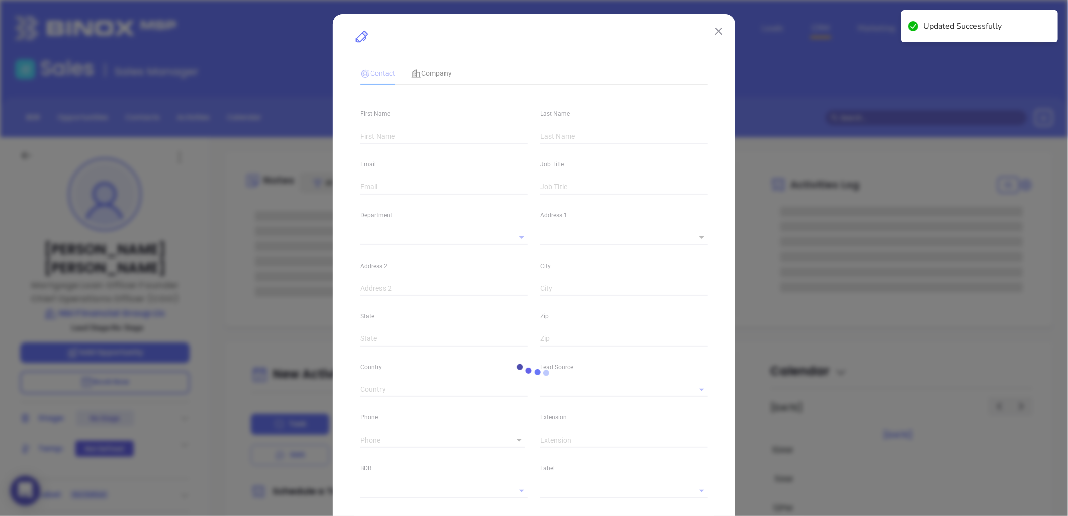
type input "linkedin.com/in/benjamin-singleton-57319a161"
type input "Marketing"
type input "Website Reveal"
type input "undefined undefined"
type input "1"
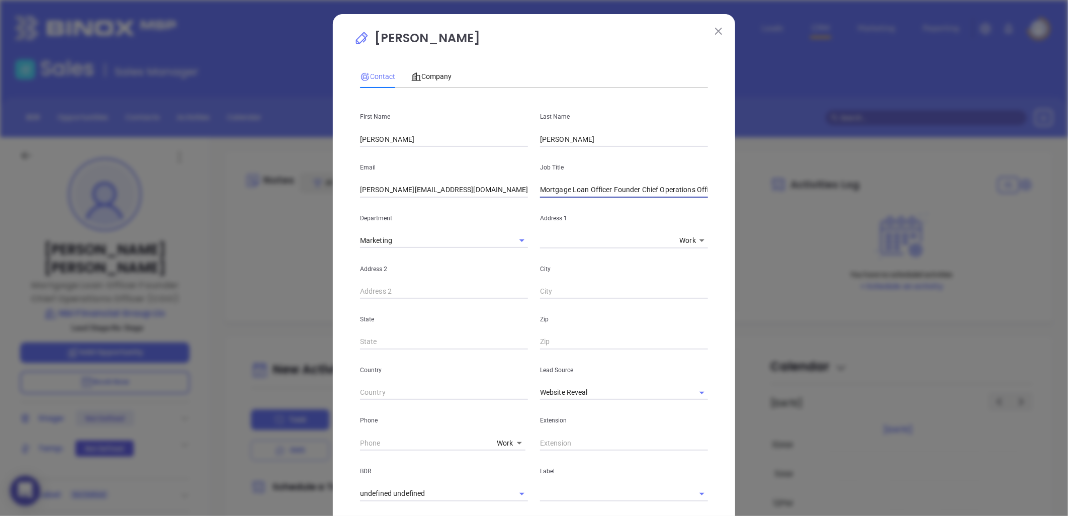
click at [628, 190] on input "Mortgage Loan Officer Founder Chief Operations Officer (COO)" at bounding box center [624, 189] width 168 height 15
click at [628, 189] on input "Mortgage Loan Officer Founder Chief Operations Officer (COO)" at bounding box center [624, 189] width 168 height 15
click at [540, 189] on input "COO" at bounding box center [624, 189] width 168 height 15
click at [684, 393] on icon "Clear" at bounding box center [689, 393] width 10 height 10
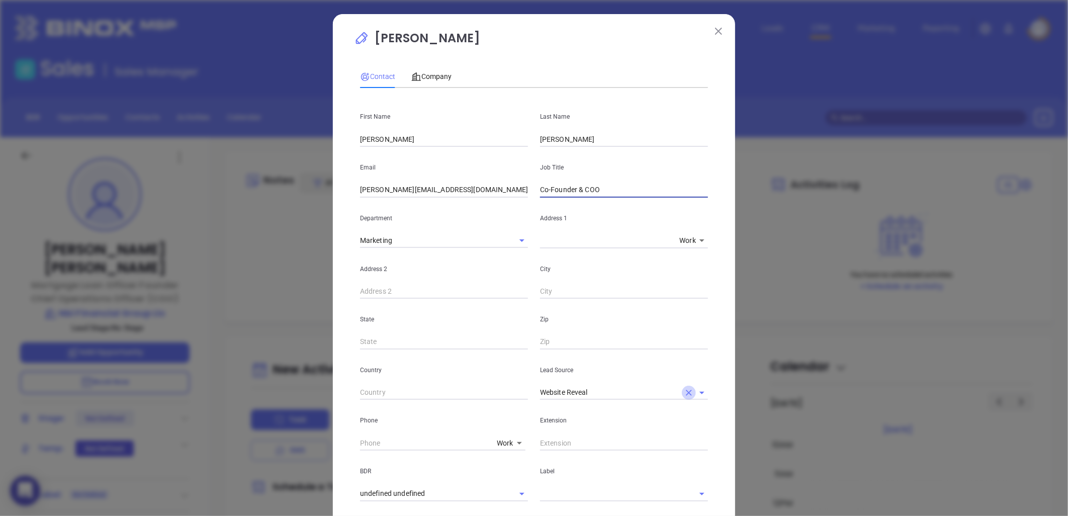
type input "Co-Founder & COO"
click at [636, 386] on input "text" at bounding box center [610, 392] width 140 height 15
click at [551, 413] on li "Binox" at bounding box center [624, 415] width 168 height 18
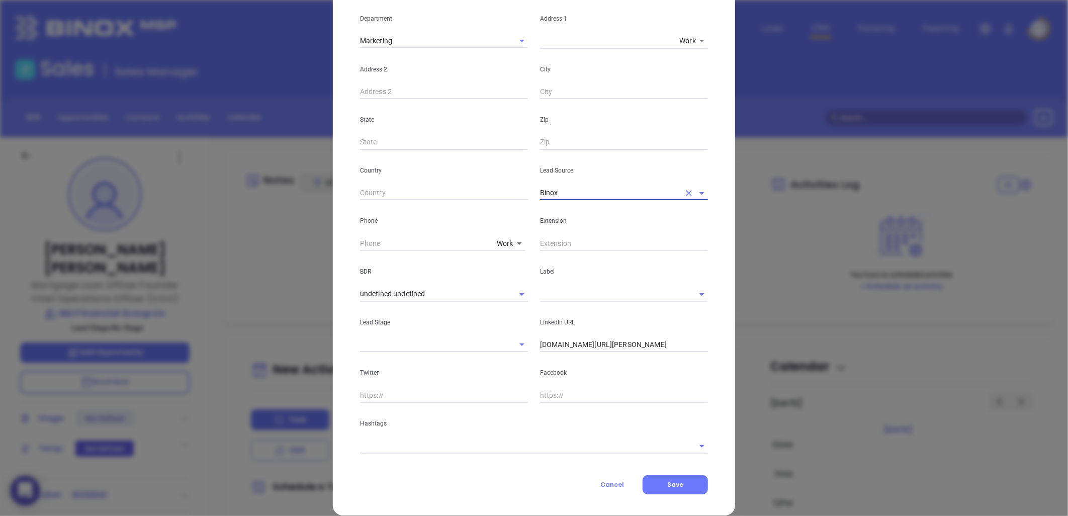
scroll to position [213, 0]
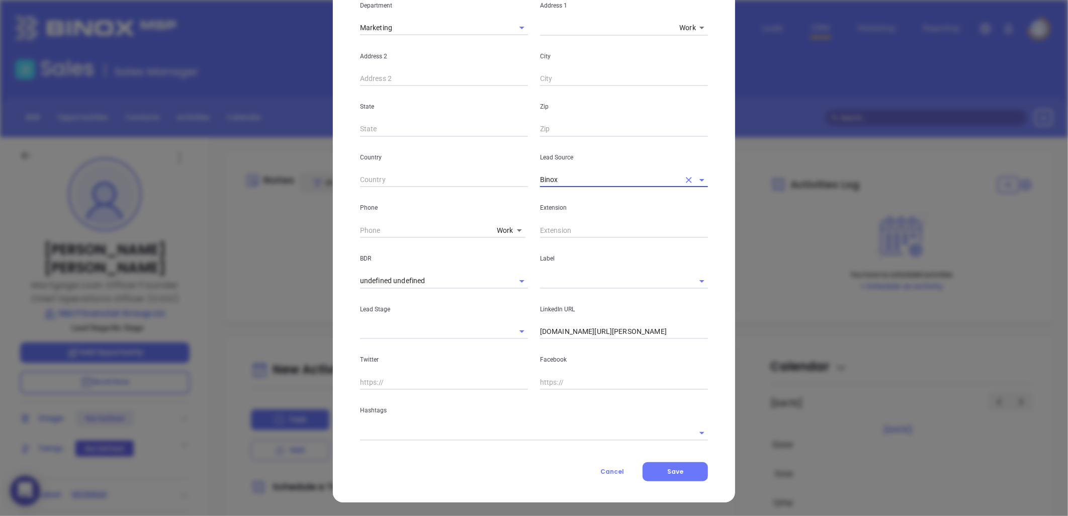
type input "Binox"
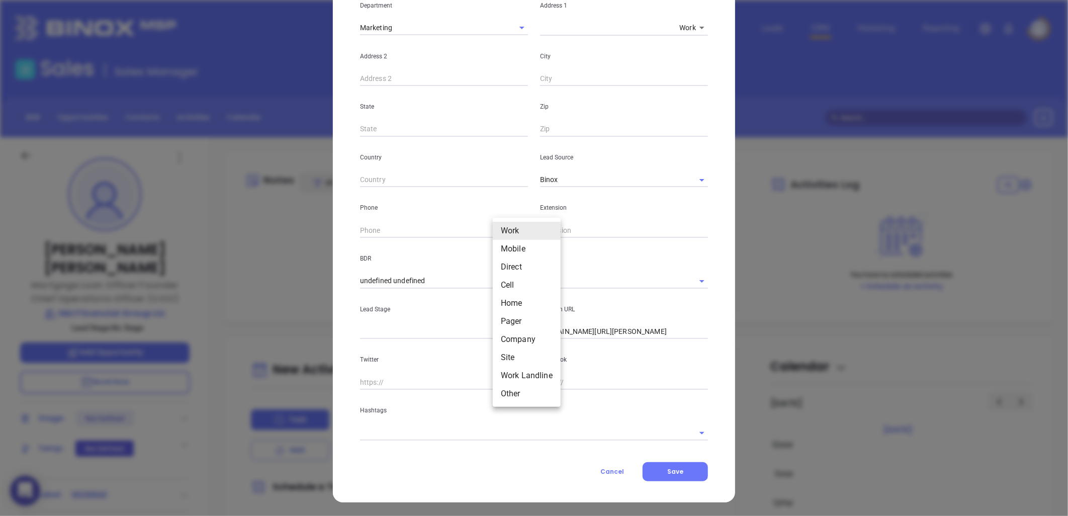
click at [506, 228] on body "0 Leads CRM Marketing Reporting Financial Leads Leads Sales Sales Manager BDR O…" at bounding box center [534, 258] width 1068 height 516
click at [509, 265] on li "Direct" at bounding box center [527, 267] width 68 height 18
click at [500, 228] on body "0 Leads CRM Marketing Reporting Financial Leads Leads Sales Sales Manager BDR O…" at bounding box center [534, 258] width 1068 height 516
click at [507, 252] on li "Cell" at bounding box center [524, 249] width 68 height 18
click at [508, 226] on body "0 Leads CRM Marketing Reporting Financial Leads Leads Sales Sales Manager BDR O…" at bounding box center [534, 258] width 1068 height 516
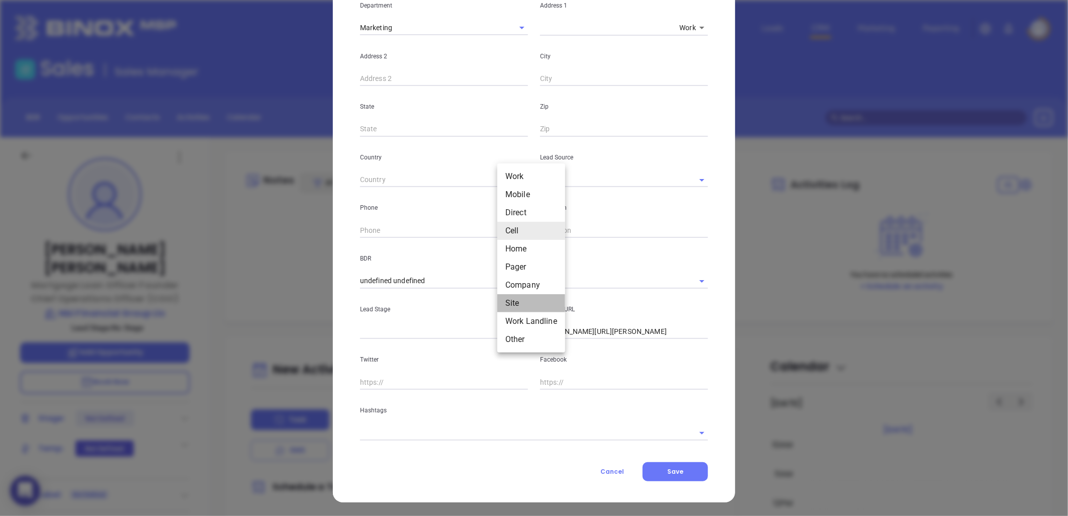
click at [507, 300] on li "Site" at bounding box center [531, 303] width 68 height 18
type input "11"
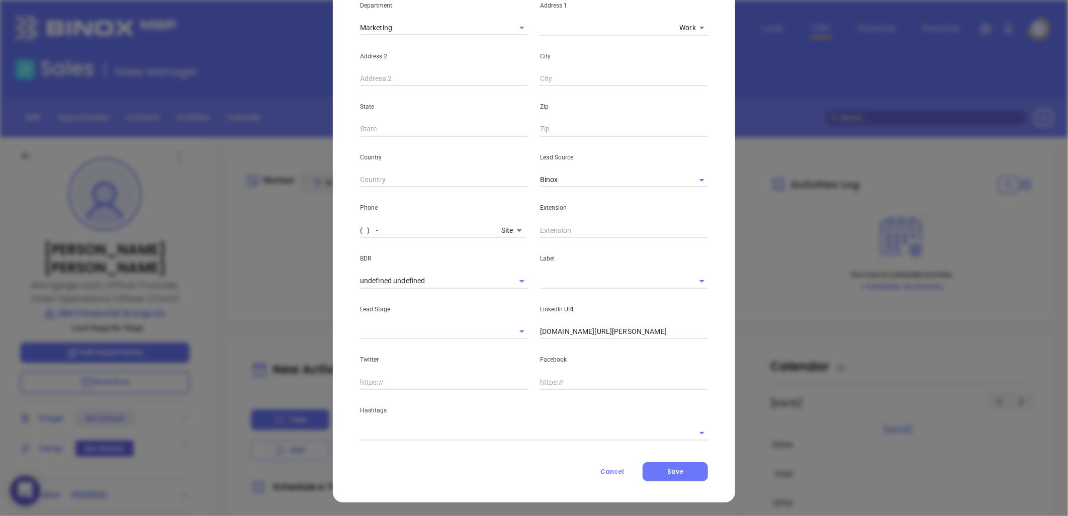
click at [423, 230] on input "( ) -" at bounding box center [428, 230] width 137 height 15
paste input "980) 263-7274"
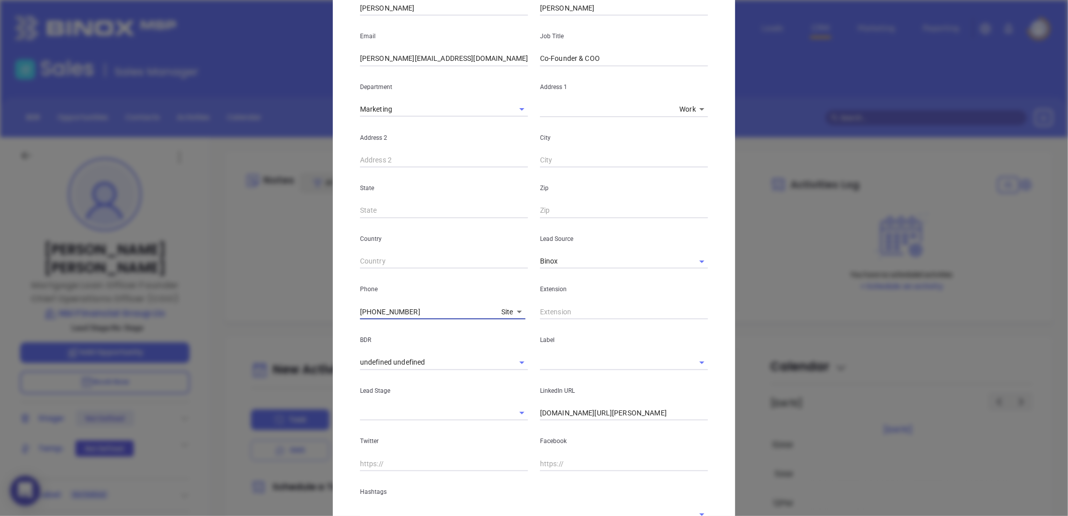
scroll to position [45, 0]
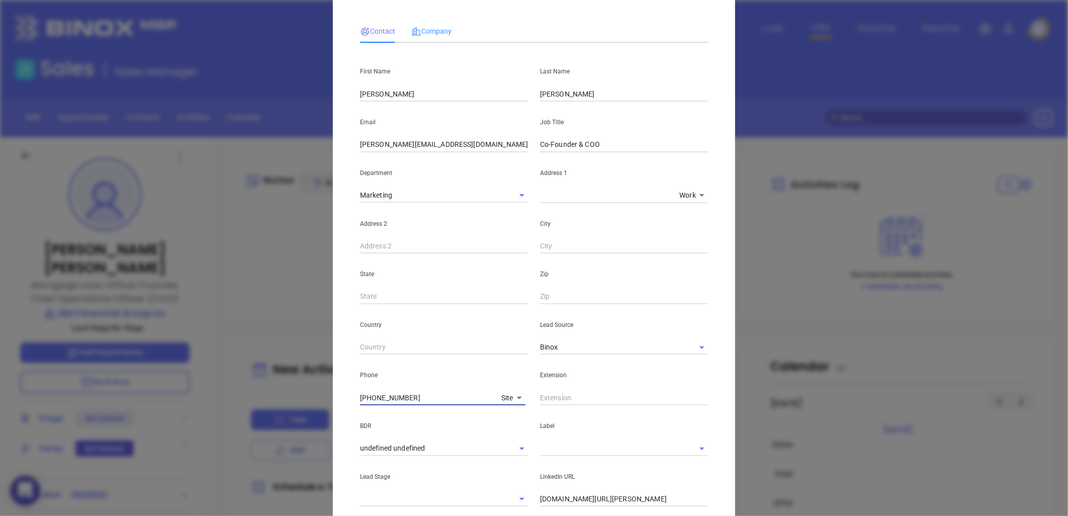
type input "(980) 263-7274"
click at [430, 26] on div "Company" at bounding box center [431, 31] width 40 height 11
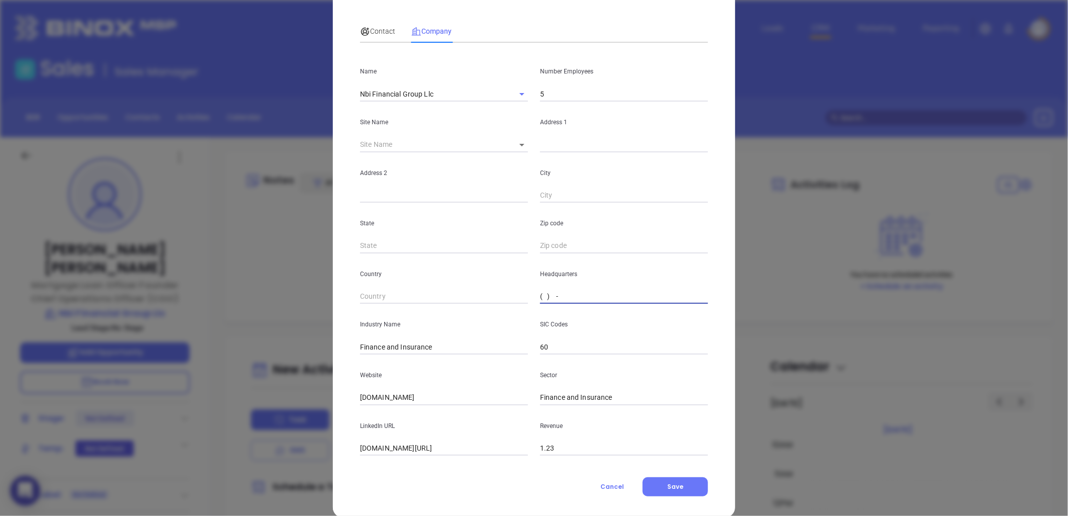
click at [557, 296] on input "( ) -" at bounding box center [624, 296] width 168 height 15
paste input "980) 263-7274"
type input "(980) 263-7274"
click at [553, 148] on input "text" at bounding box center [624, 144] width 168 height 15
paste input "140 E Main St #425 Rock Hill, SC 29730"
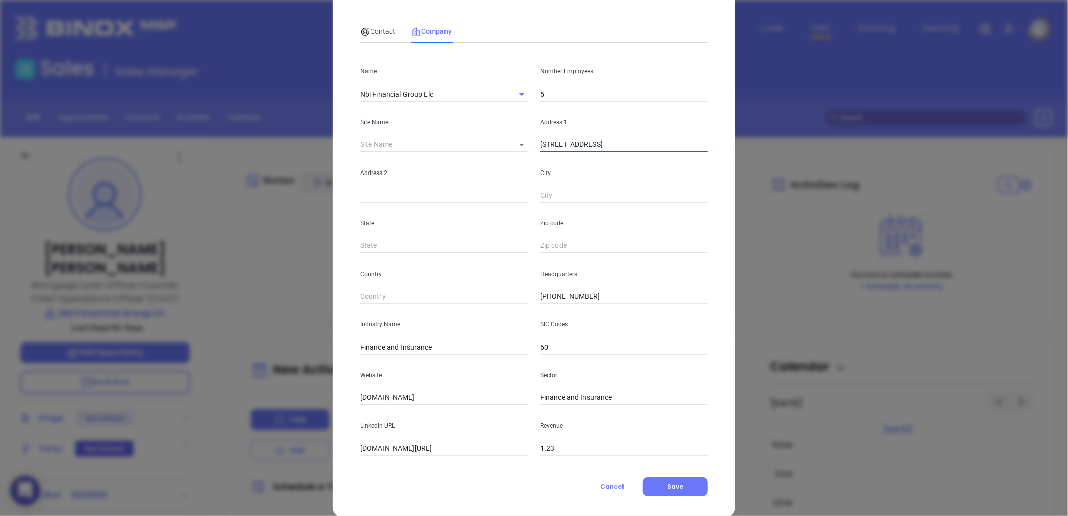
type input "140 E Main St #425 Rock Hill, SC 29730"
click at [550, 94] on input "5" at bounding box center [624, 93] width 168 height 15
type input "6"
click at [463, 138] on input "text" at bounding box center [432, 144] width 144 height 15
drag, startPoint x: 583, startPoint y: 148, endPoint x: 750, endPoint y: 162, distance: 167.9
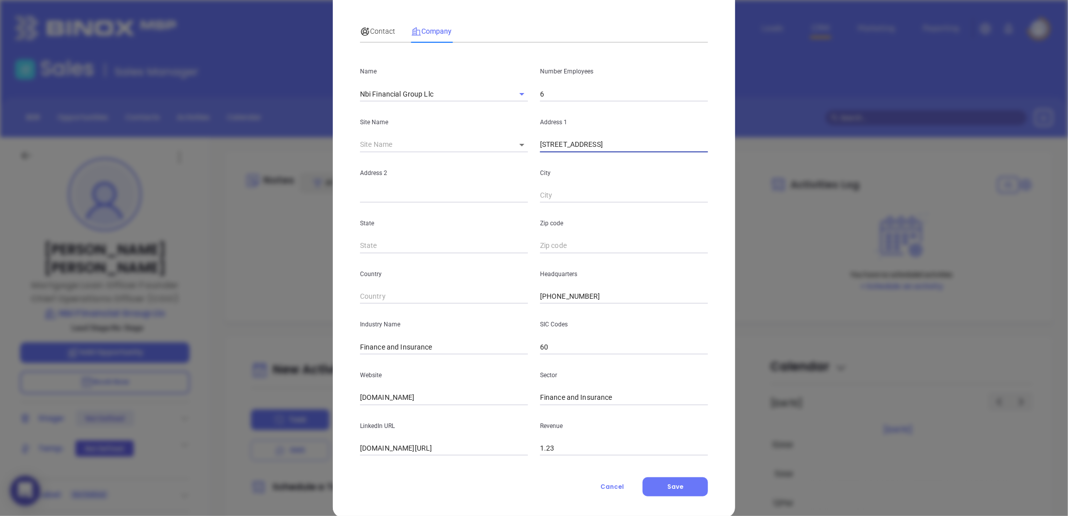
click at [751, 162] on div "Benjamin Singleton Contact Company First Name Benjamin Last Name Singleton Emai…" at bounding box center [534, 258] width 1068 height 516
type input "140 E Main Street"
paste input "#425 Rock Hill, SC 29730"
drag, startPoint x: 374, startPoint y: 197, endPoint x: 461, endPoint y: 206, distance: 87.9
click at [461, 208] on div "Name Nbi Financial Group Llc Number Employees 6 Site Name ​ Address 1 140 E Mai…" at bounding box center [534, 253] width 348 height 405
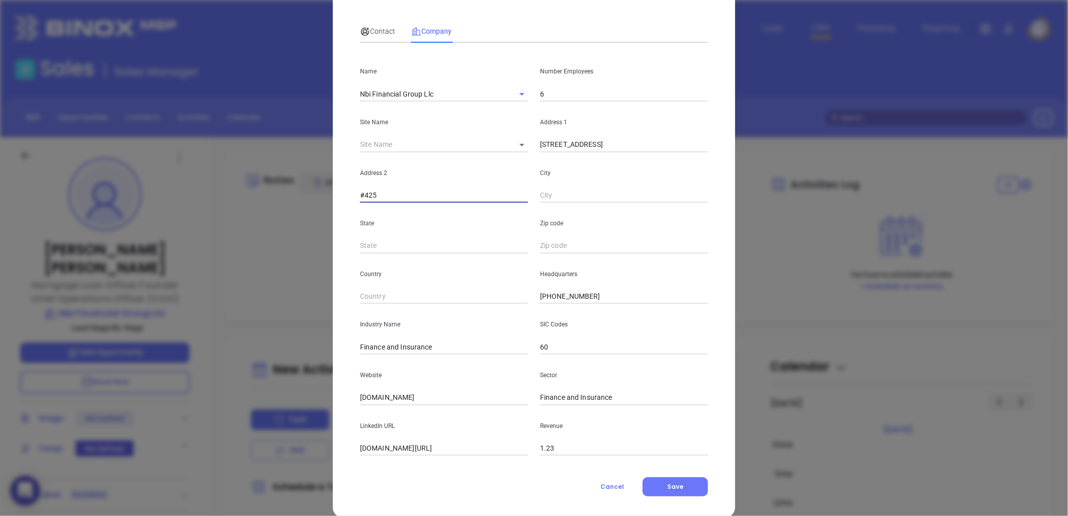
type input "#425"
click at [542, 195] on input "text" at bounding box center [624, 195] width 168 height 15
paste input "Rock Hill, SC 29730"
drag, startPoint x: 567, startPoint y: 197, endPoint x: 705, endPoint y: 200, distance: 137.7
click at [705, 200] on div "City Rock Hill, SC 29730" at bounding box center [624, 177] width 180 height 51
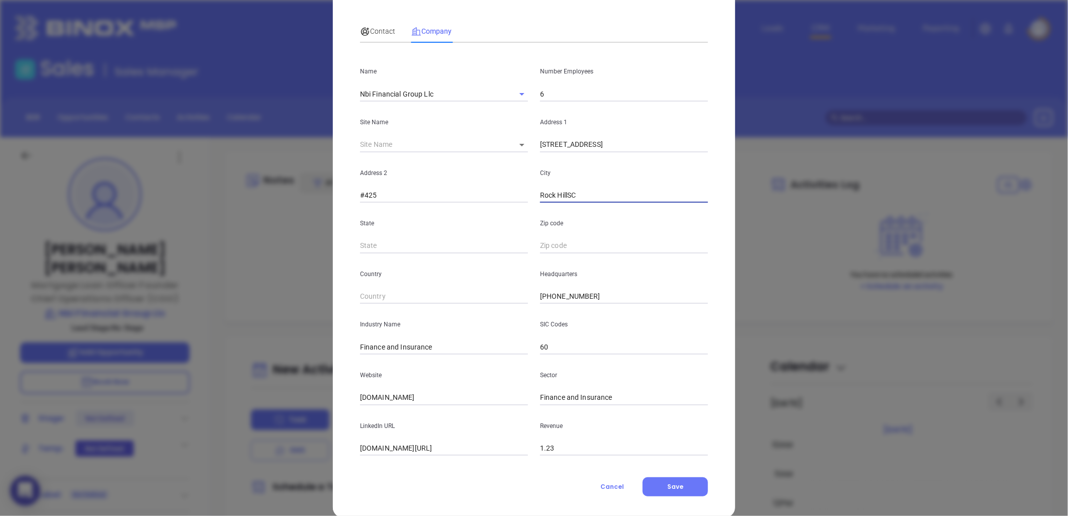
type input "Rock HillSC"
type input "SC"
paste input "SC 29730"
type input "29730"
click at [594, 195] on input "Rock HillSC" at bounding box center [624, 195] width 168 height 15
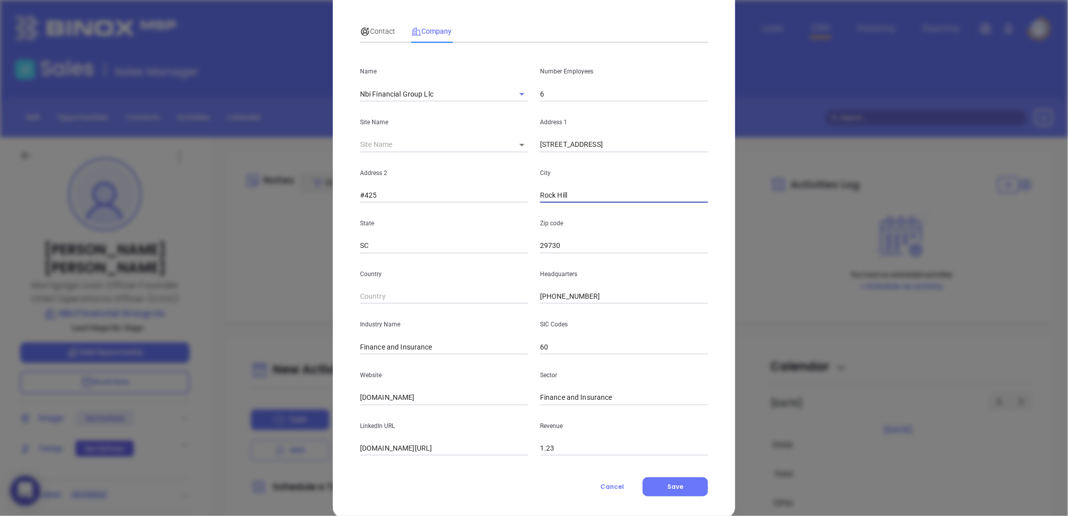
type input "Rock Hill"
drag, startPoint x: 435, startPoint y: 351, endPoint x: 272, endPoint y: 343, distance: 163.0
click at [272, 343] on div "Benjamin Singleton Contact Company First Name Benjamin Last Name Singleton Emai…" at bounding box center [534, 258] width 1068 height 516
type input "Mortgage"
drag, startPoint x: 314, startPoint y: 403, endPoint x: 283, endPoint y: 406, distance: 31.4
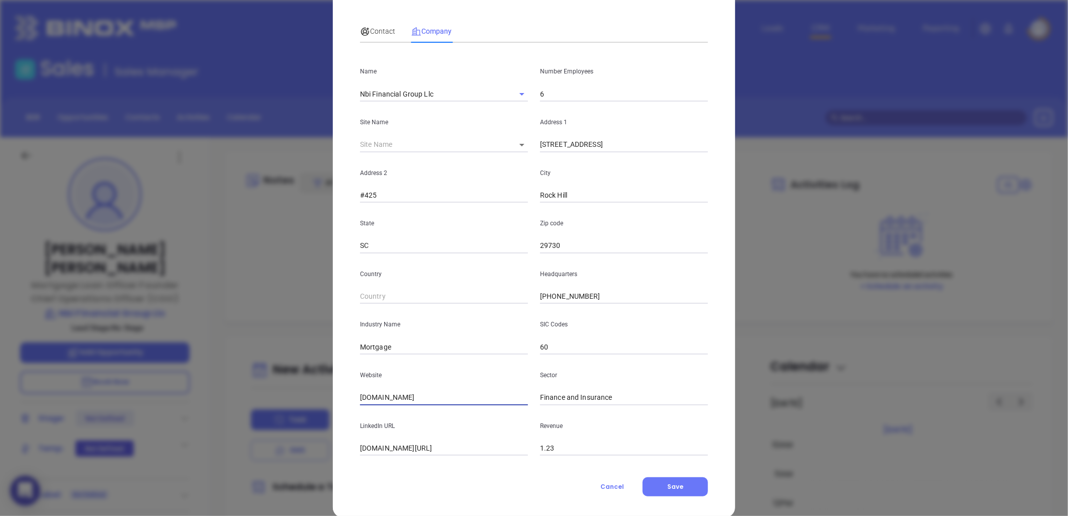
click at [283, 406] on div "Benjamin Singleton Contact Company First Name Benjamin Last Name Singleton Emai…" at bounding box center [534, 258] width 1068 height 516
paste input "https://nbifinancialgroup.com/"
type input "https://nbifinancialgroup.com/"
click at [429, 452] on input "linkedin.com/company/nbifinancialgroup" at bounding box center [444, 448] width 168 height 15
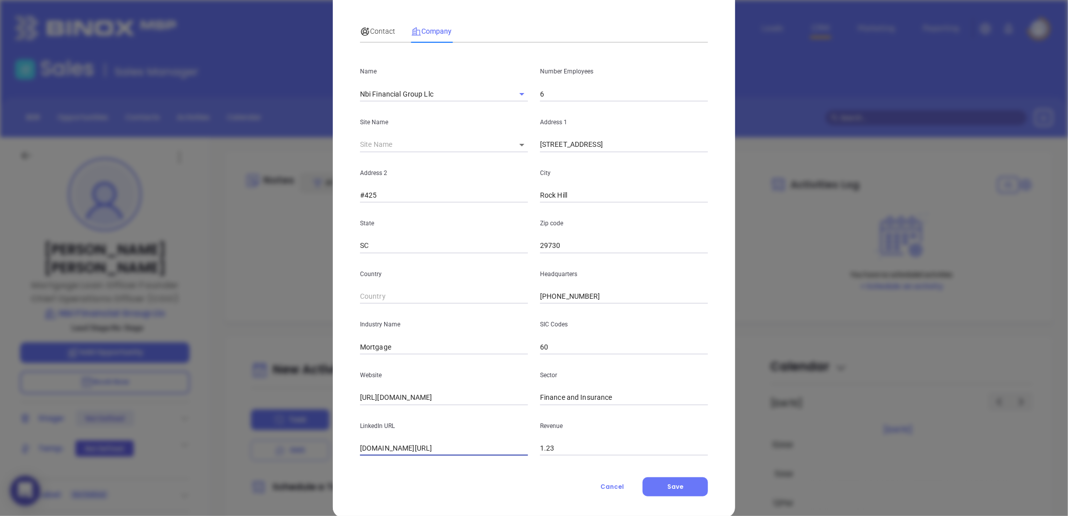
click at [429, 452] on input "linkedin.com/company/nbifinancialgroup" at bounding box center [444, 448] width 168 height 15
paste input "https://www.linkedin.com/company/nbifinancialgroup/"
type input "https://www.linkedin.com/company/nbifinancialgroup/"
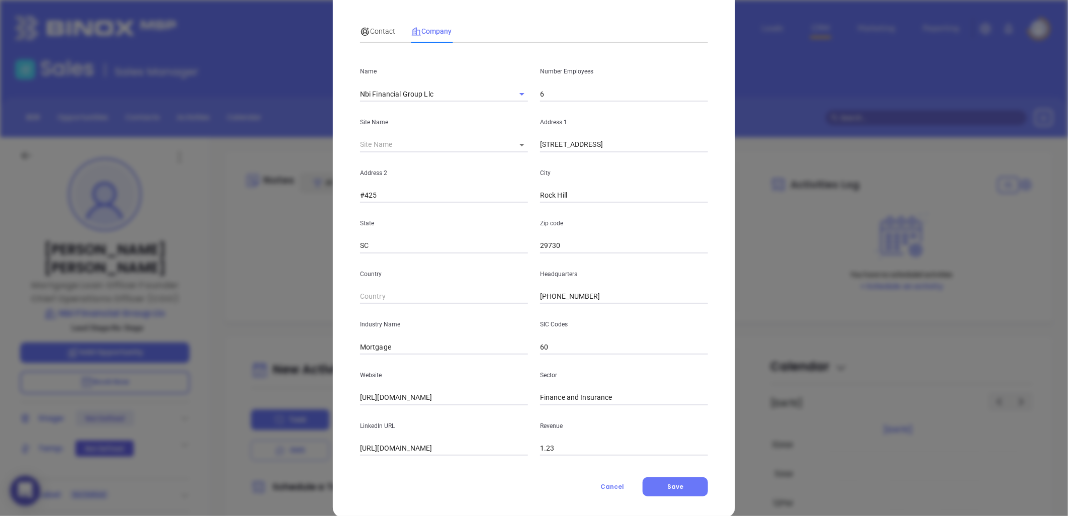
click at [545, 96] on input "6" at bounding box center [624, 93] width 168 height 15
type input "2"
type input "17"
click at [379, 30] on span "Contact" at bounding box center [377, 31] width 35 height 8
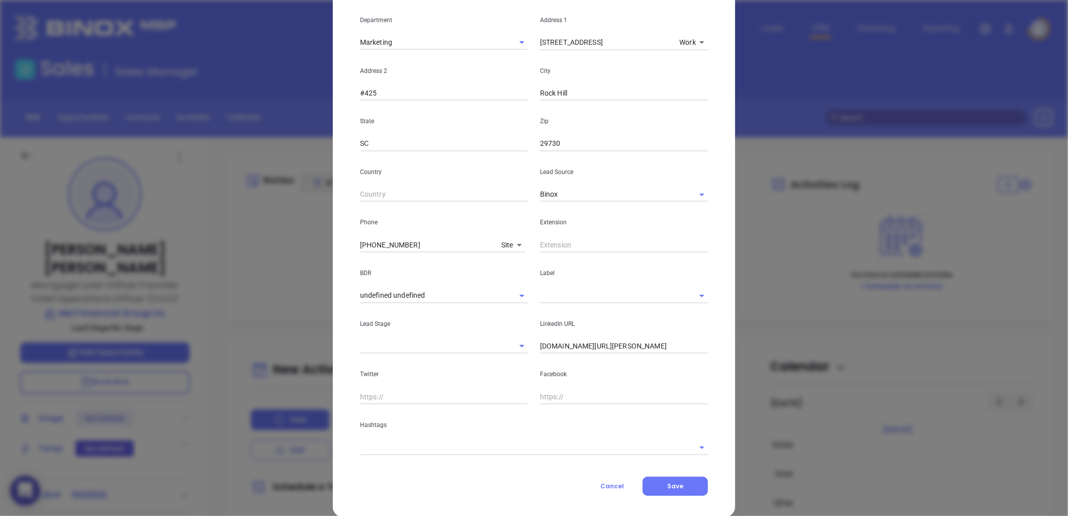
scroll to position [213, 0]
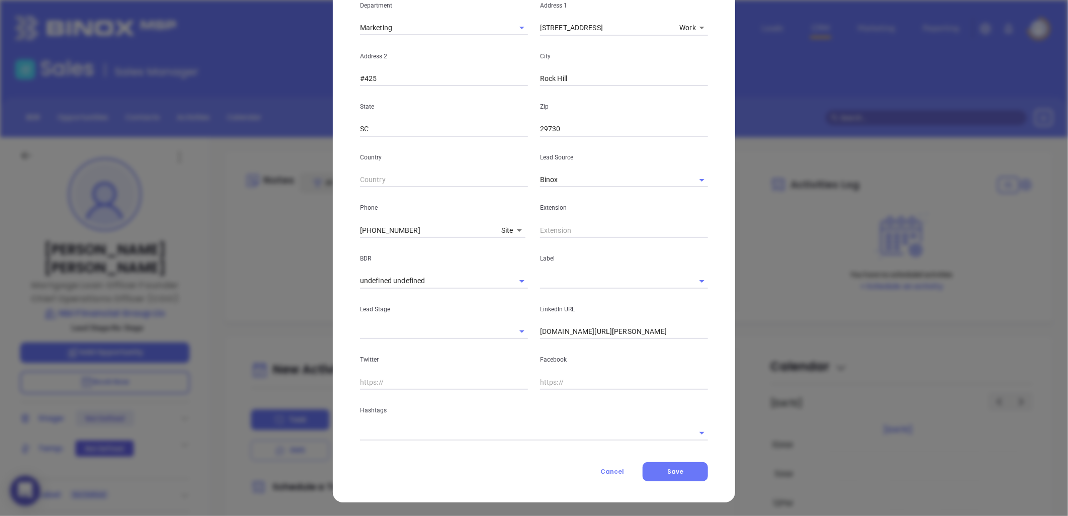
click at [593, 330] on input "linkedin.com/in/benjamin-singleton-57319a161" at bounding box center [624, 331] width 168 height 15
paste input "linkedin.com/in/benjamin-singleton-57319a161"
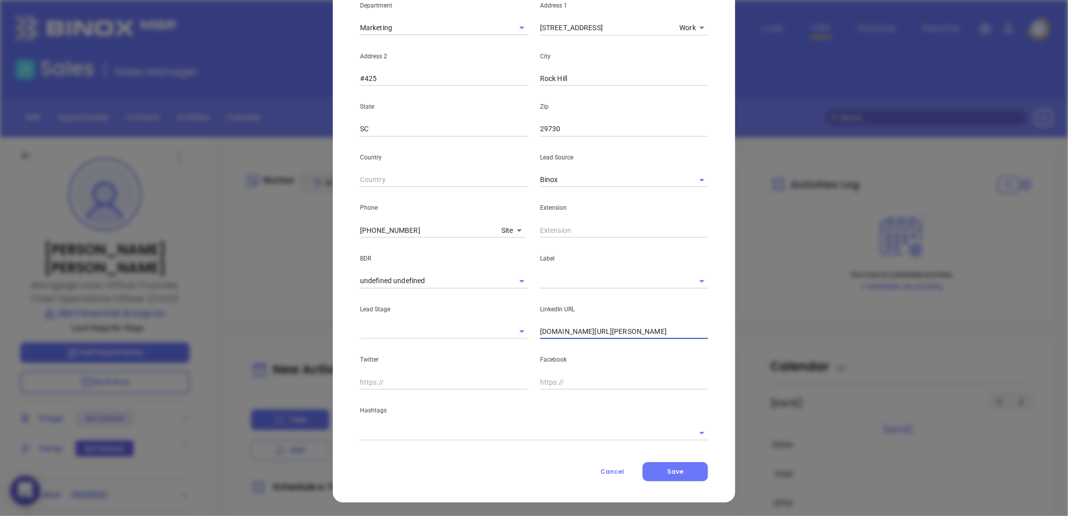
type input "www.linkedin.com/in/benjamin-singleton-57319a161"
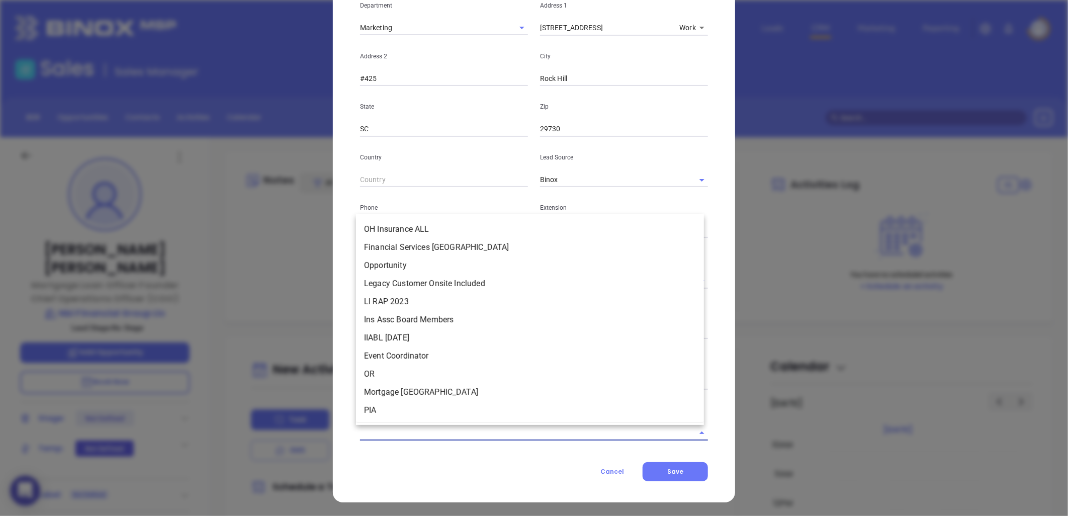
click at [473, 430] on input "text" at bounding box center [520, 432] width 320 height 15
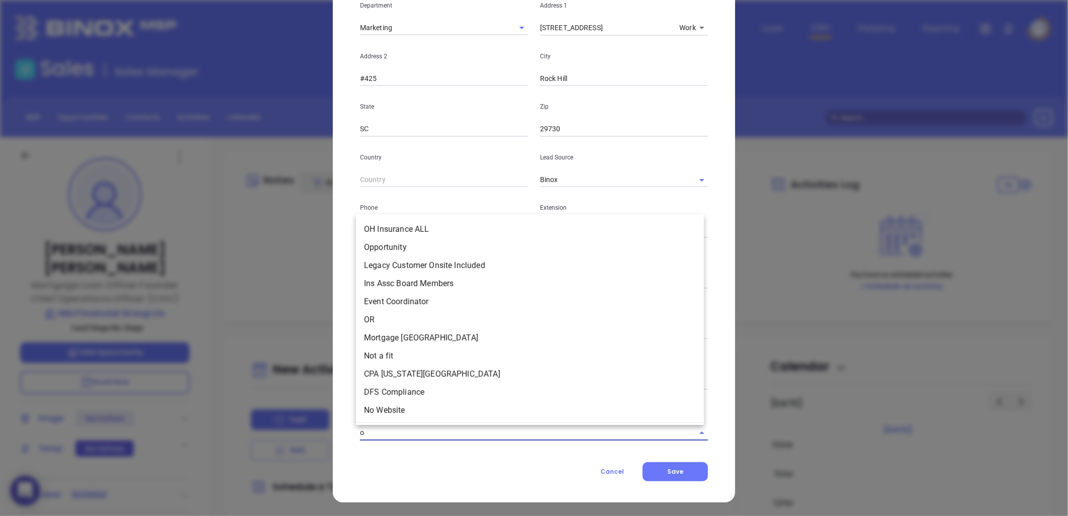
type input "o"
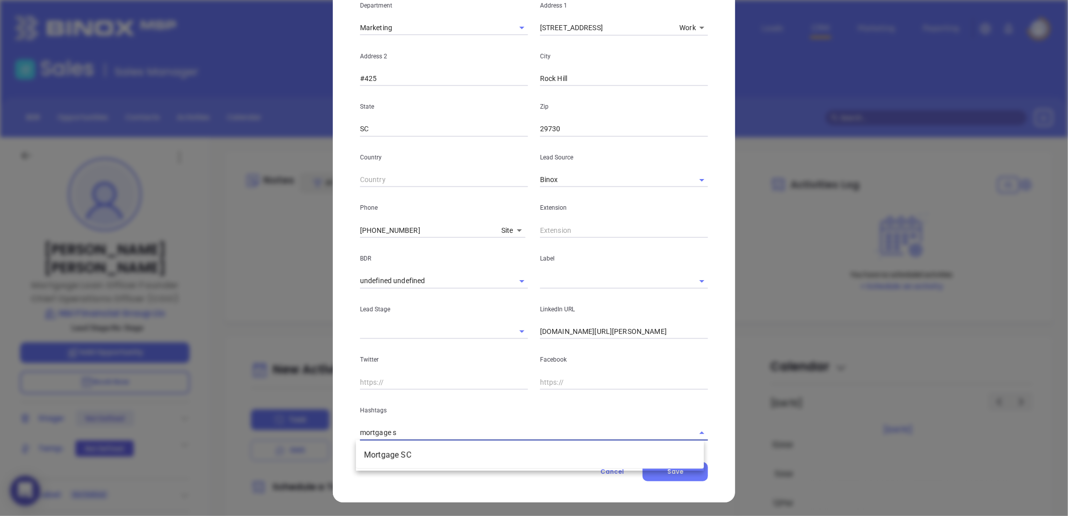
type input "mortgage sc"
click at [386, 452] on li "Mortgage SC" at bounding box center [530, 455] width 348 height 18
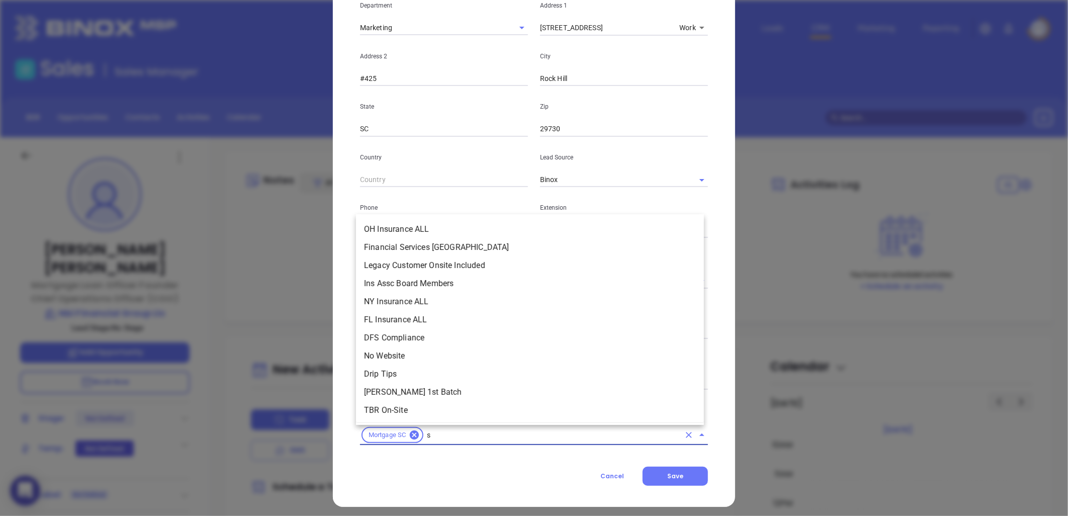
type input "sc"
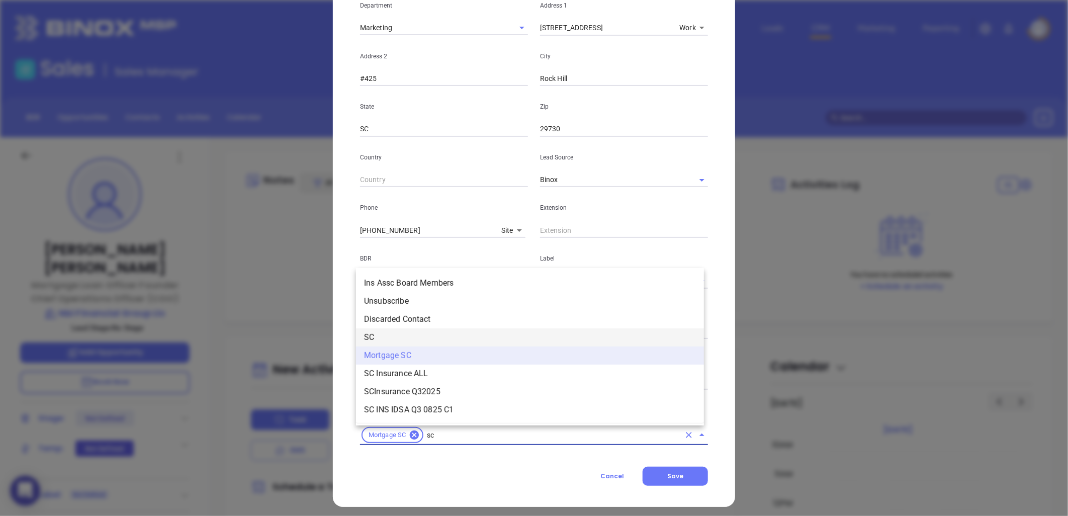
click at [393, 339] on li "SC" at bounding box center [530, 337] width 348 height 18
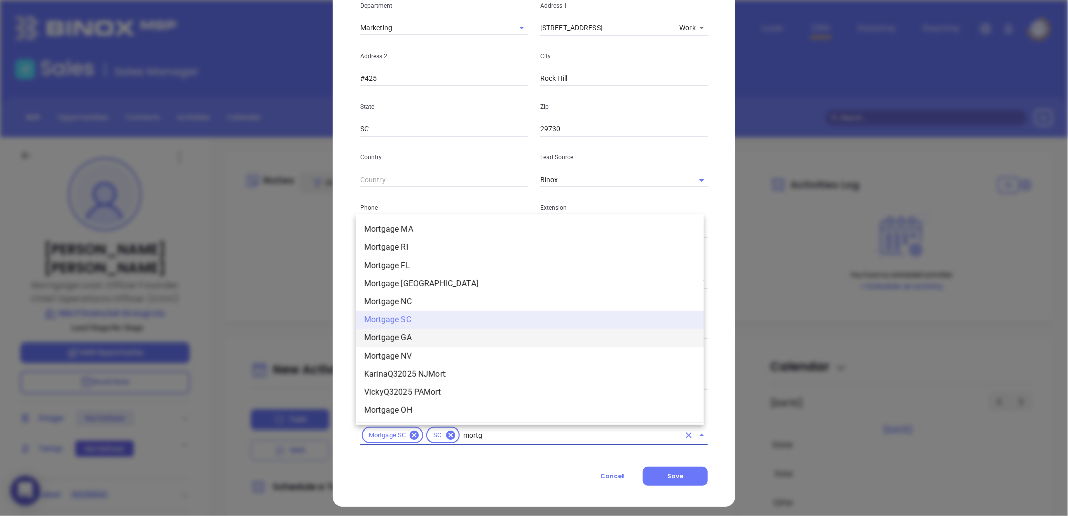
scroll to position [995, 0]
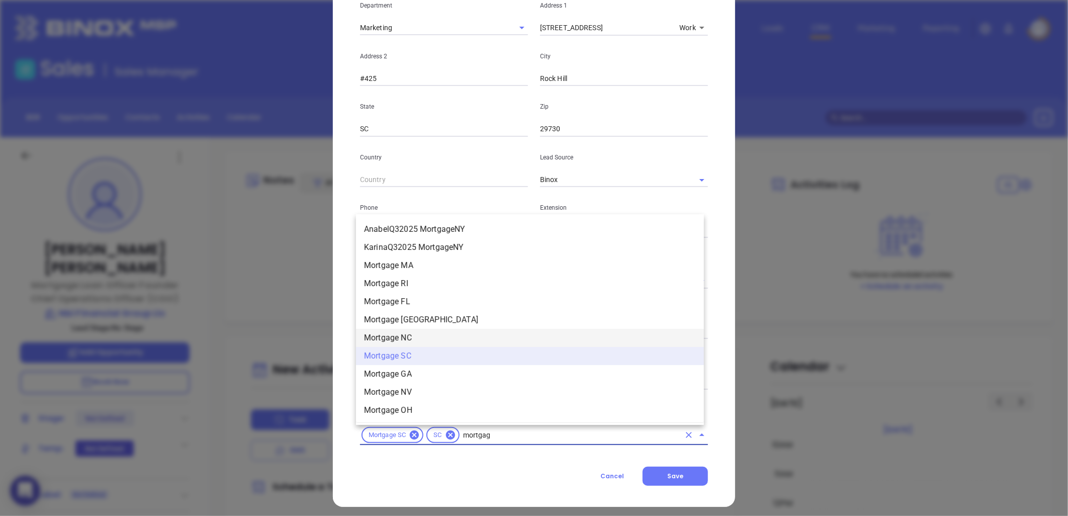
type input "mortgage"
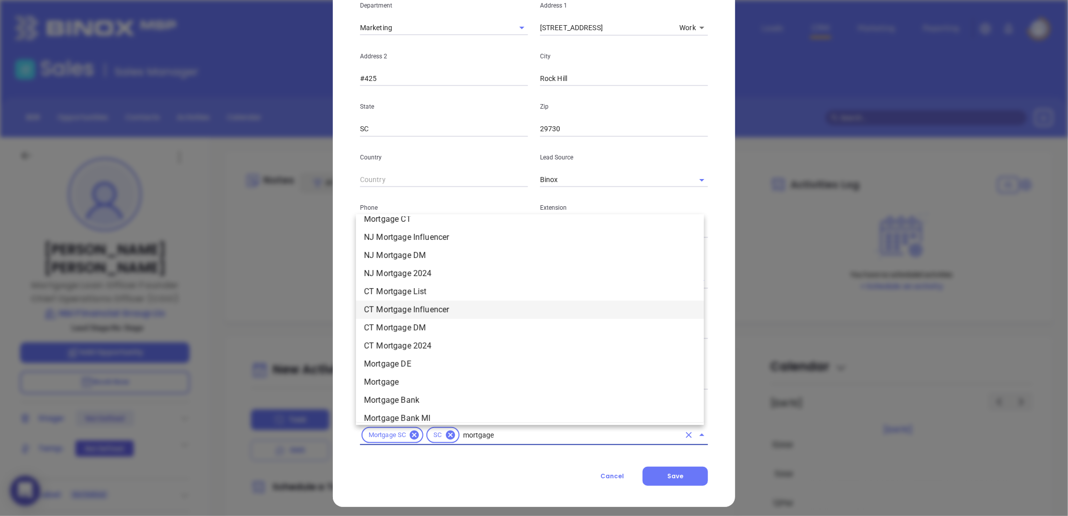
scroll to position [772, 0]
click at [398, 324] on li "Mortgage" at bounding box center [530, 326] width 348 height 18
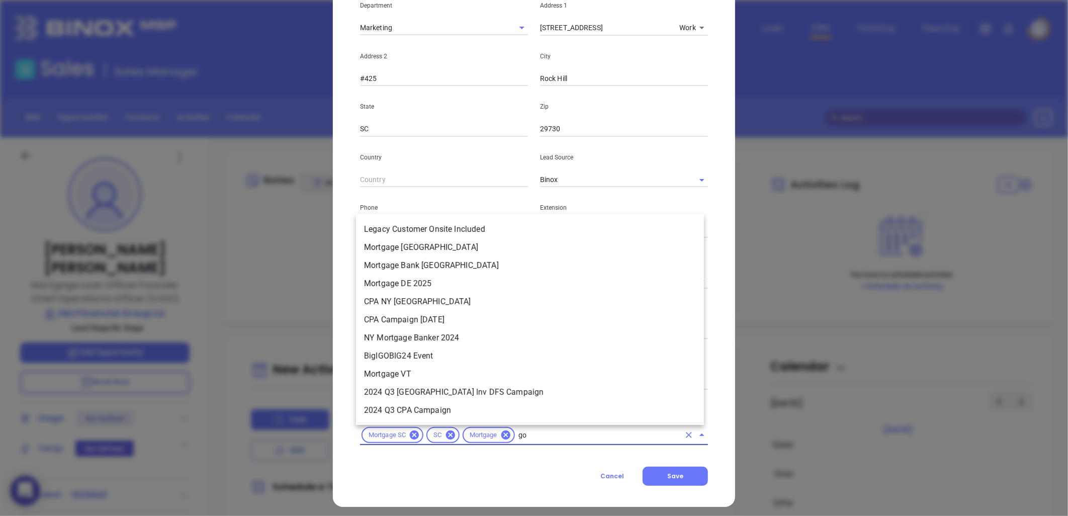
scroll to position [0, 0]
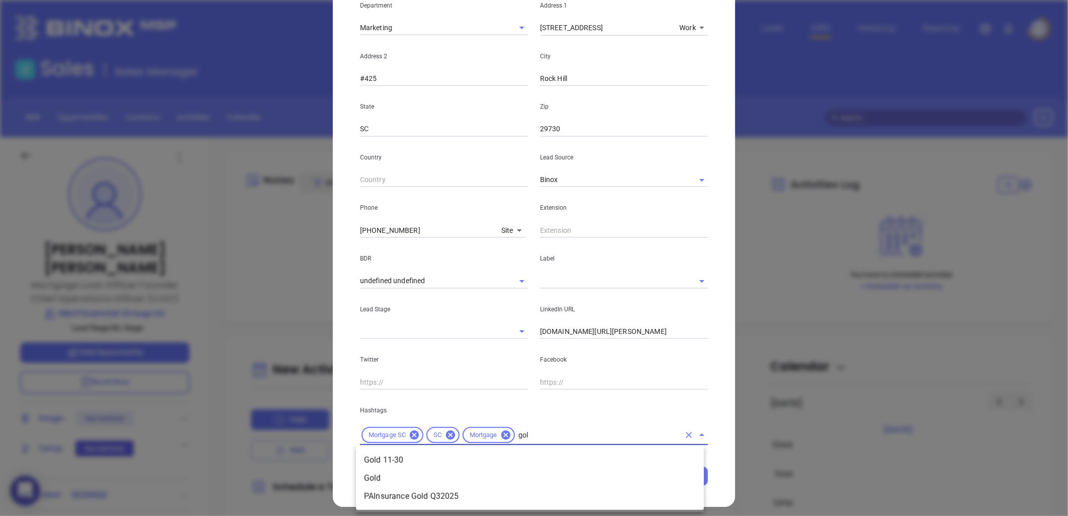
type input "gold"
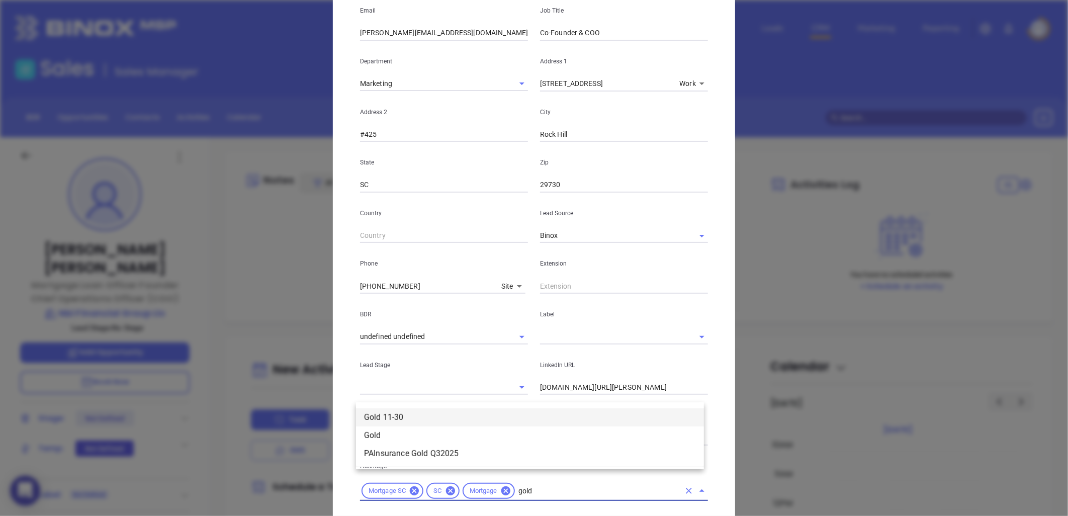
scroll to position [217, 0]
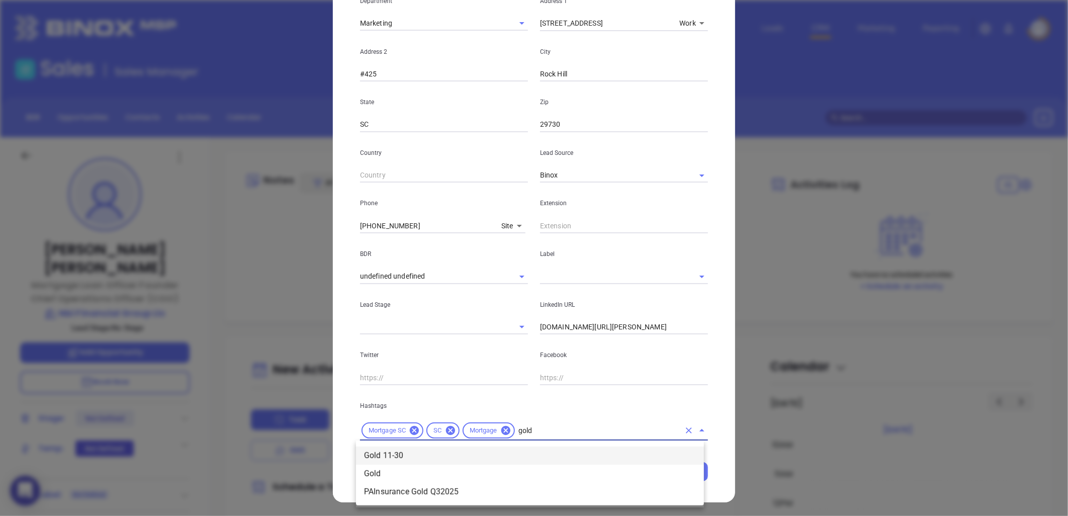
click at [370, 451] on li "Gold 11-30" at bounding box center [530, 455] width 348 height 18
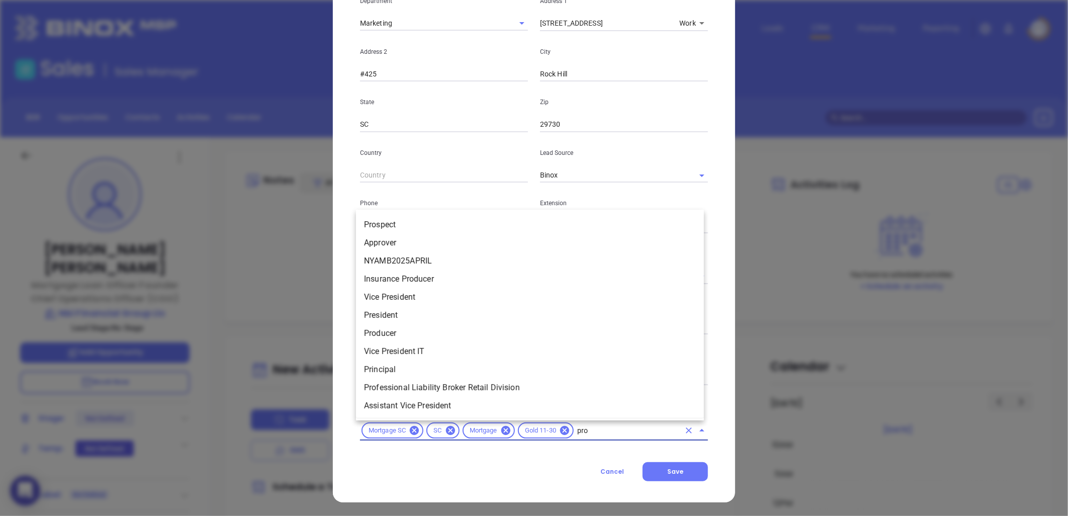
type input "pros"
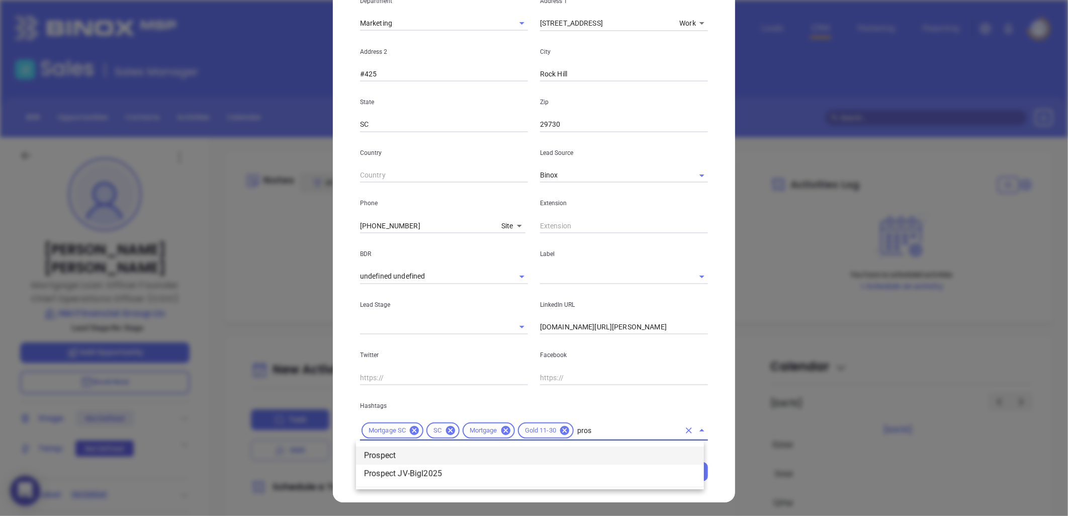
click at [423, 451] on li "Prospect" at bounding box center [530, 455] width 348 height 18
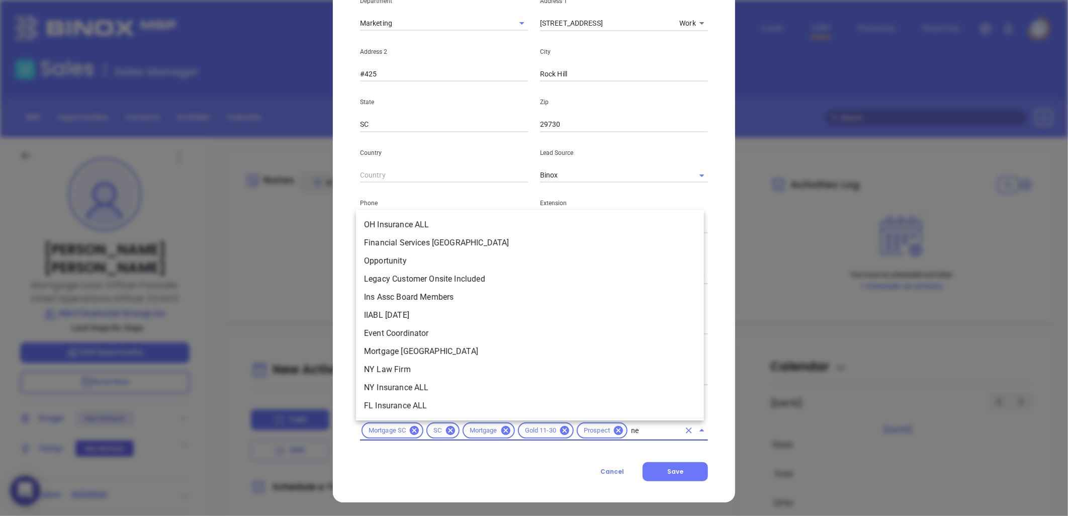
type input "new"
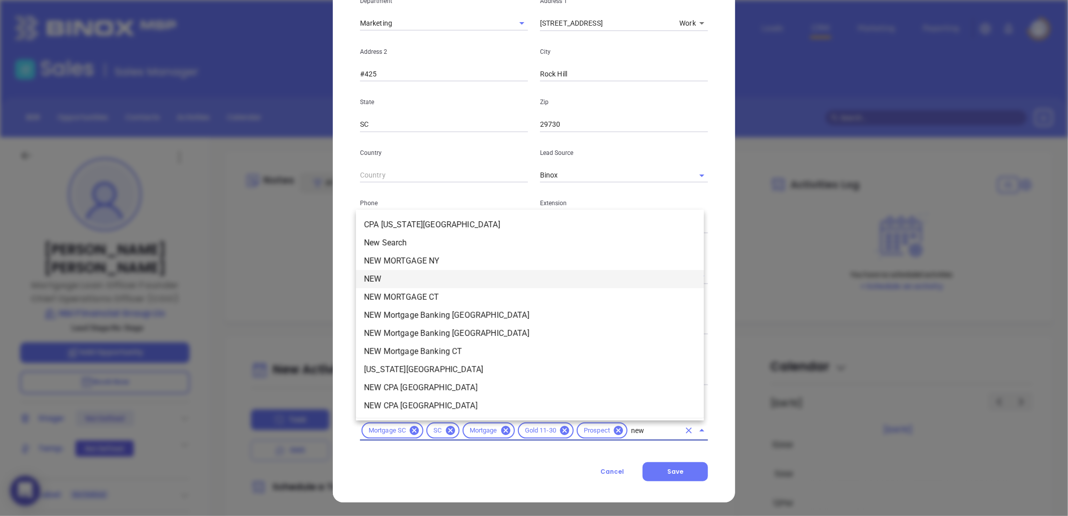
click at [413, 277] on li "NEW" at bounding box center [530, 279] width 348 height 18
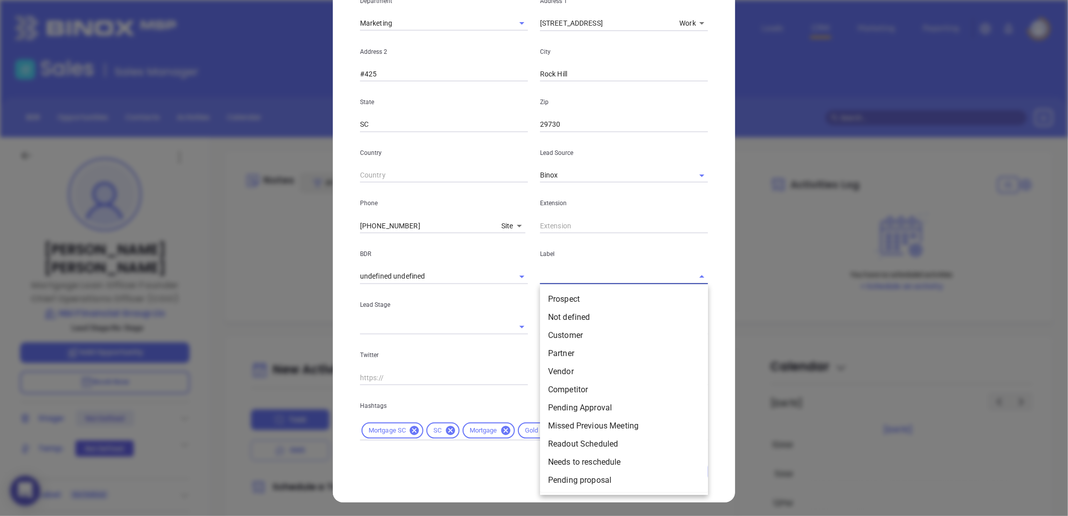
click at [584, 273] on input "text" at bounding box center [610, 276] width 140 height 15
click at [582, 298] on li "Prospect" at bounding box center [624, 299] width 168 height 18
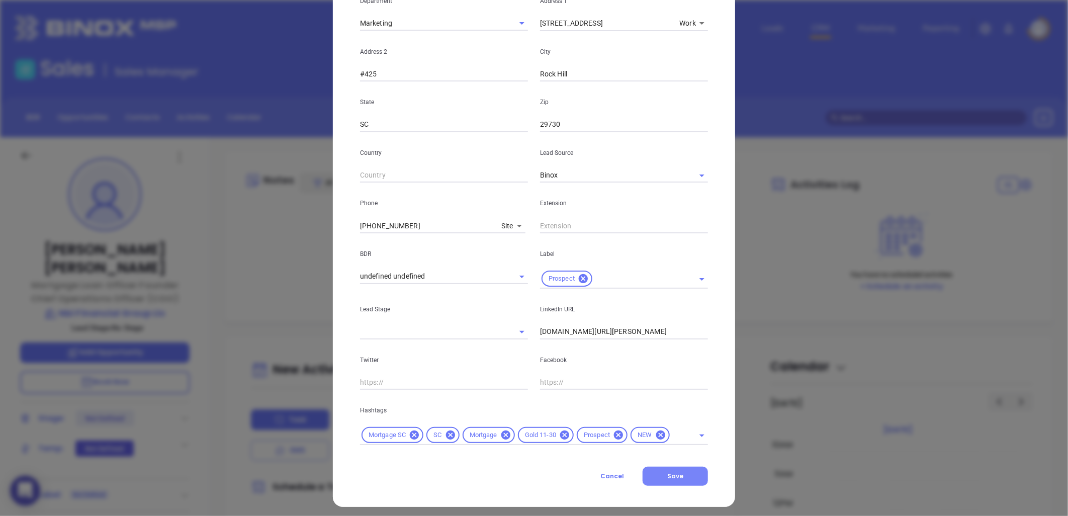
click at [682, 469] on button "Save" at bounding box center [674, 475] width 65 height 19
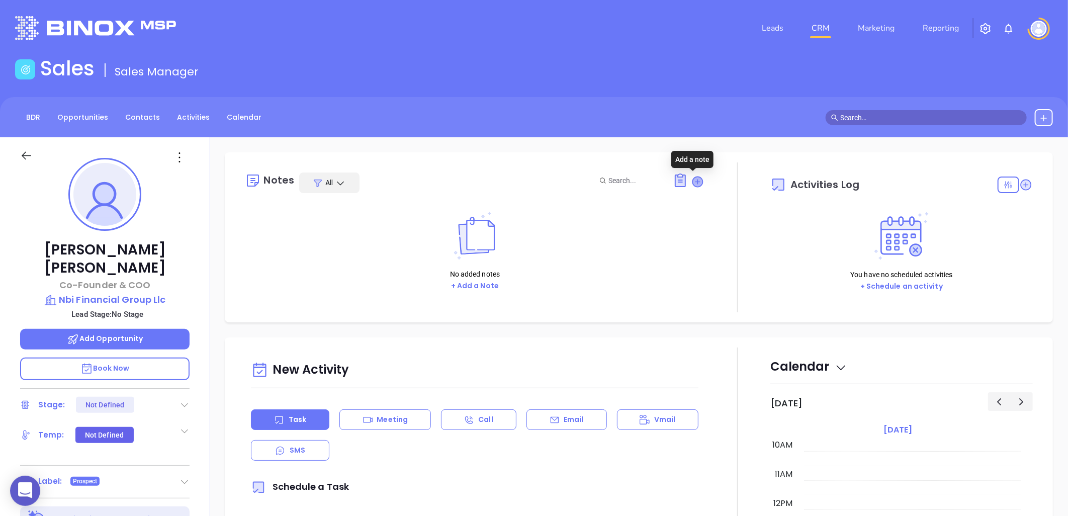
click at [693, 179] on icon at bounding box center [698, 181] width 10 height 10
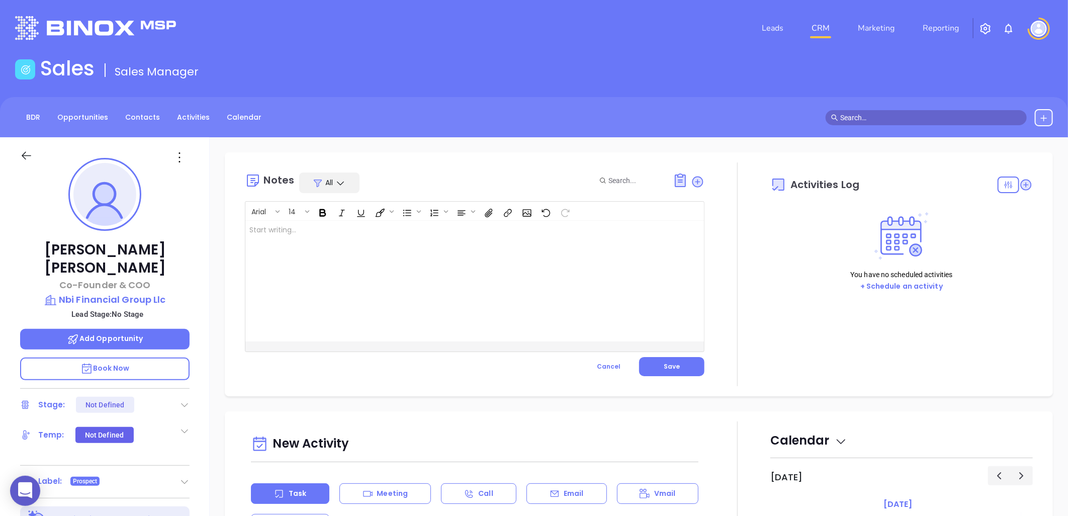
click at [388, 231] on div at bounding box center [458, 281] width 426 height 121
click at [664, 364] on span "Save" at bounding box center [671, 366] width 16 height 9
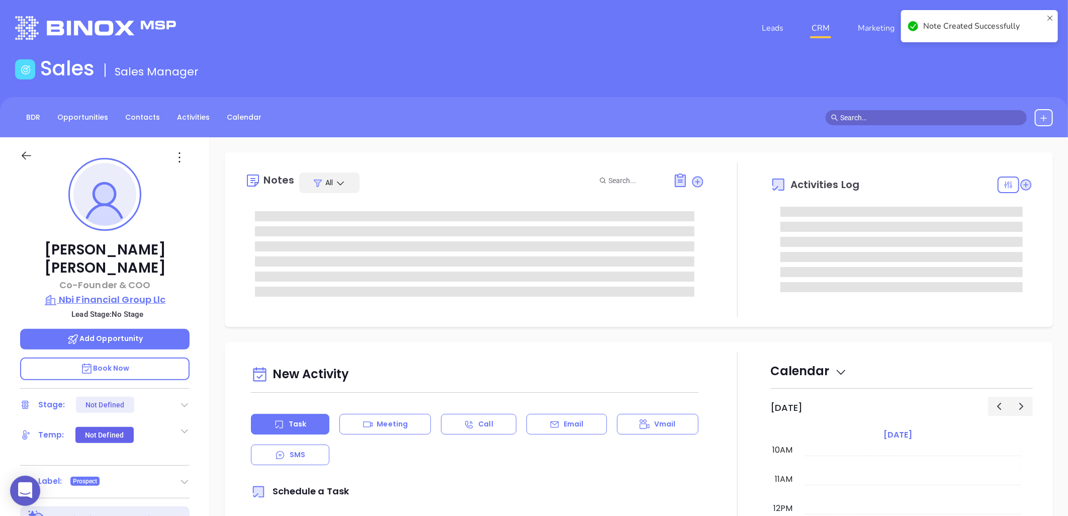
click at [141, 293] on p "Nbi Financial Group Llc" at bounding box center [104, 300] width 169 height 14
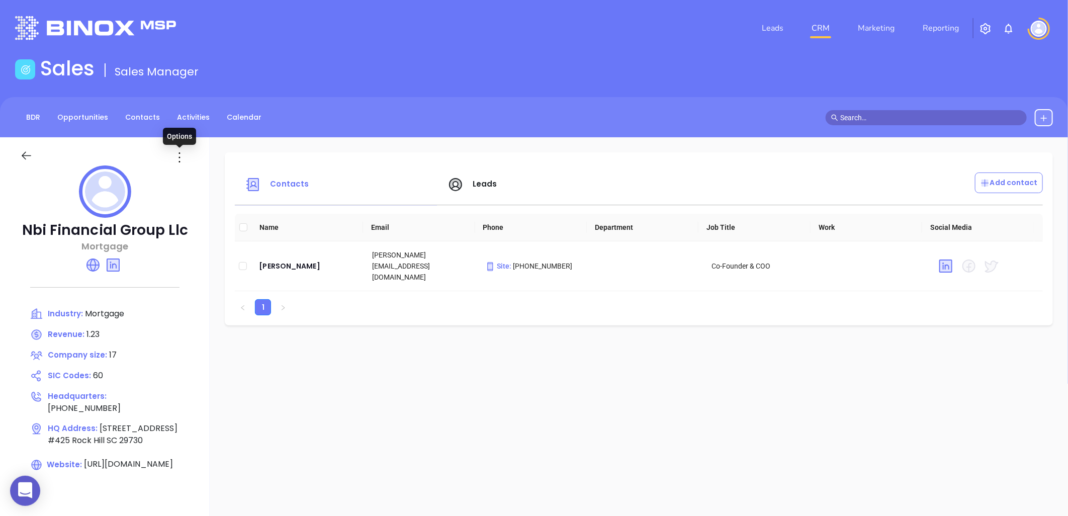
click at [178, 160] on icon at bounding box center [179, 157] width 16 height 16
click at [195, 176] on div "Edit" at bounding box center [224, 176] width 91 height 11
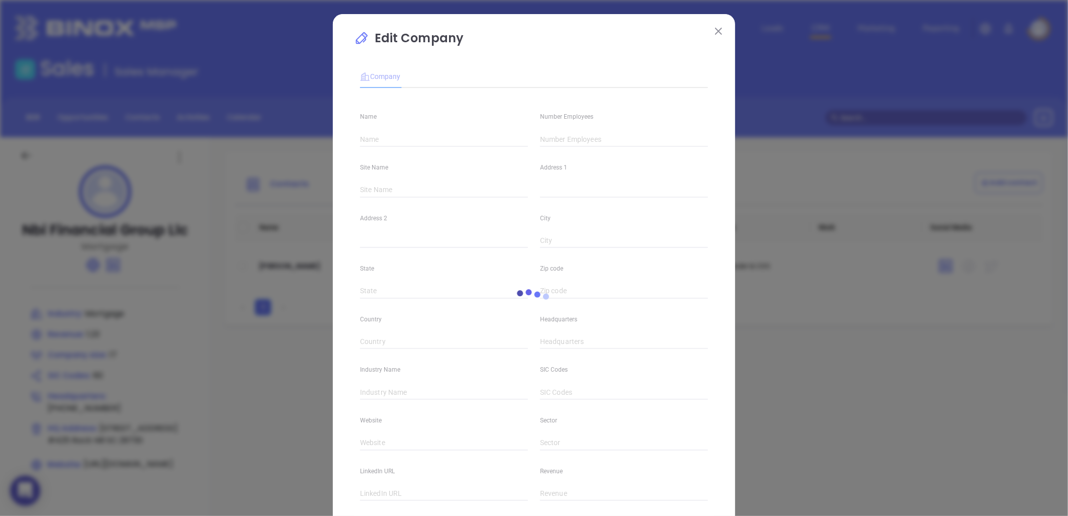
type input "Nbi Financial Group Llc"
type input "17"
type input "140 E Main Street"
type input "#425"
type input "Rock Hill"
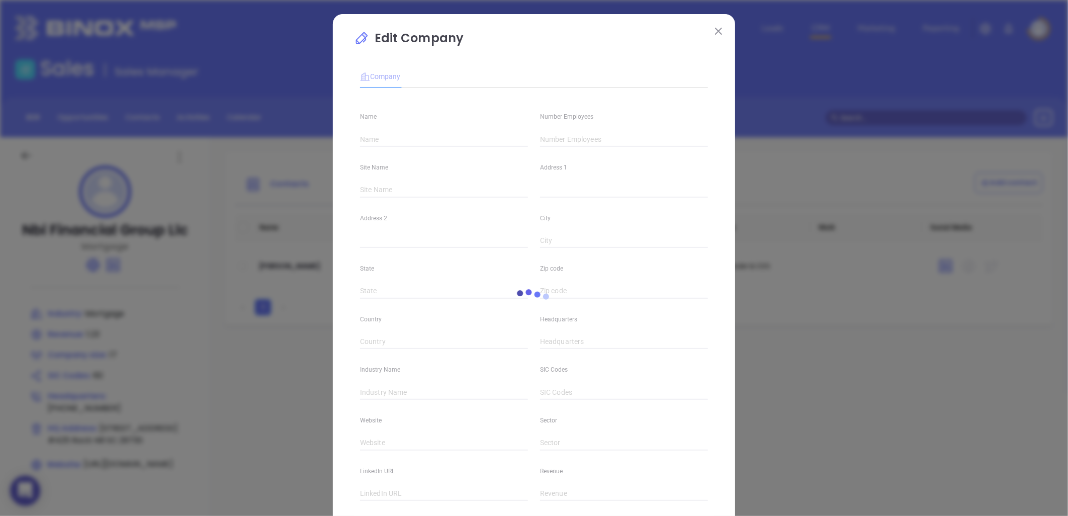
type input "SC"
type input "29730"
type input "(980) 263-7274"
type input "Mortgage"
type input "60"
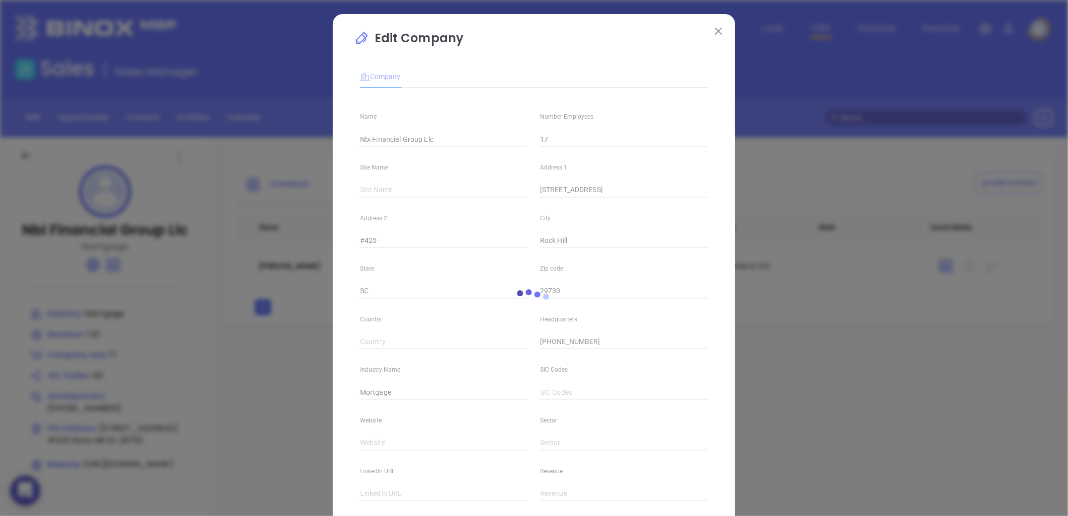
type input "https://nbifinancialgroup.com/"
type input "Finance and Insurance"
type input "https://www.linkedin.com/company/nbifinancialgroup/"
type input "1.23"
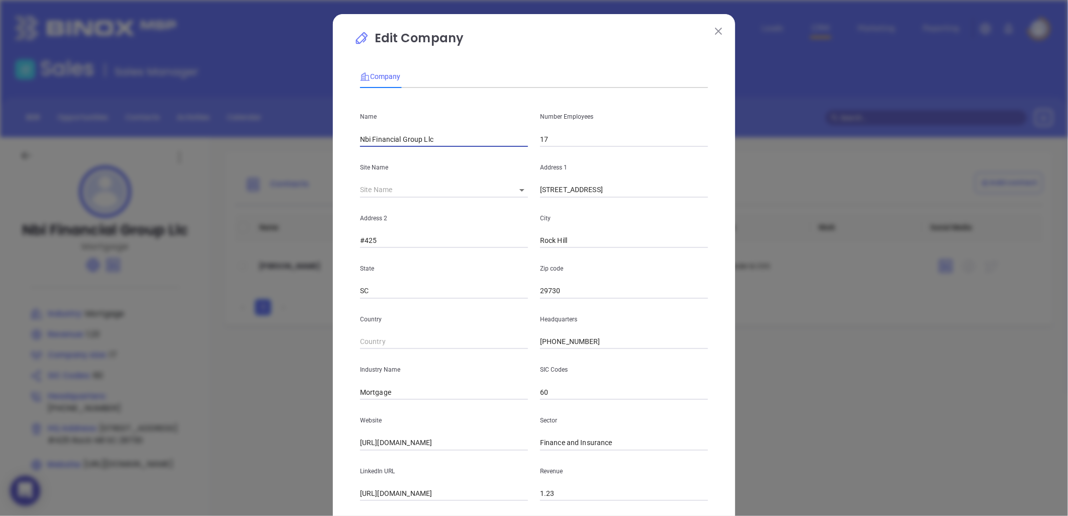
drag, startPoint x: 418, startPoint y: 145, endPoint x: 295, endPoint y: 158, distance: 124.4
click at [295, 158] on div "Edit Company Company Name Nbi Financial Group Llc Number Employees 17 Site Name…" at bounding box center [534, 258] width 1068 height 516
paste input "BI Financial Group LLC"
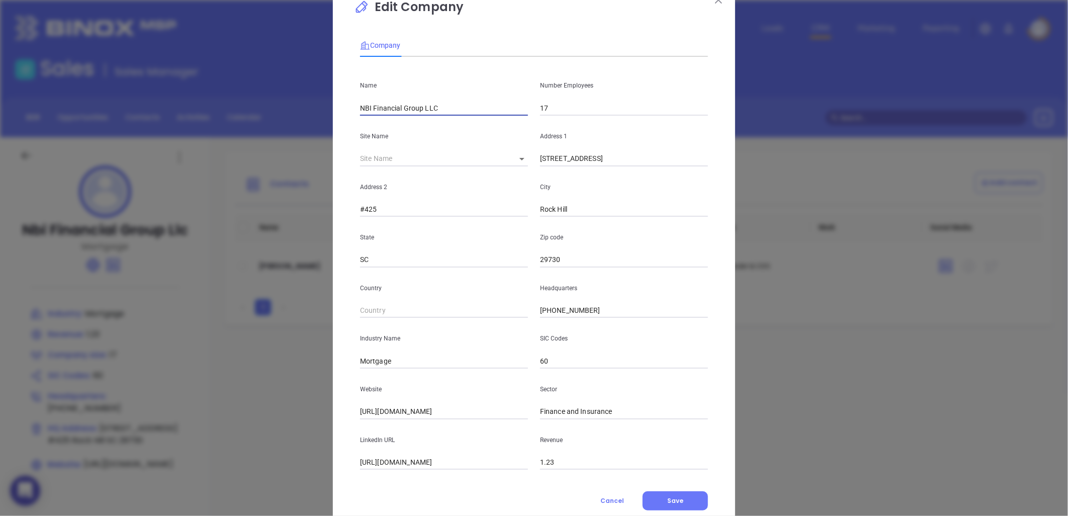
scroll to position [61, 0]
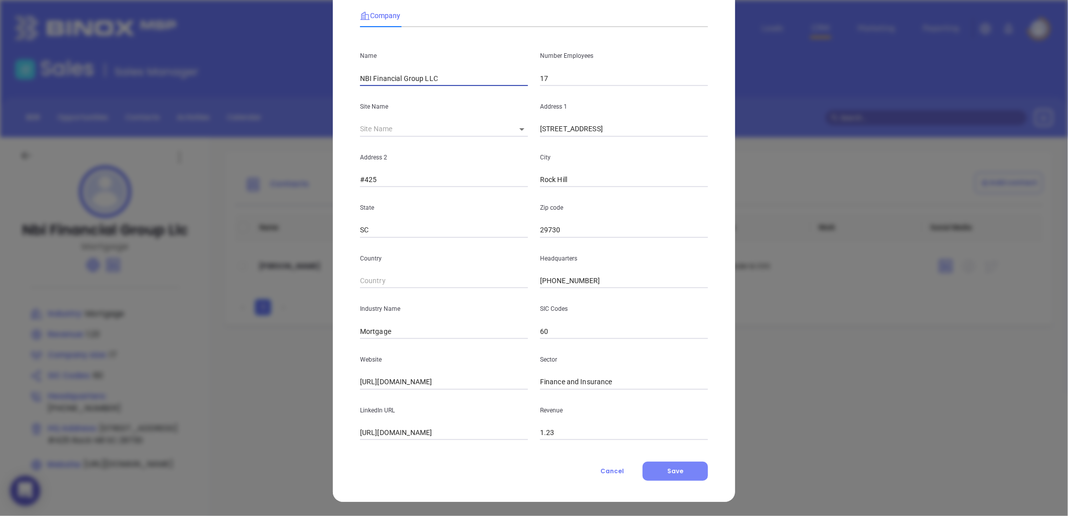
type input "NBI Financial Group LLC"
click at [676, 463] on button "Save" at bounding box center [674, 470] width 65 height 19
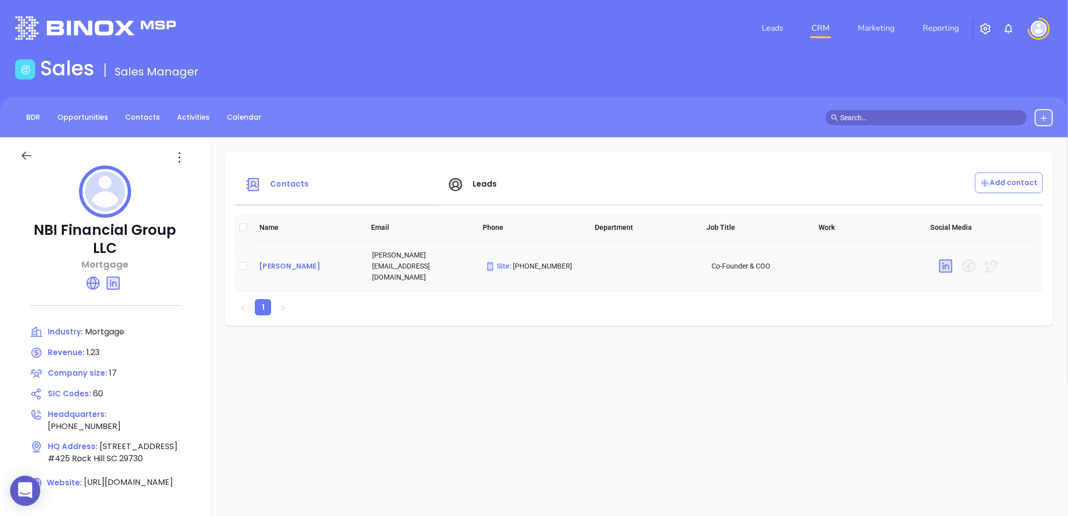
click at [300, 260] on div "Benjamin Singleton" at bounding box center [307, 266] width 97 height 12
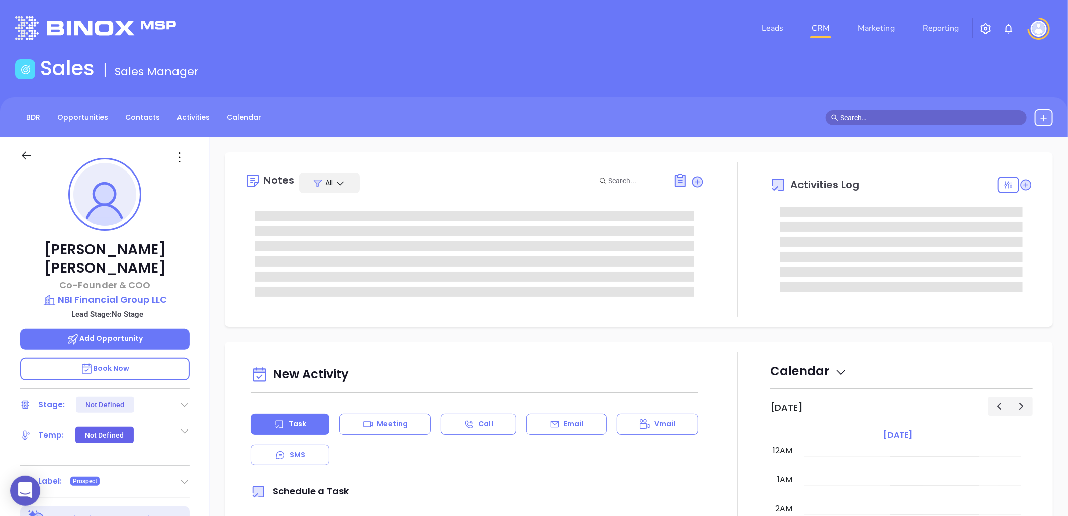
type input "[PERSON_NAME]"
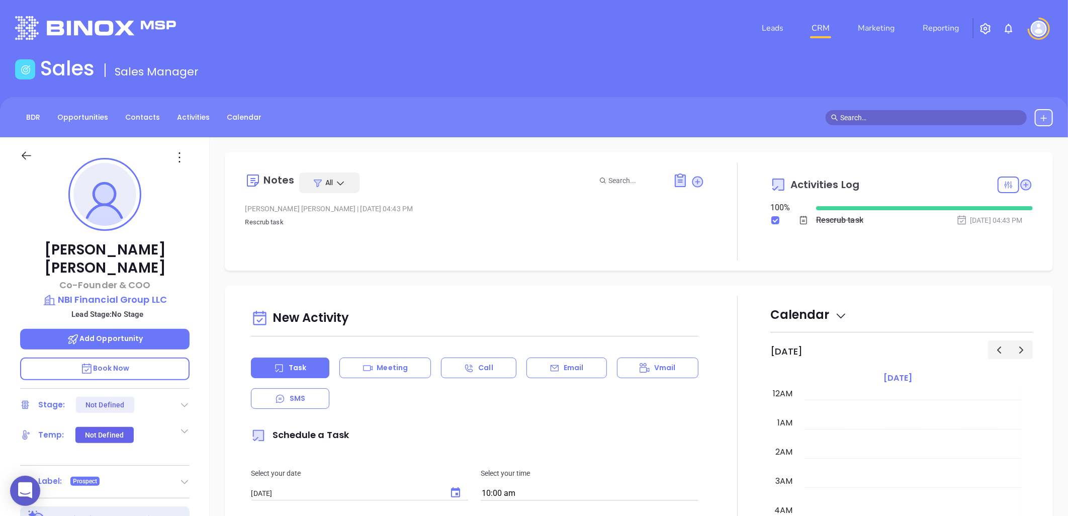
scroll to position [292, 0]
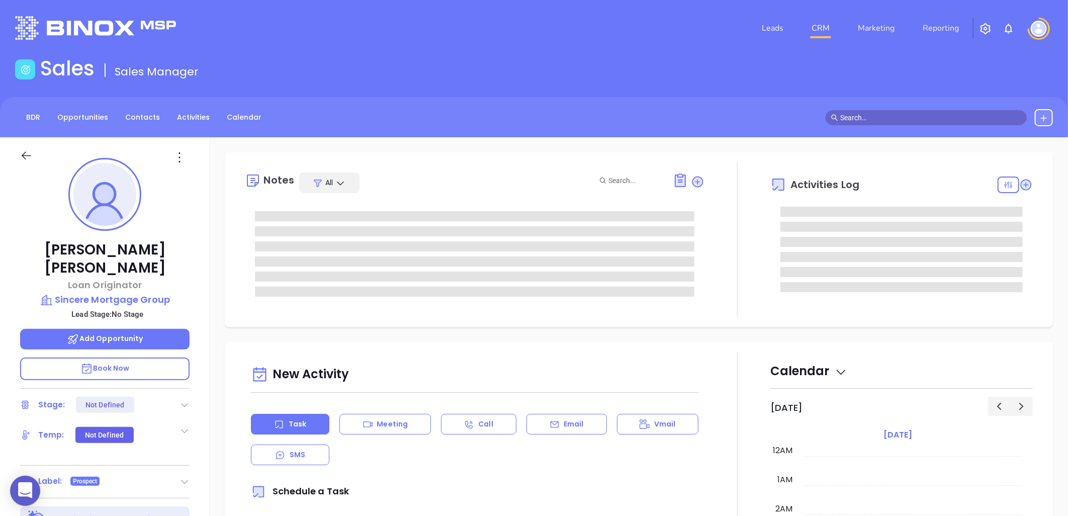
type input "[DATE]"
type input "[PERSON_NAME]"
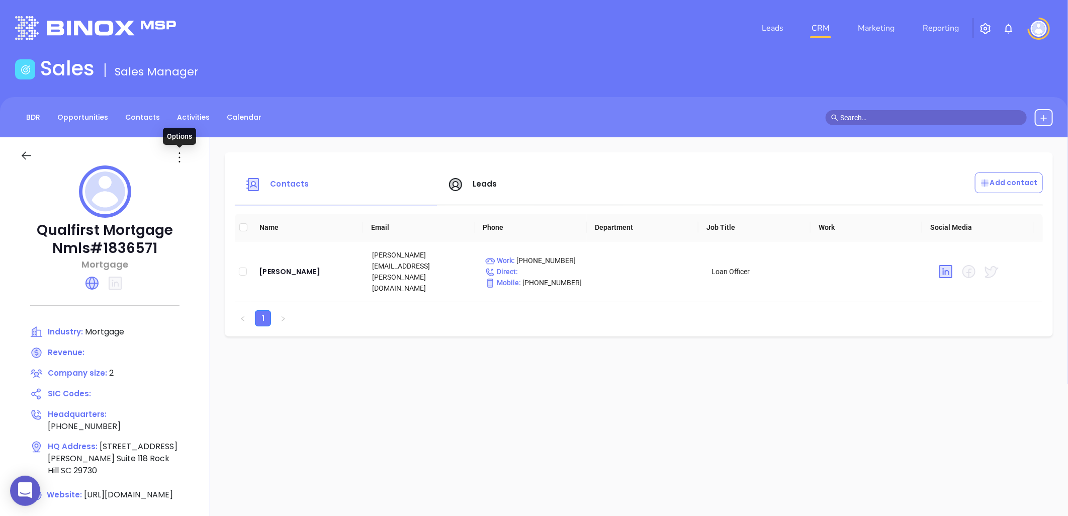
click at [177, 155] on icon at bounding box center [179, 157] width 16 height 16
click at [200, 174] on div "Edit" at bounding box center [224, 176] width 91 height 11
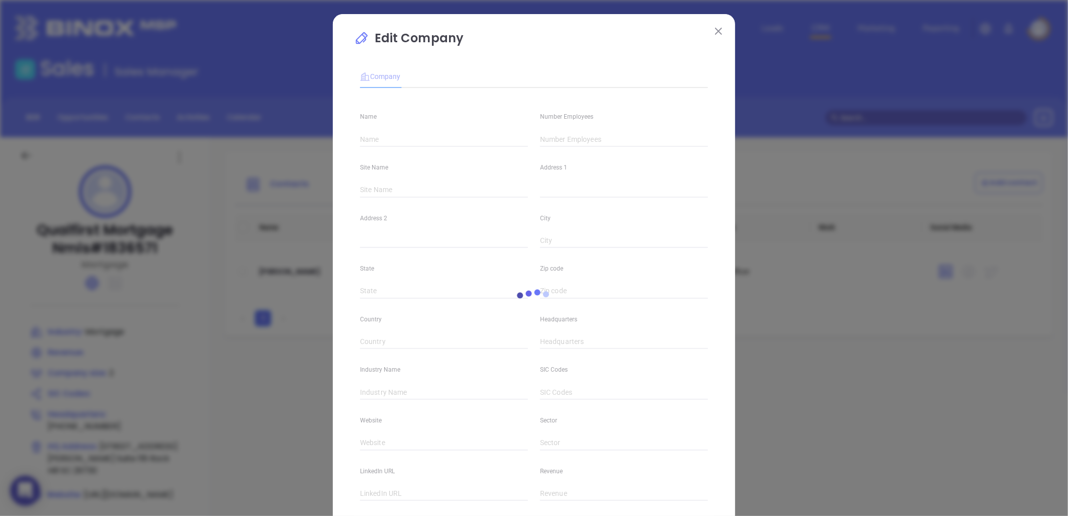
type input "Qualfirst Mortgage Nmls#1836571"
type input "2"
type input "[PHONE_NUMBER]"
type input "Mortgage"
type input "[URL][DOMAIN_NAME]"
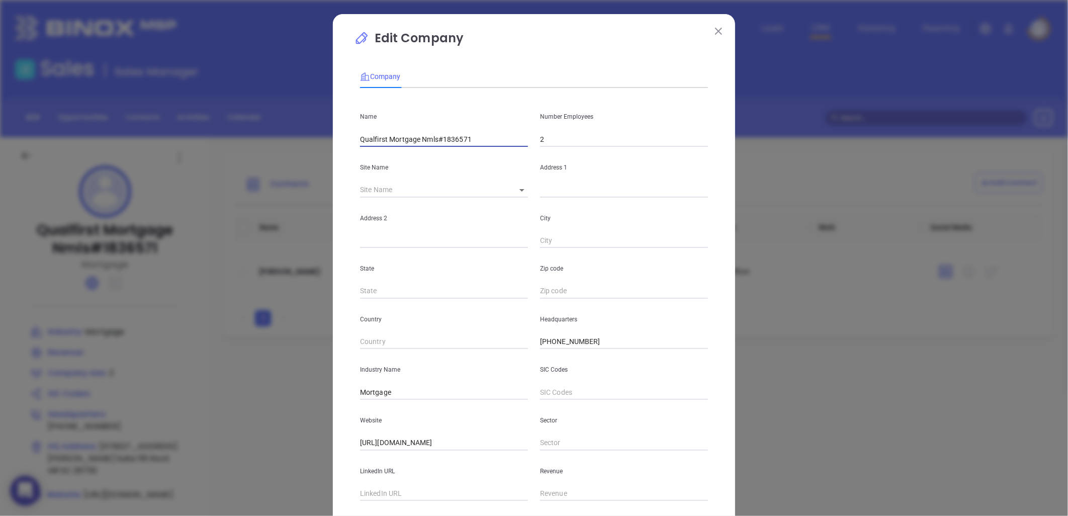
drag, startPoint x: 412, startPoint y: 141, endPoint x: 571, endPoint y: 103, distance: 162.8
click at [571, 103] on div "Name Qualfirst Mortgage Nmls#1836571 Number Employees 2" at bounding box center [534, 121] width 360 height 51
drag, startPoint x: 303, startPoint y: 167, endPoint x: 242, endPoint y: 174, distance: 60.8
click at [220, 182] on div "Edit Company Company Name Qualfirst Mortgage Number Employees 2 Site Name ​ Add…" at bounding box center [534, 258] width 1068 height 516
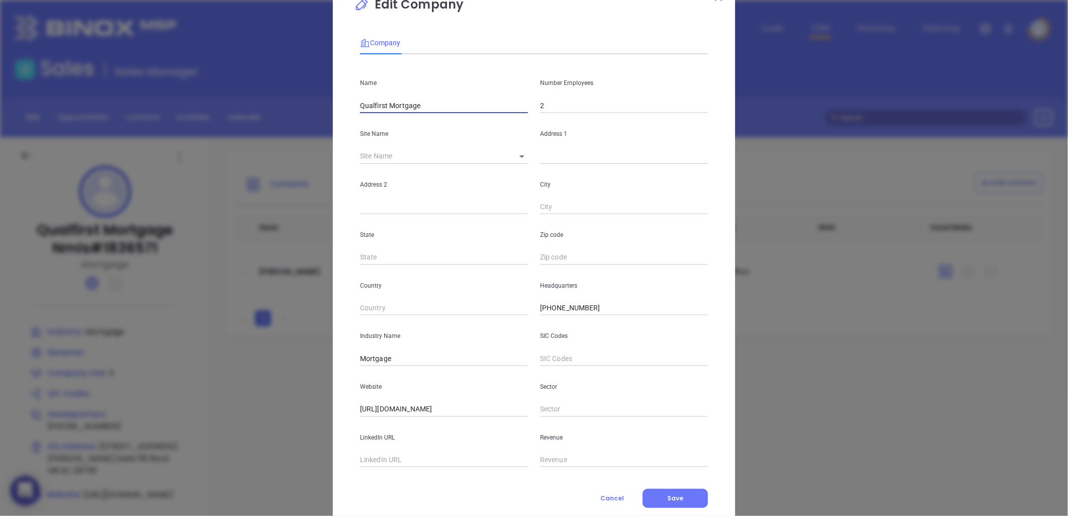
scroll to position [61, 0]
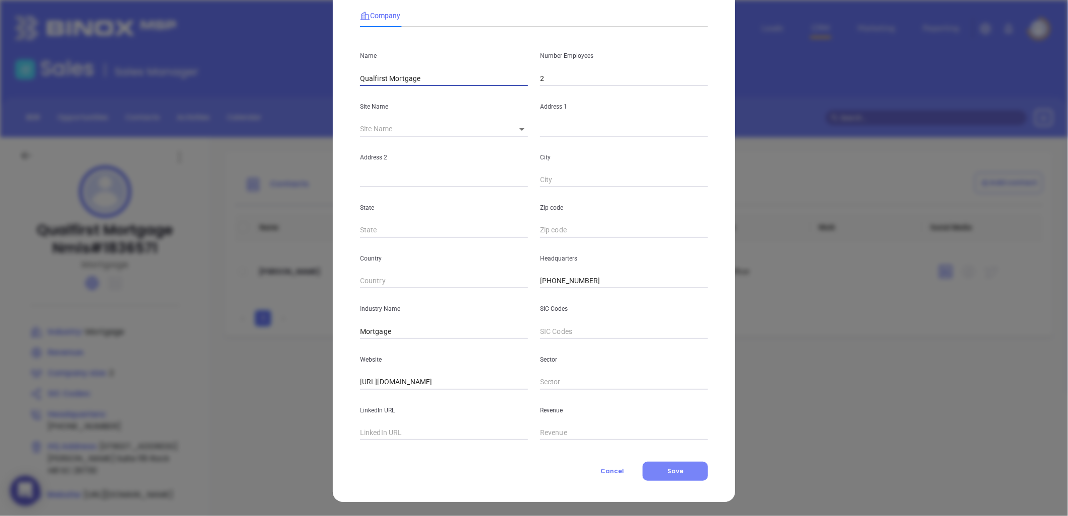
type input "Qualfirst Mortgage"
click at [671, 474] on span "Save" at bounding box center [675, 470] width 16 height 9
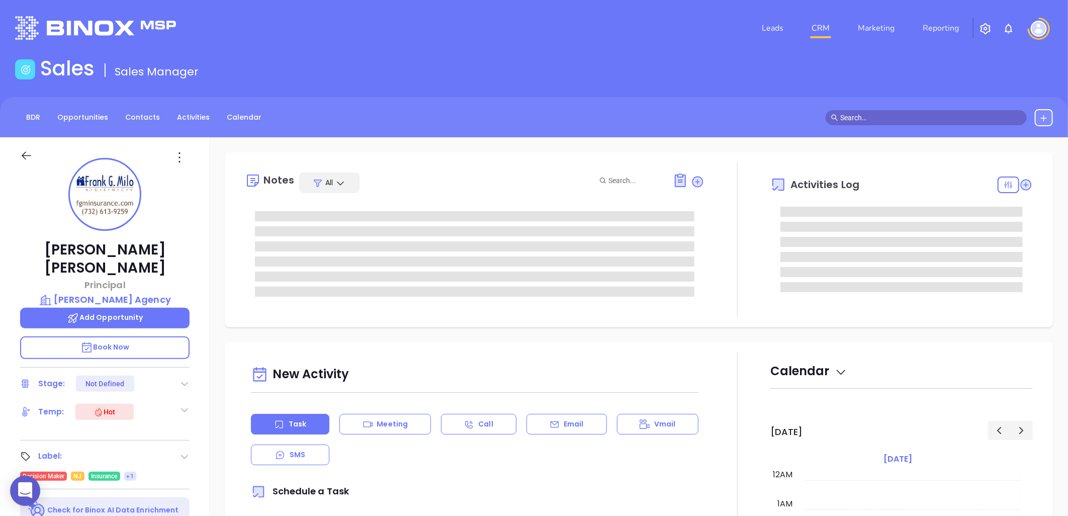
type input "[DATE]"
type input "[PERSON_NAME]"
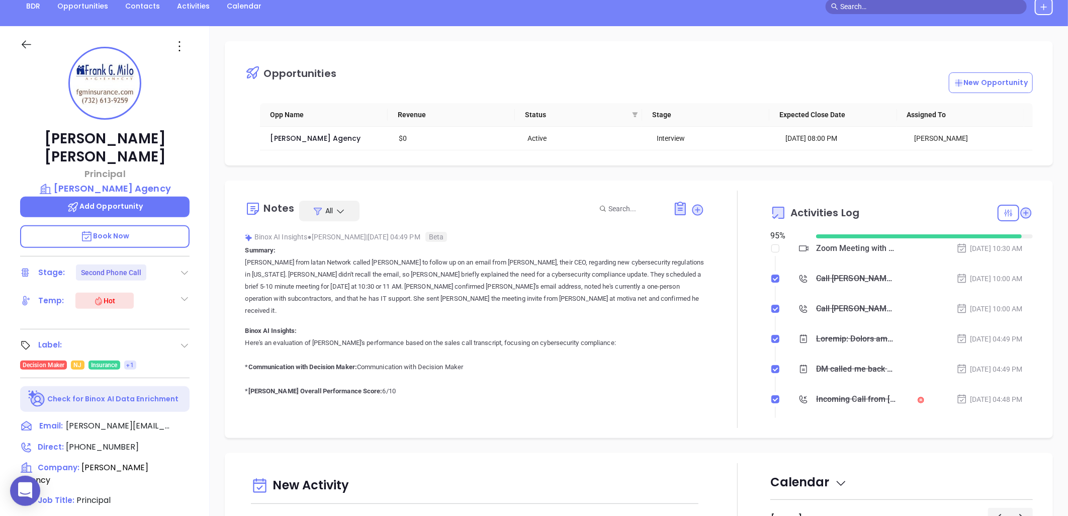
scroll to position [0, 0]
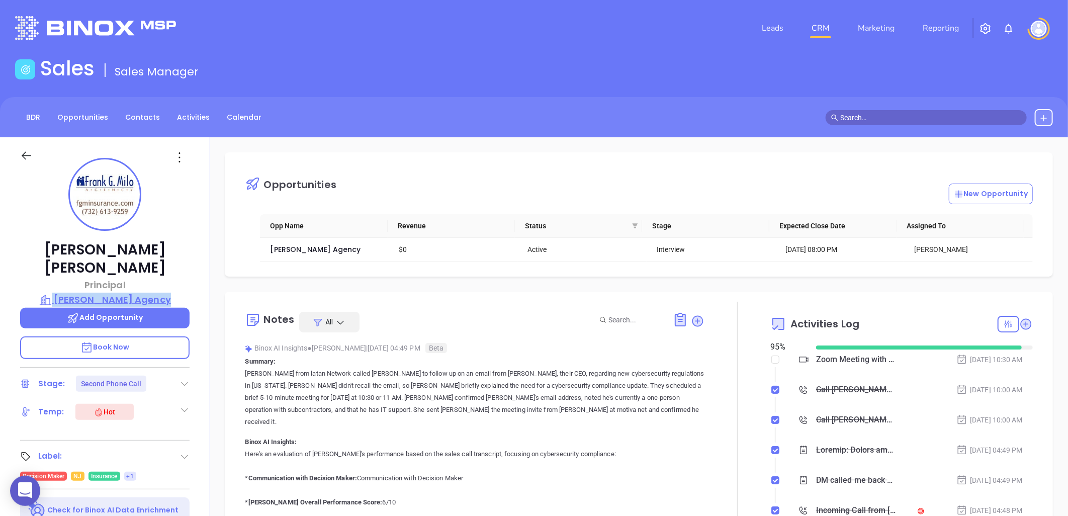
drag, startPoint x: 172, startPoint y: 282, endPoint x: 159, endPoint y: 277, distance: 13.5
click at [159, 277] on div "[PERSON_NAME] Principal [PERSON_NAME] Agency Add Opportunity Book Now Stage: Se…" at bounding box center [105, 459] width 210 height 645
copy div "[PERSON_NAME] Agency"
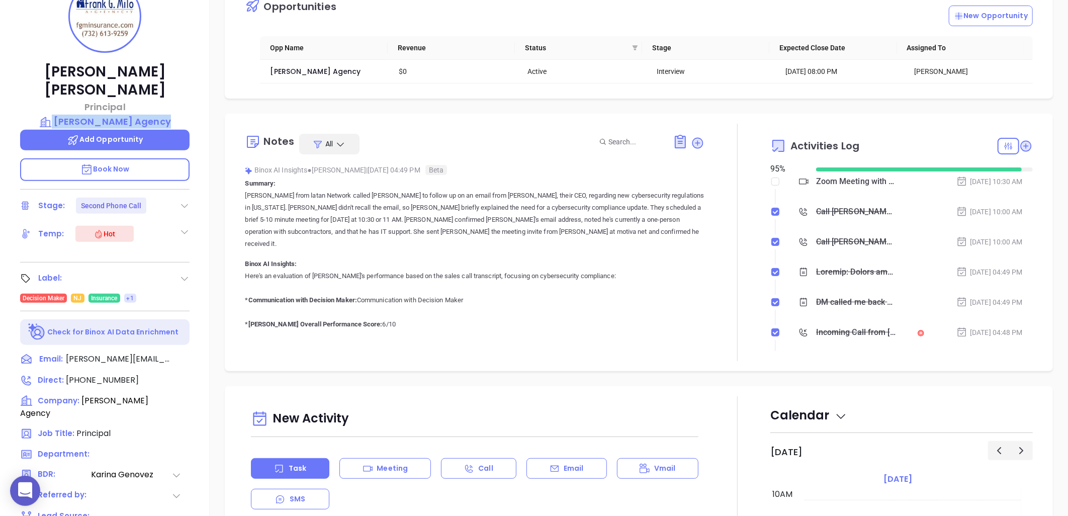
scroll to position [325, 0]
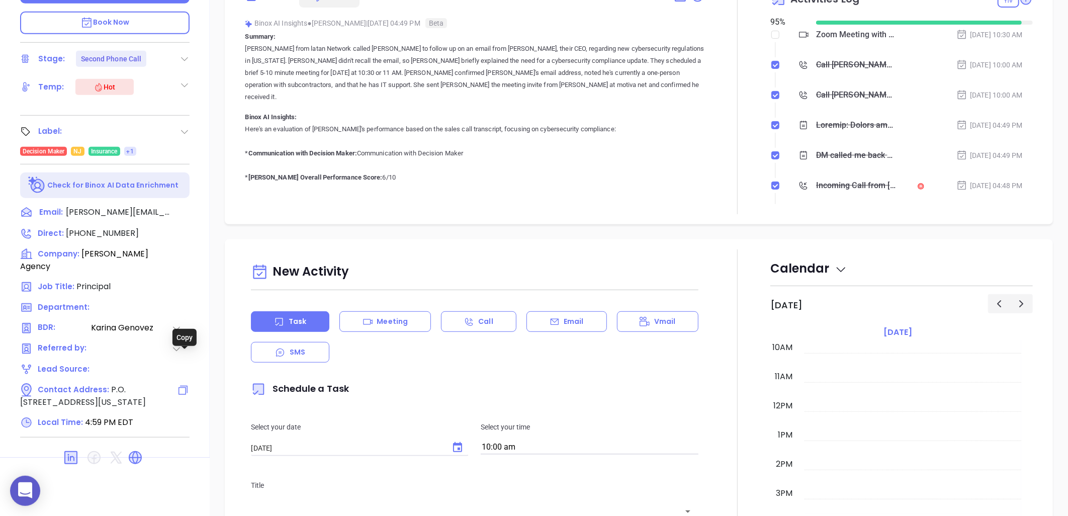
click at [183, 384] on icon at bounding box center [183, 390] width 12 height 12
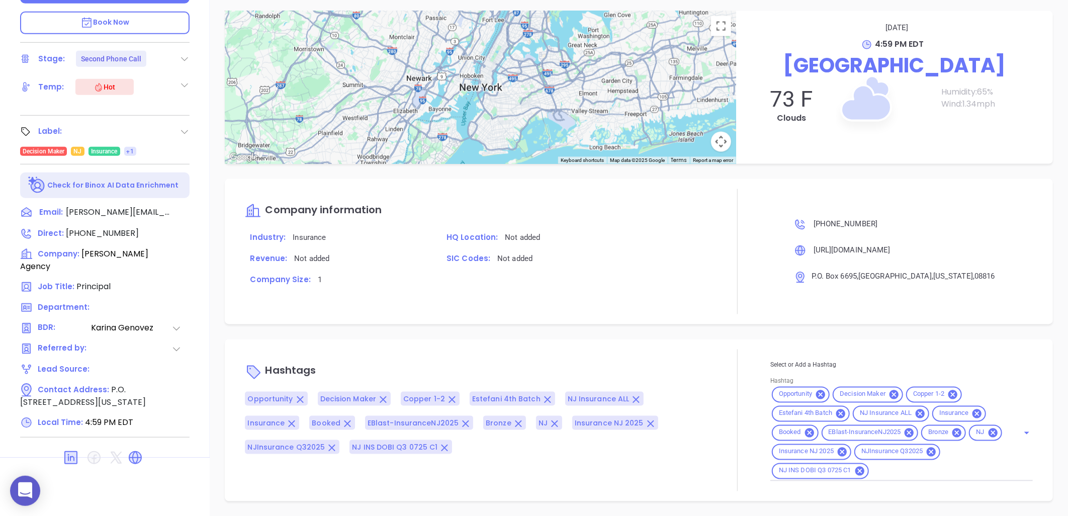
scroll to position [822, 0]
click at [186, 228] on icon at bounding box center [188, 233] width 11 height 11
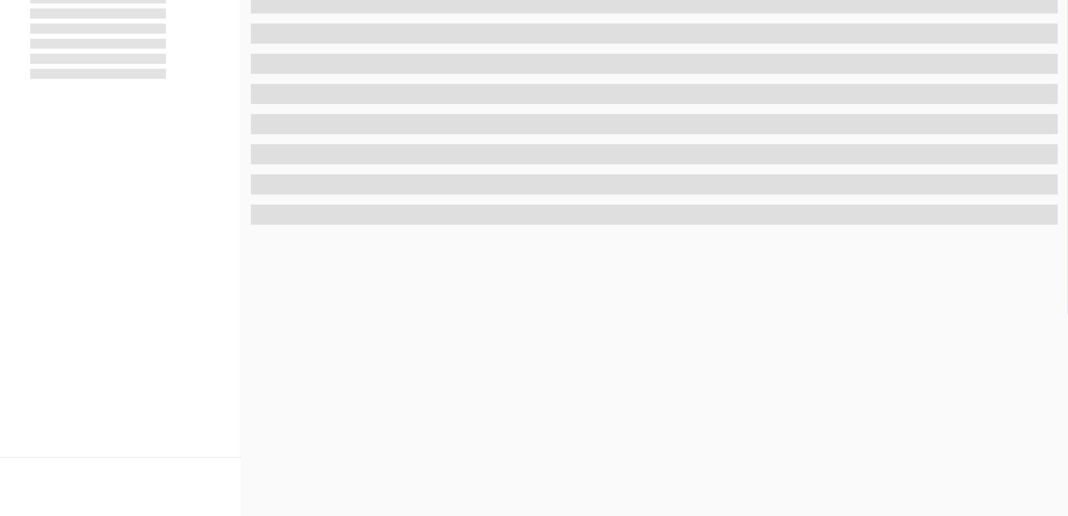
scroll to position [325, 0]
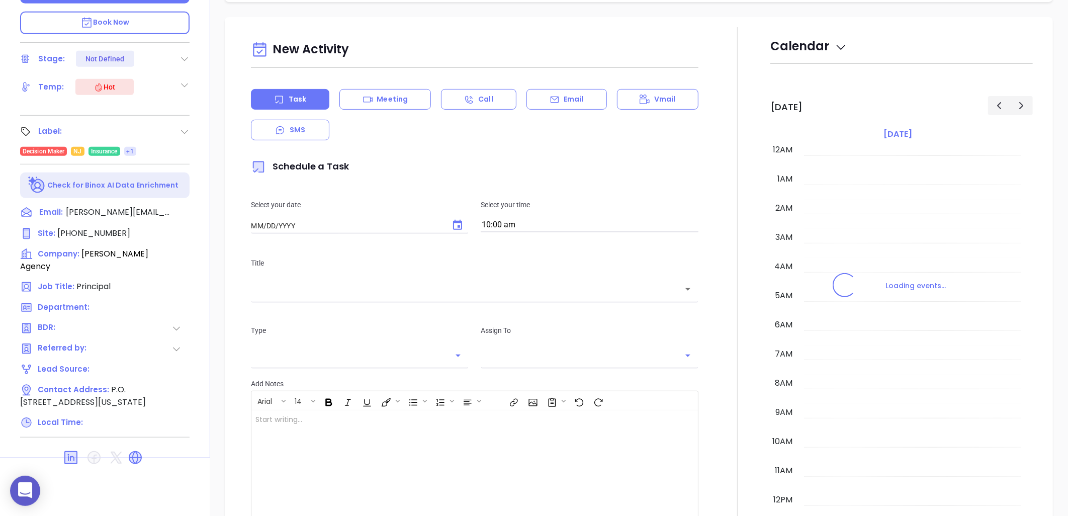
type input "[DATE]"
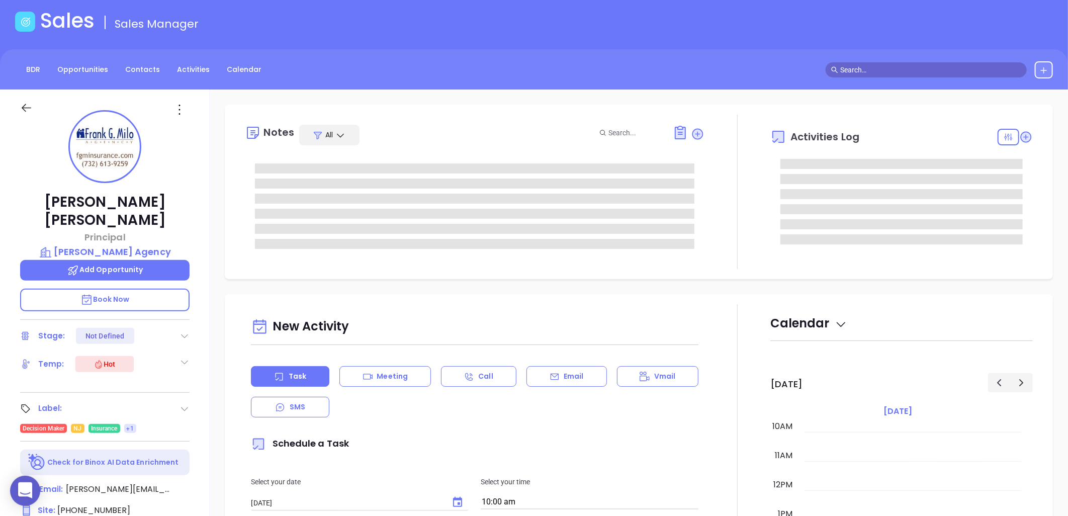
scroll to position [46, 0]
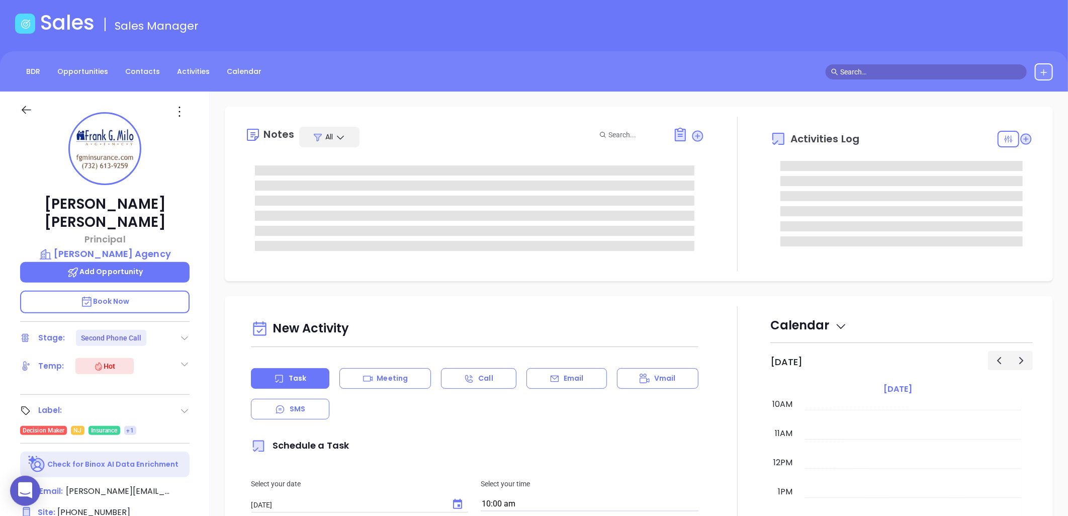
type input "[PERSON_NAME]"
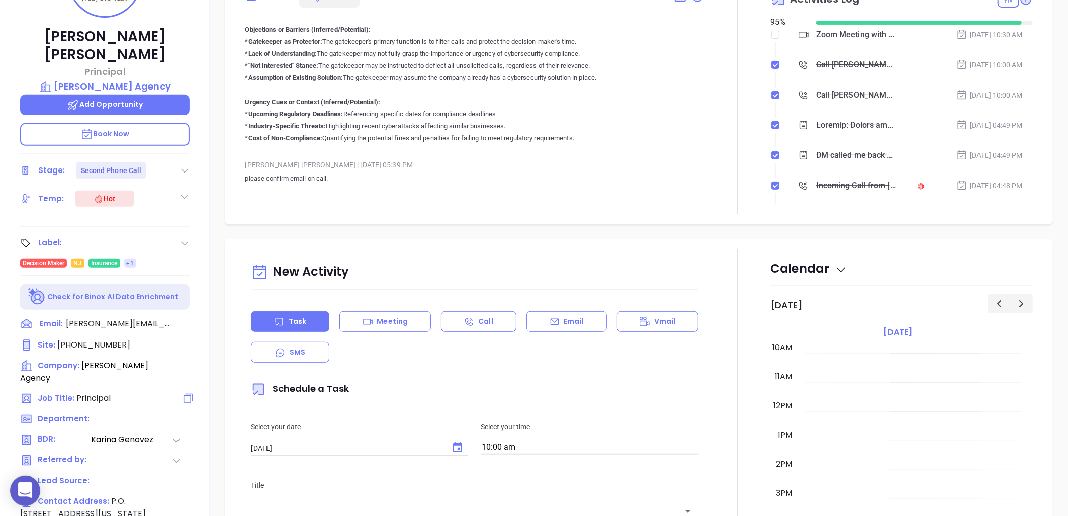
scroll to position [325, 0]
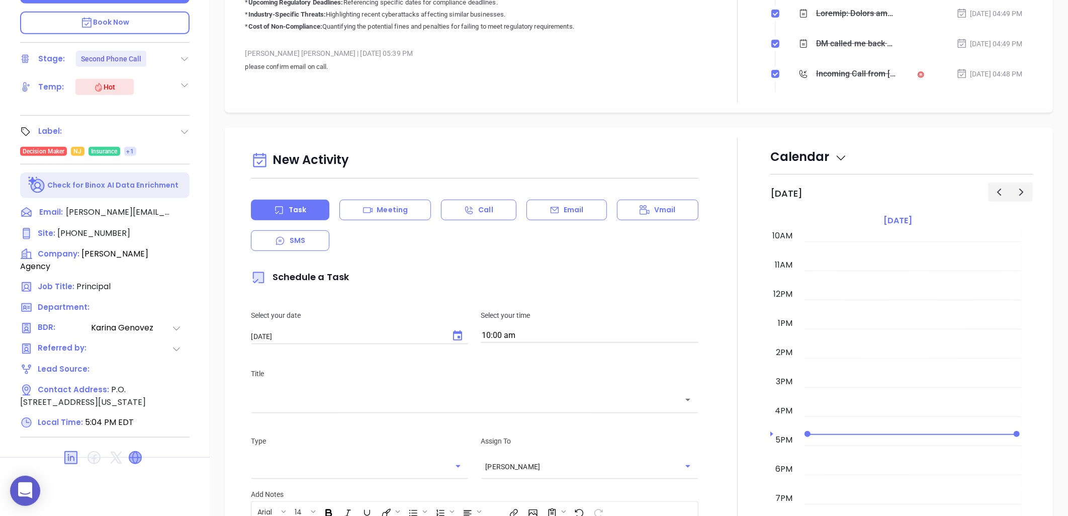
click at [134, 451] on icon at bounding box center [135, 457] width 12 height 12
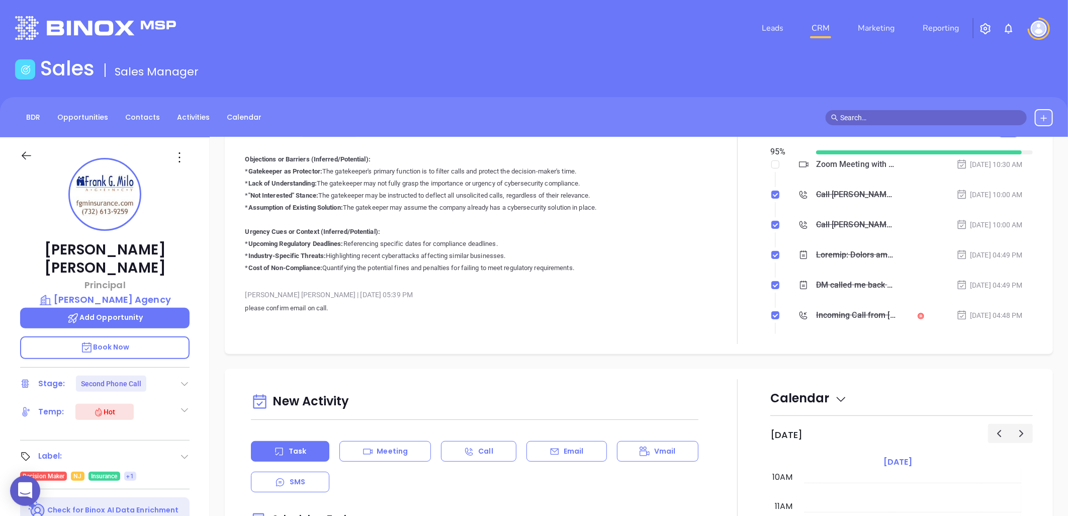
scroll to position [0, 0]
